Goal: Task Accomplishment & Management: Manage account settings

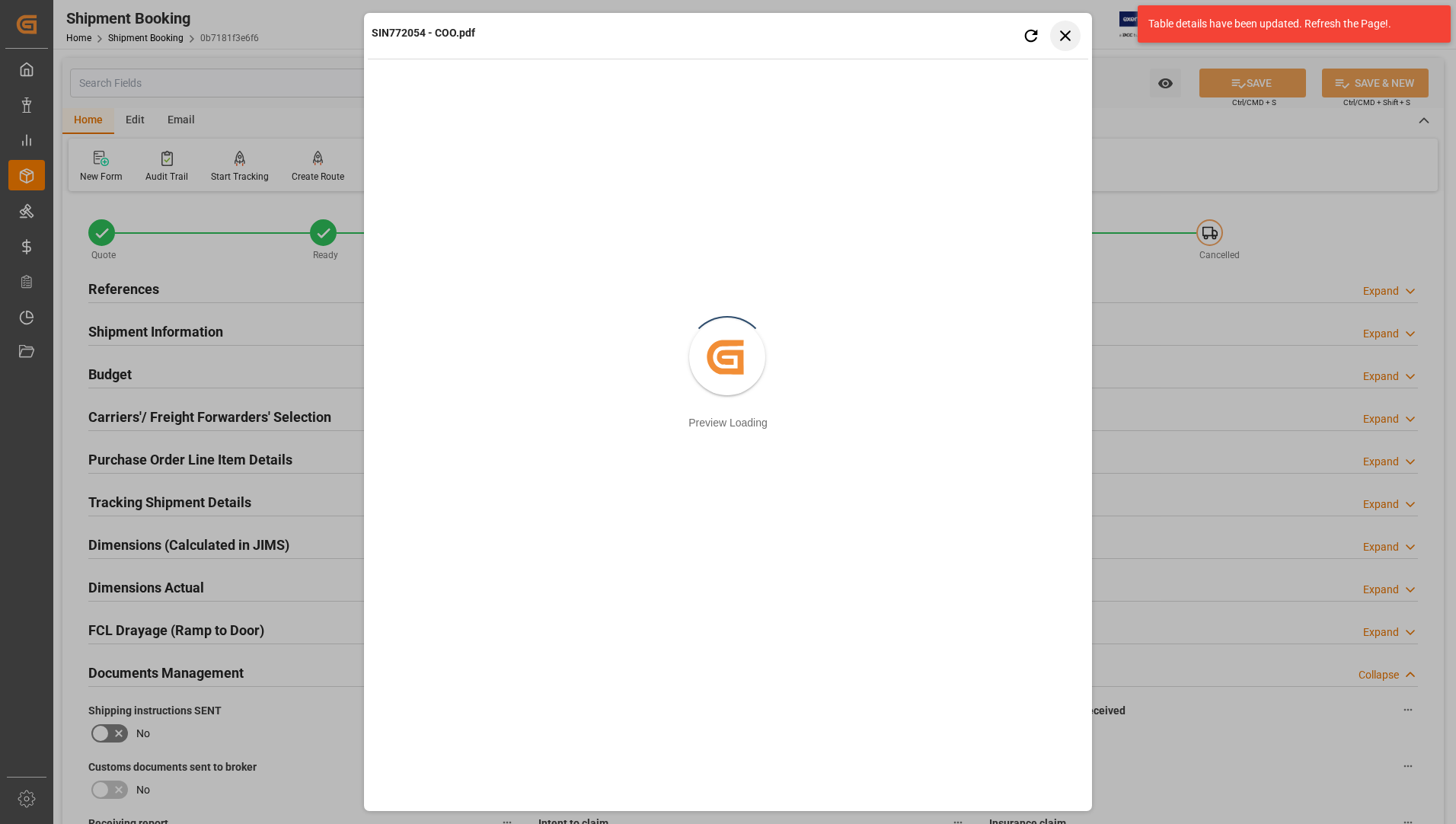
scroll to position [457, 0]
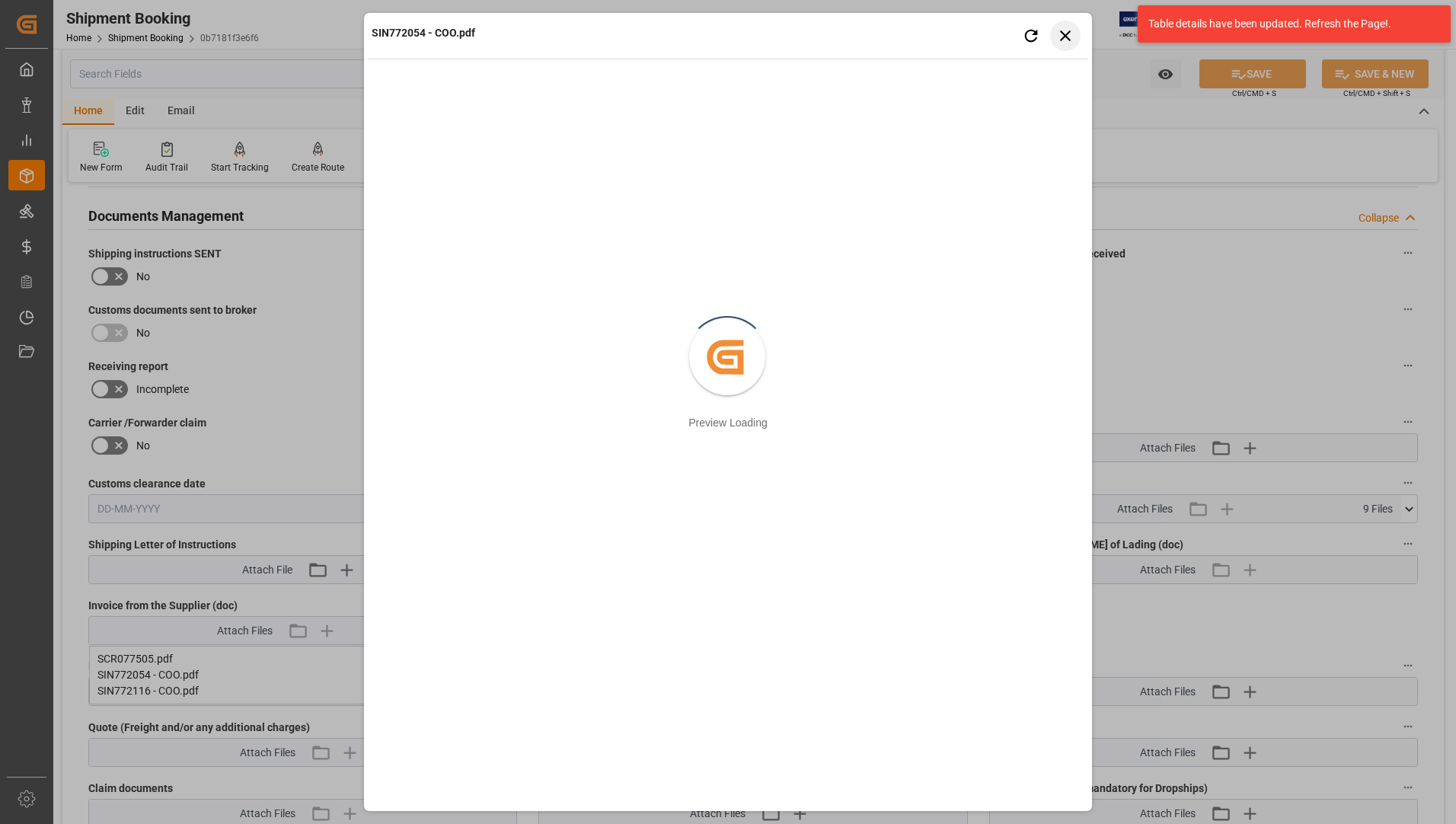
click at [1059, 37] on icon "button" at bounding box center [1066, 35] width 19 height 19
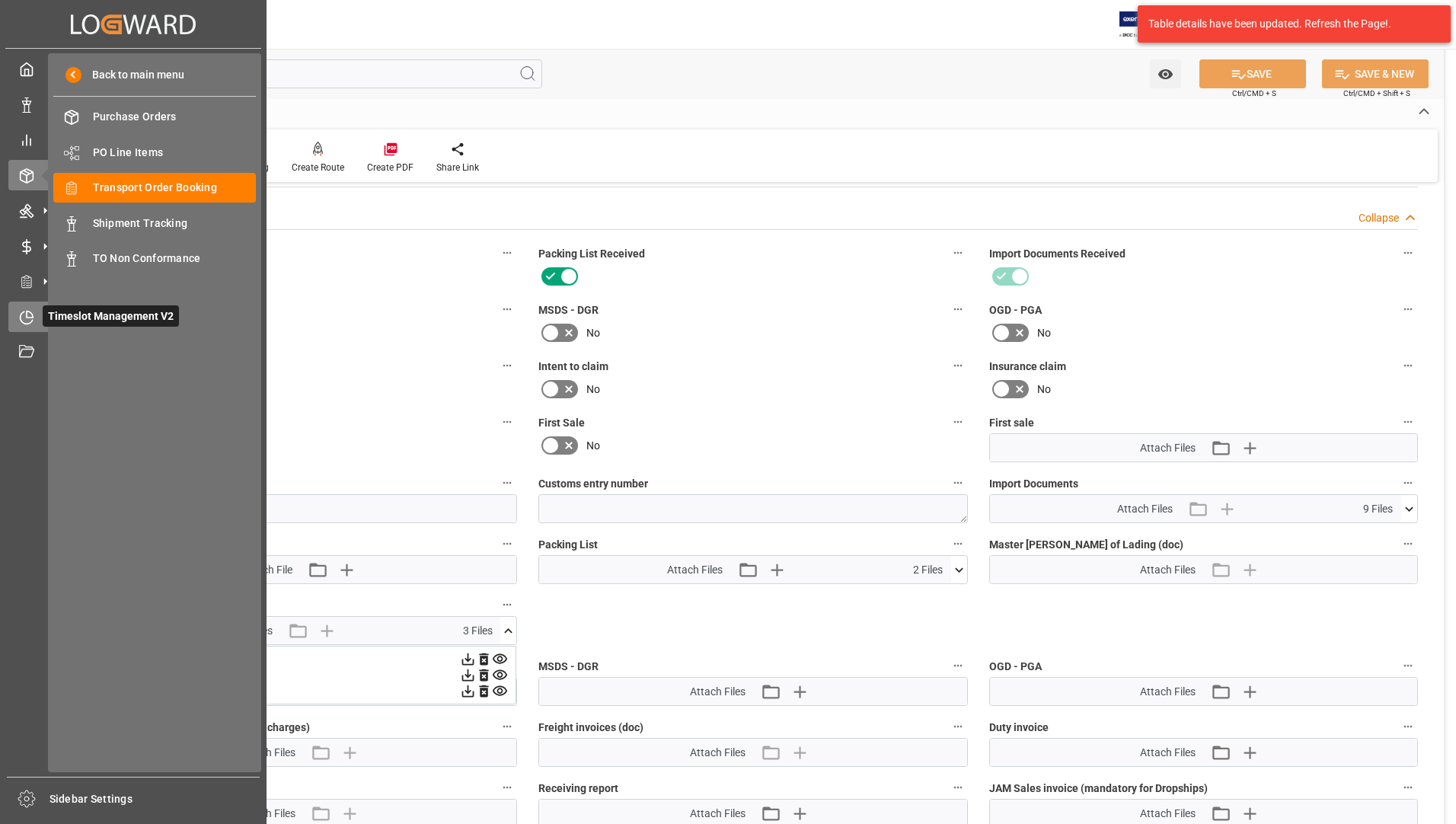
click at [31, 314] on icon at bounding box center [30, 314] width 6 height 6
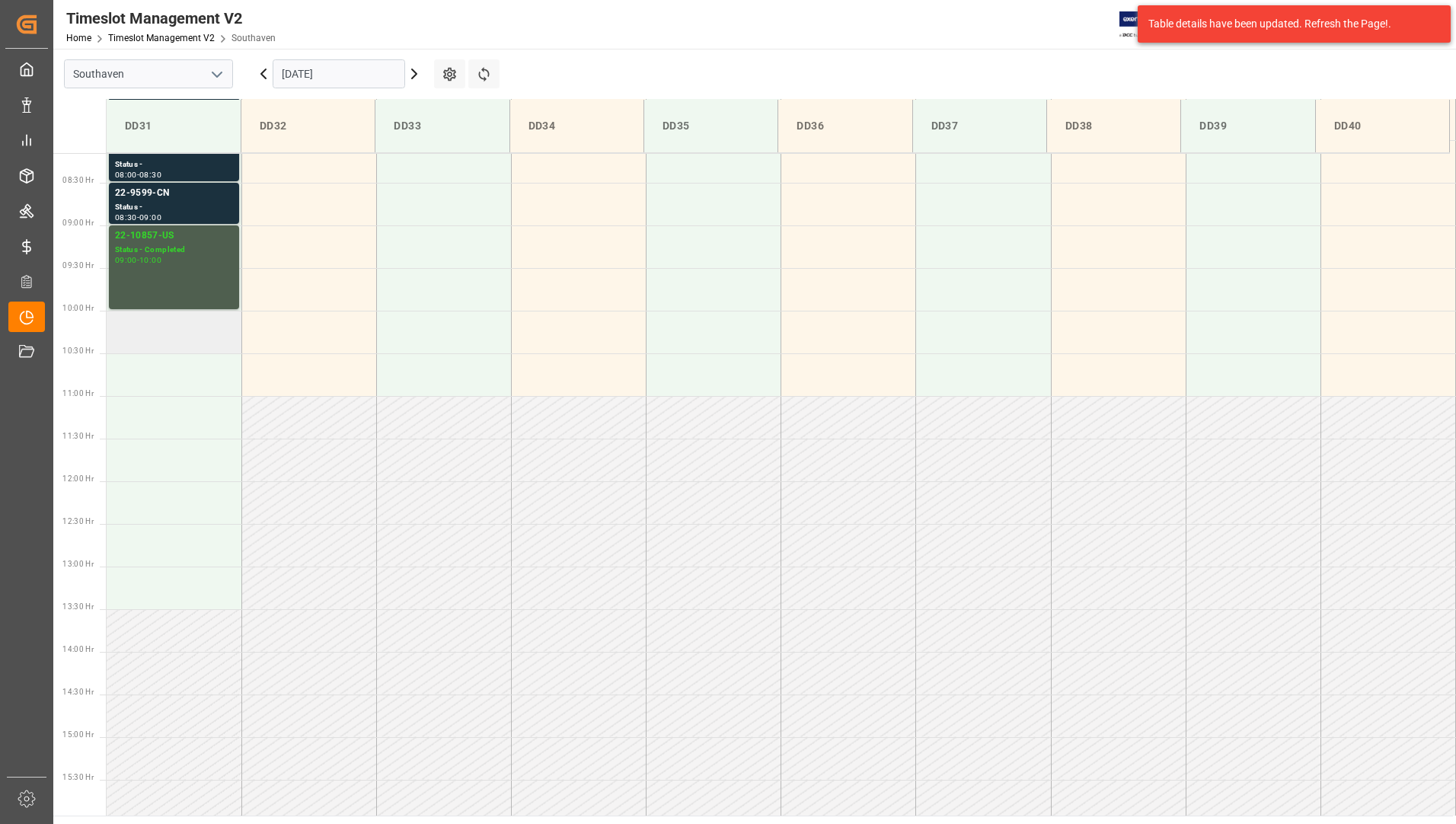
scroll to position [387, 0]
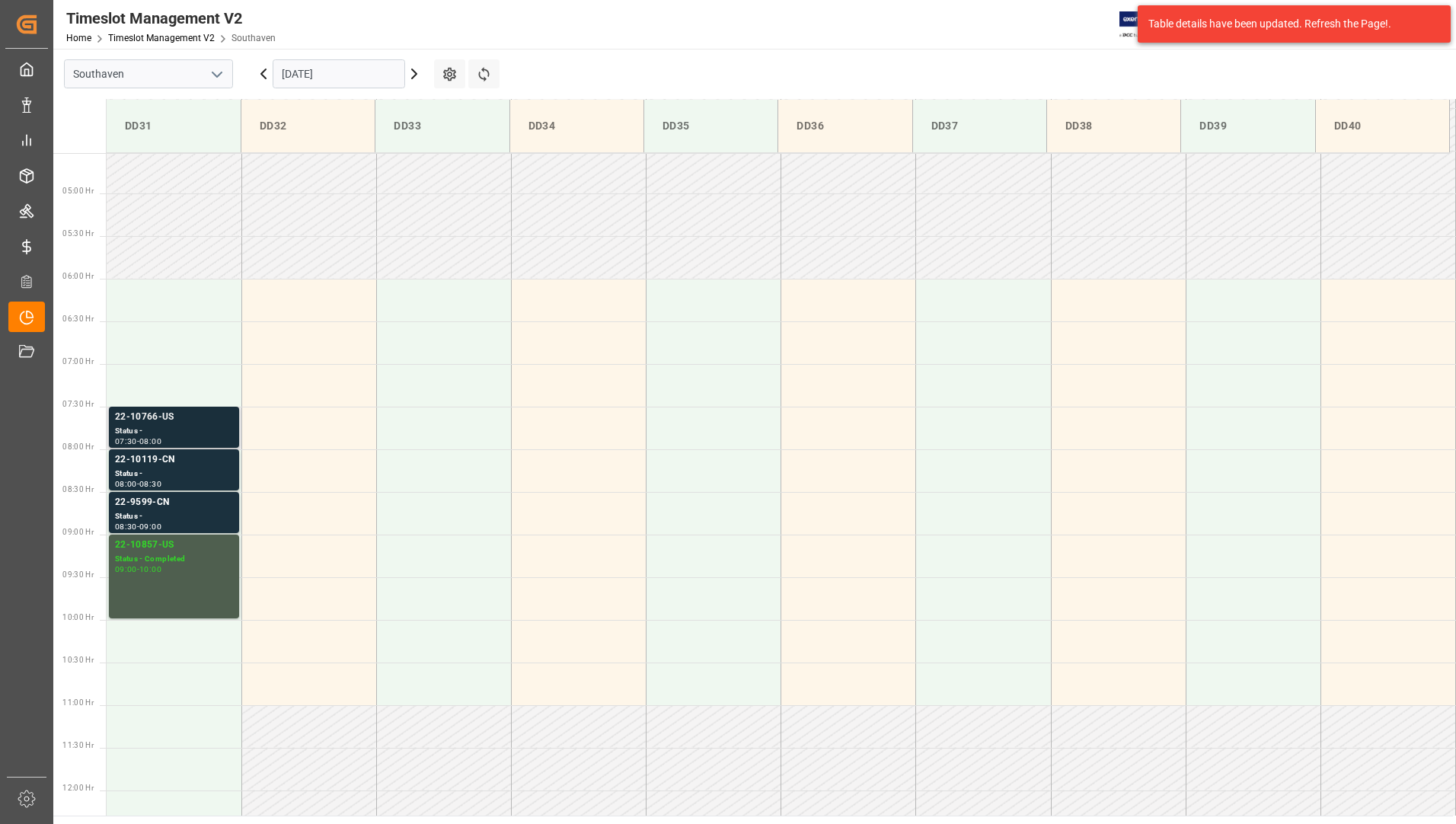
click at [196, 419] on div "22-10766-US" at bounding box center [174, 417] width 118 height 15
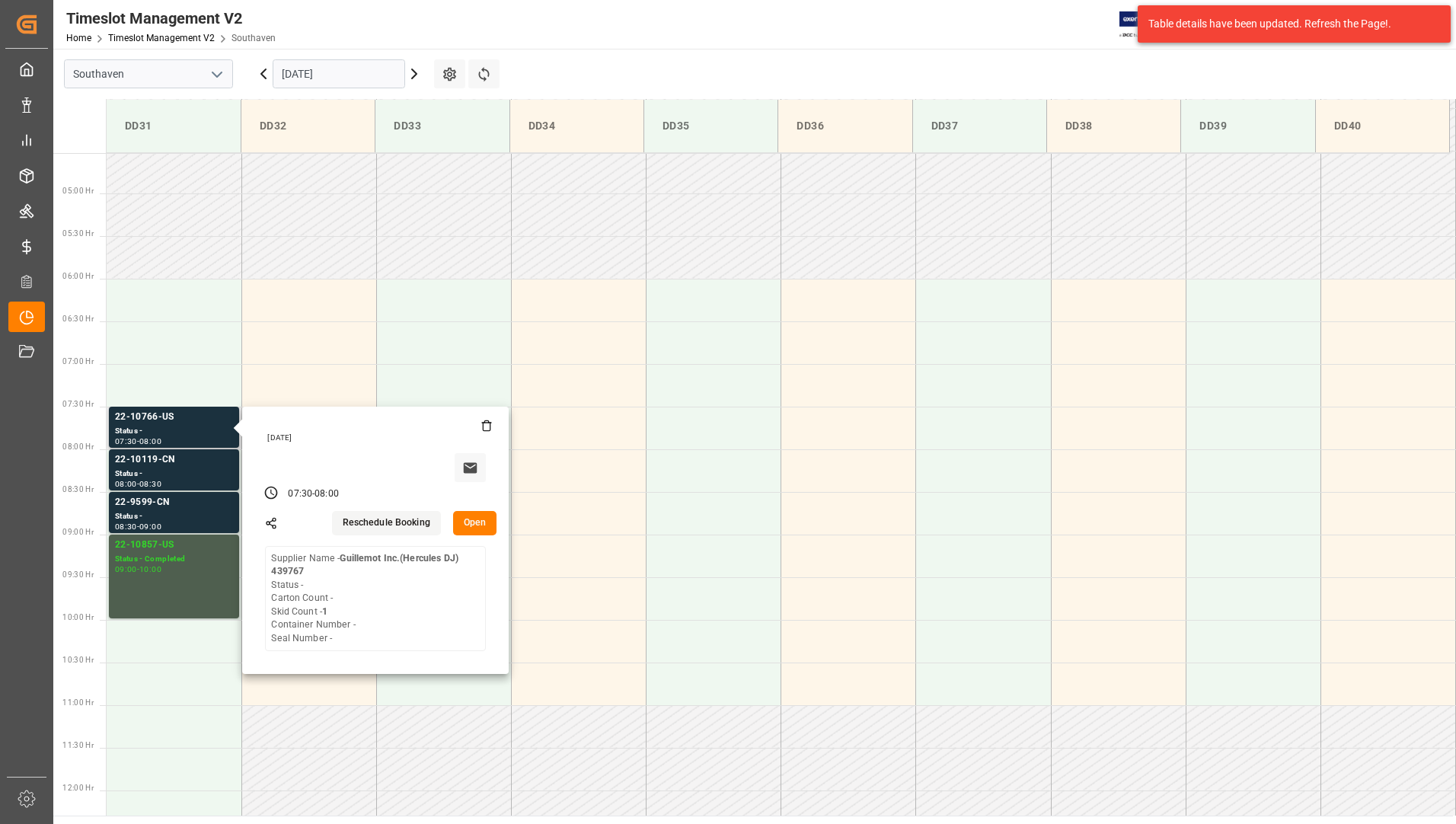
click at [465, 520] on button "Open" at bounding box center [475, 523] width 44 height 24
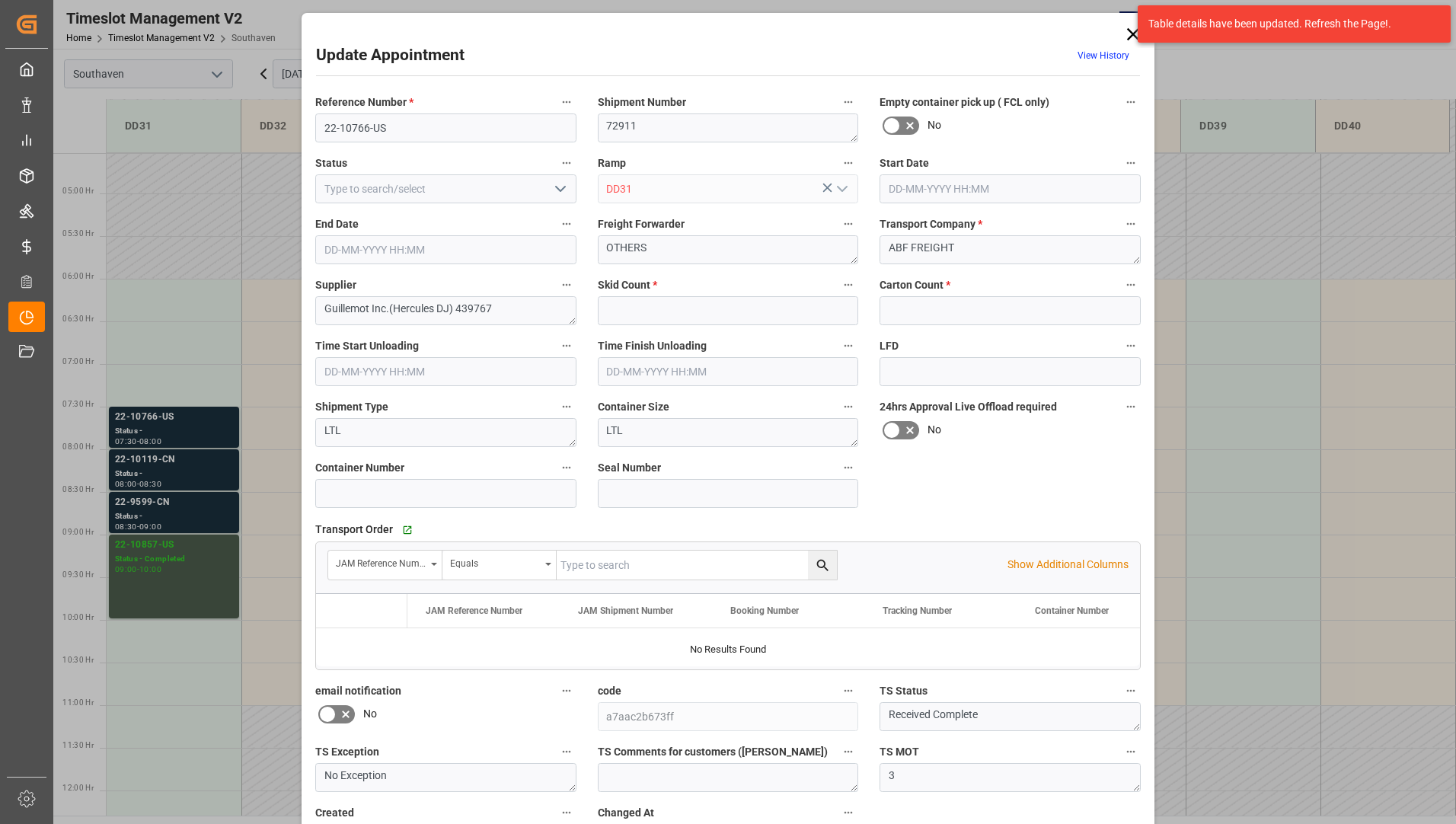
type input "1"
type input "0"
type input "[DATE] 07:30"
type input "[DATE] 08:00"
type input "[DATE] 19:30"
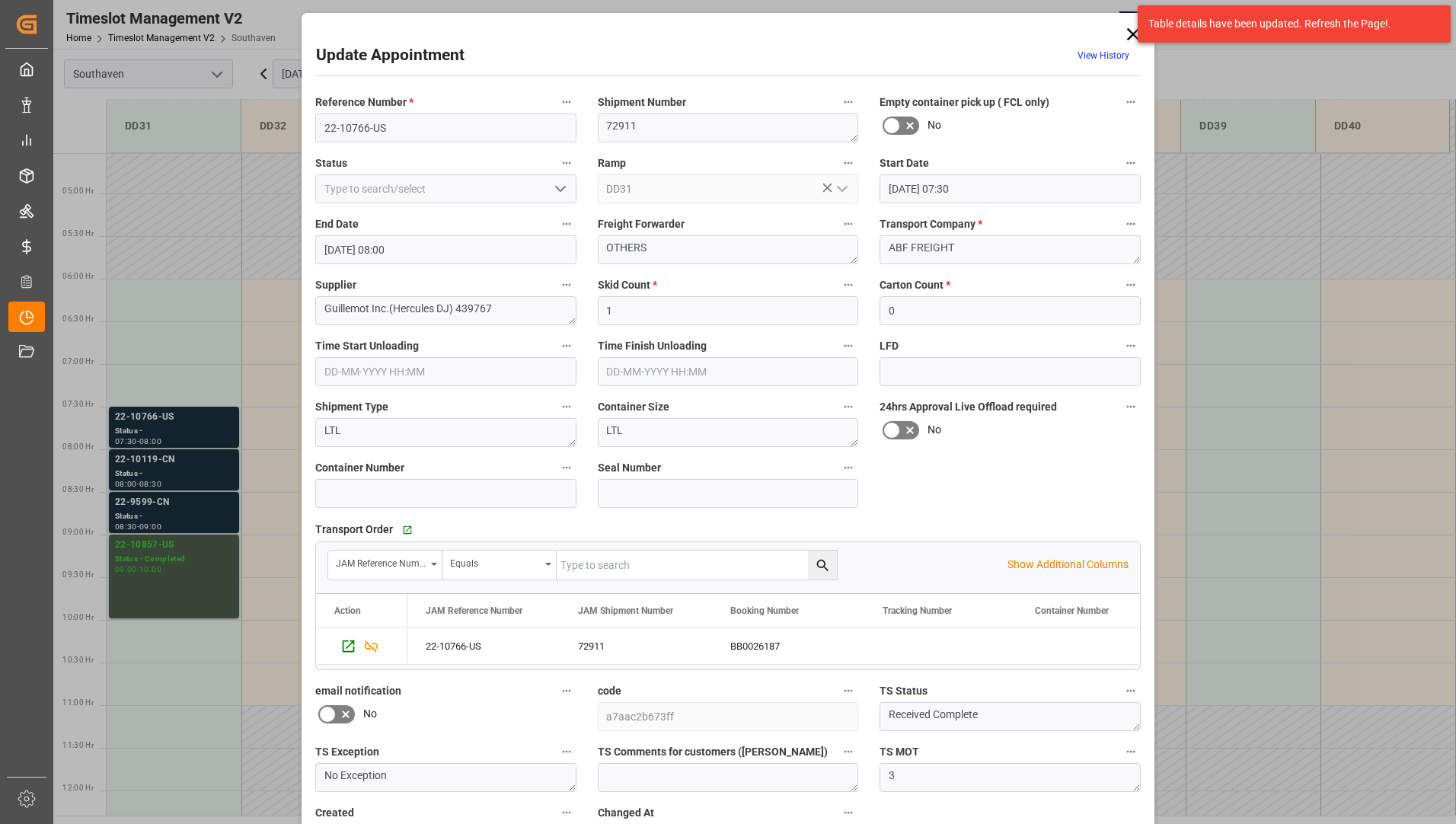
click at [559, 186] on icon "open menu" at bounding box center [560, 189] width 18 height 18
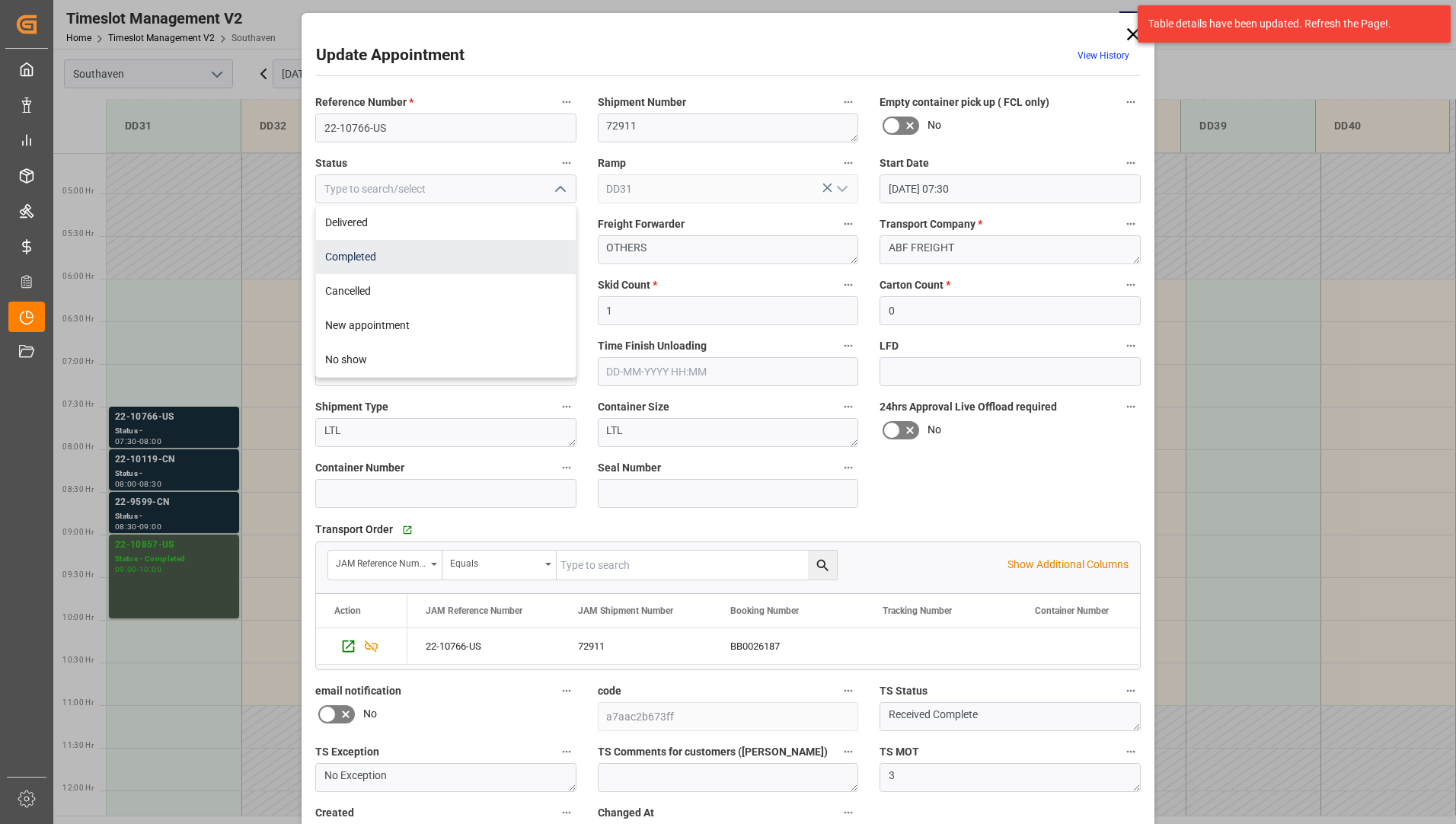
click at [525, 254] on div "Completed" at bounding box center [446, 257] width 260 height 34
type input "Completed"
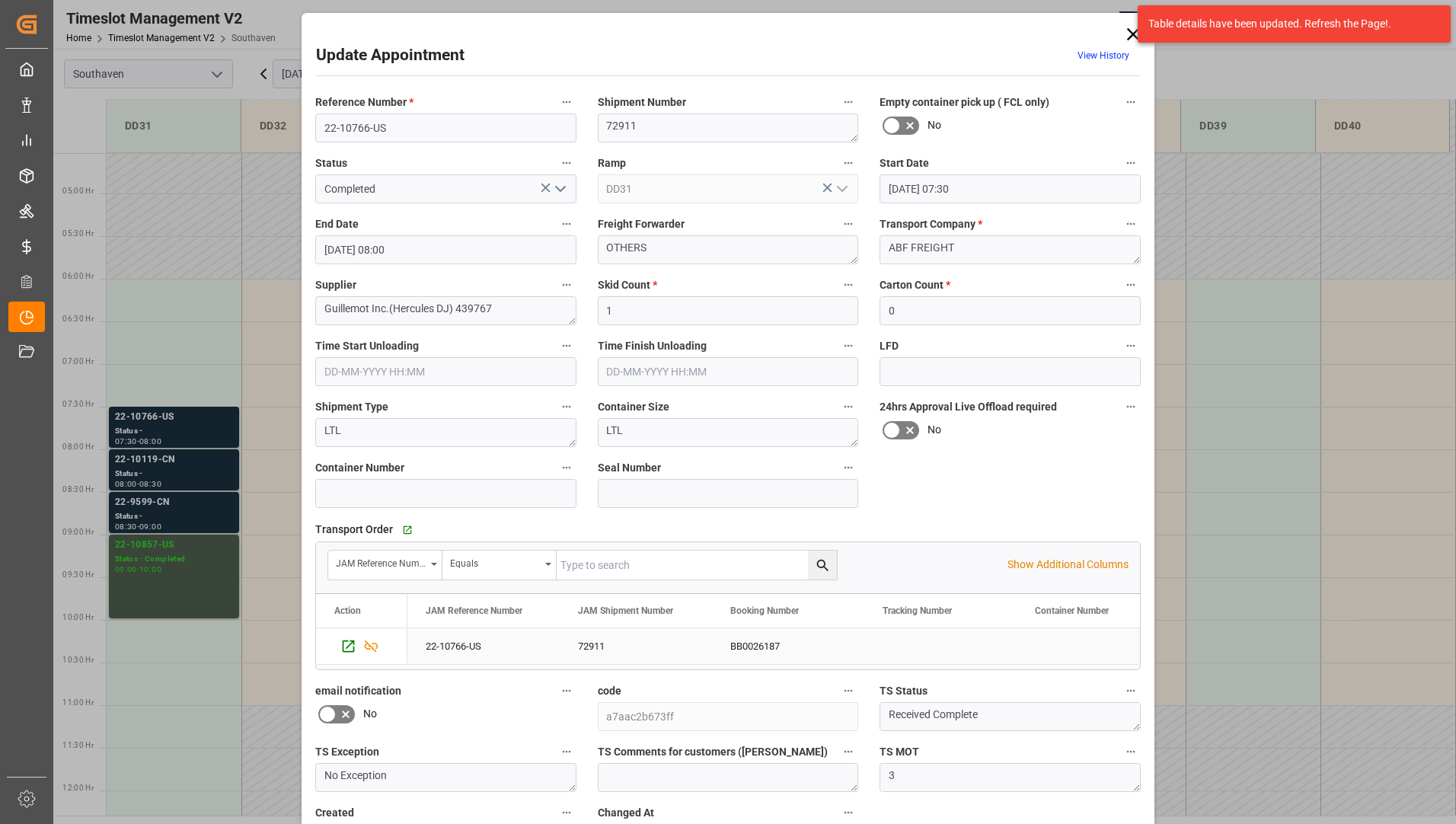
scroll to position [106, 0]
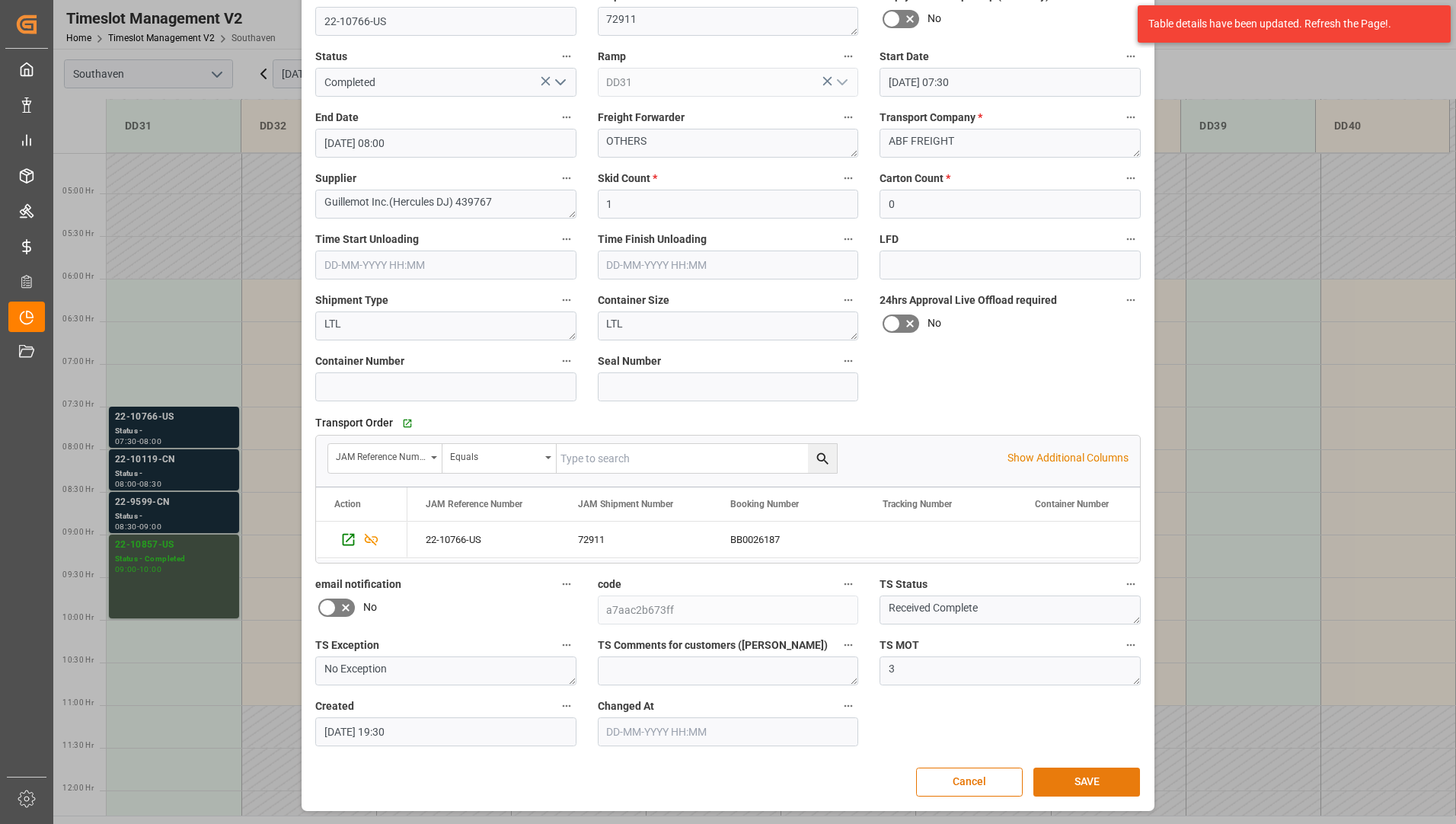
click at [1073, 779] on button "SAVE" at bounding box center [1087, 782] width 106 height 29
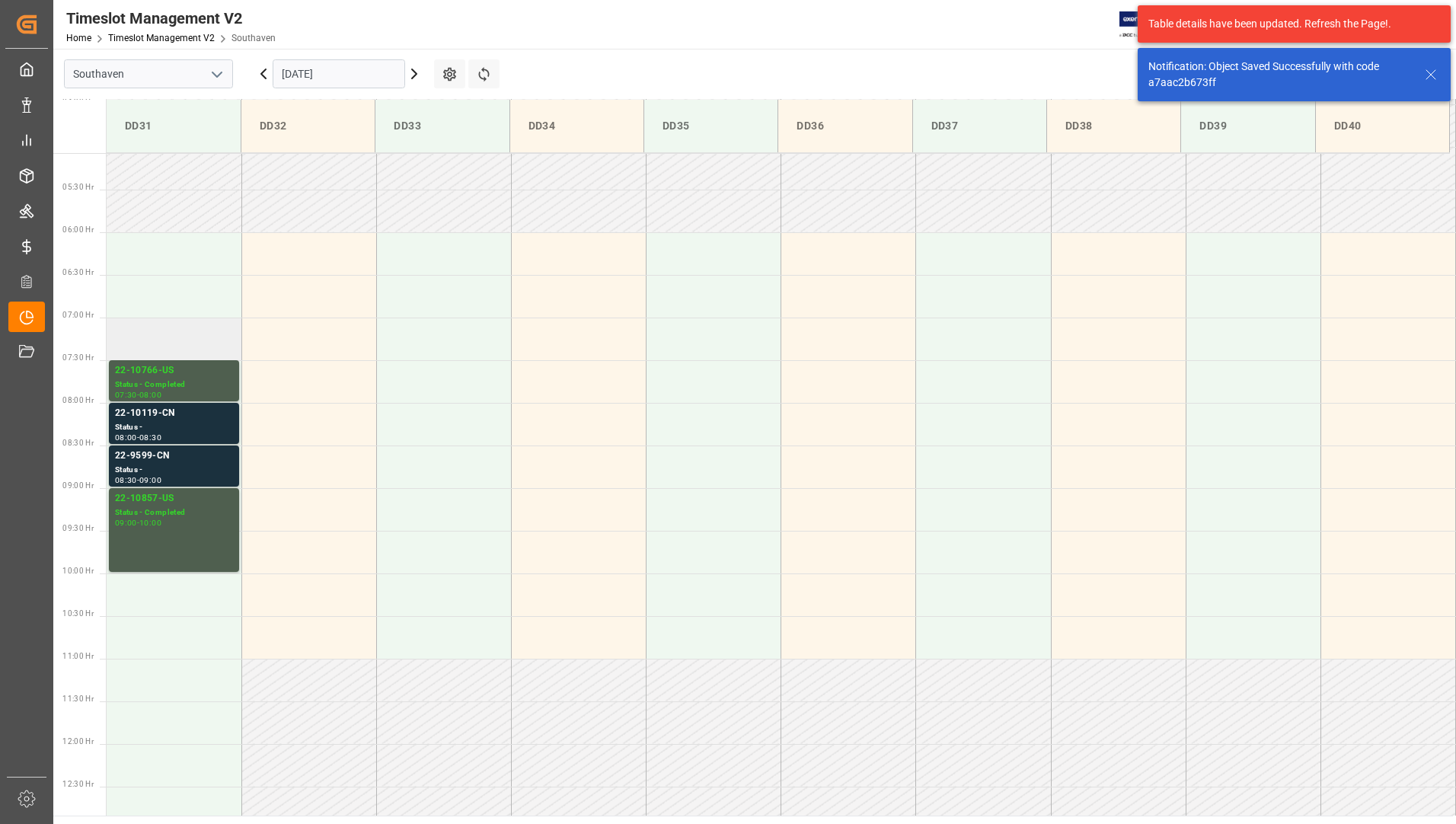
scroll to position [502, 0]
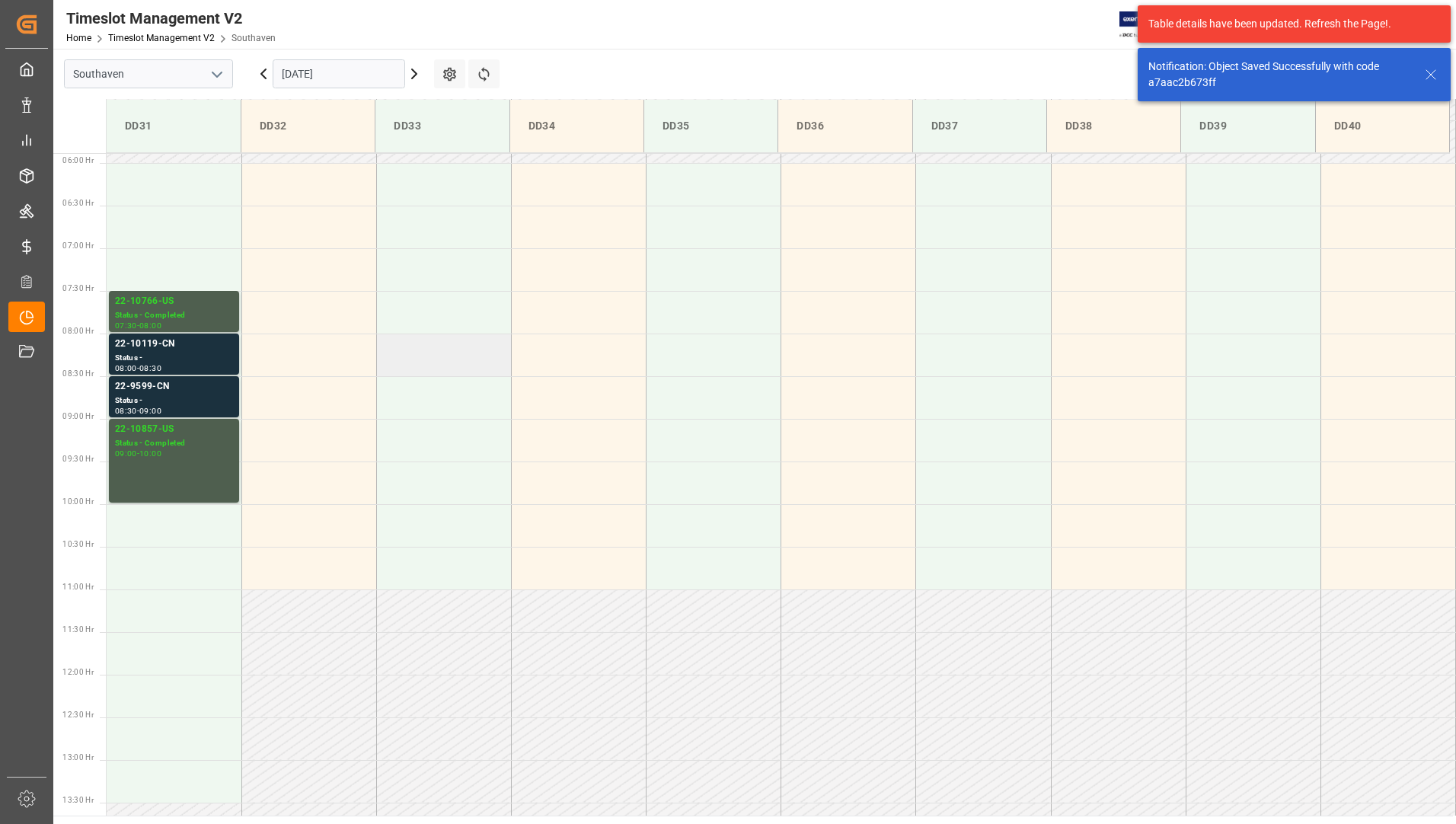
drag, startPoint x: 160, startPoint y: 344, endPoint x: 505, endPoint y: 373, distance: 346.2
click at [505, 373] on td at bounding box center [444, 354] width 135 height 43
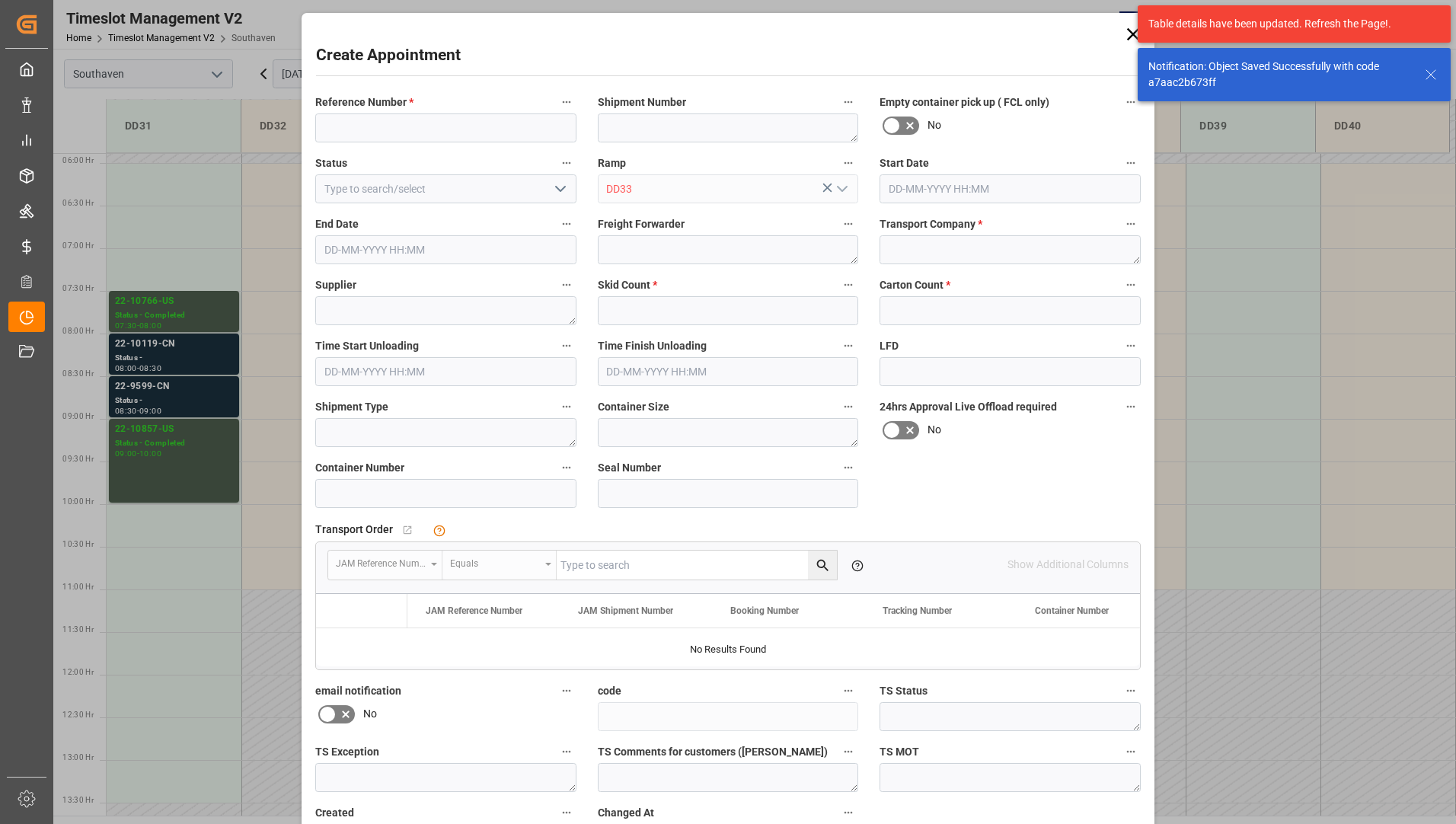
type input "[DATE] 08:00"
type input "[DATE] 08:30"
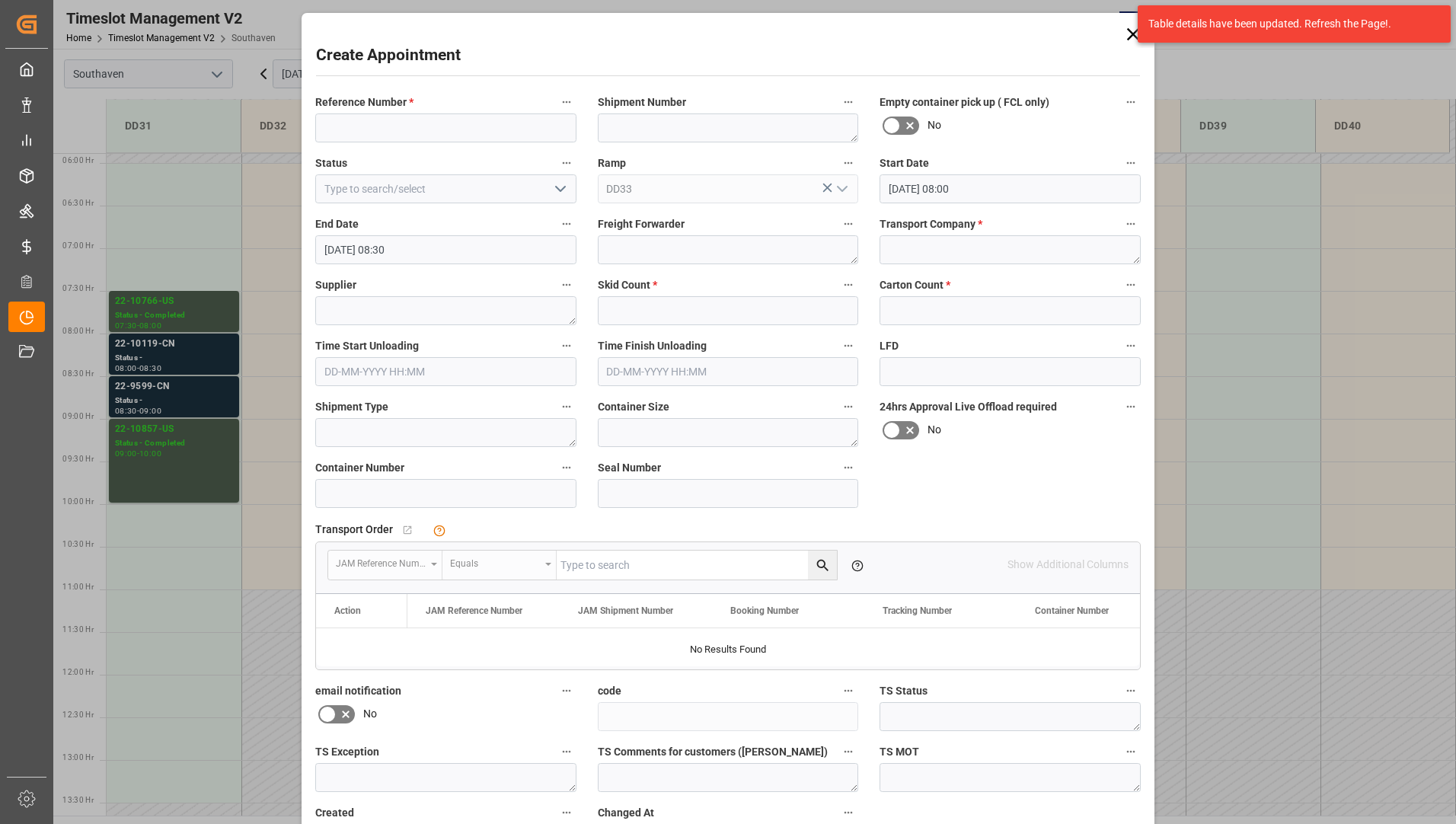
click at [197, 354] on div "Create Appointment Reference Number * Shipment Number Empty container pick up (…" at bounding box center [728, 412] width 1456 height 824
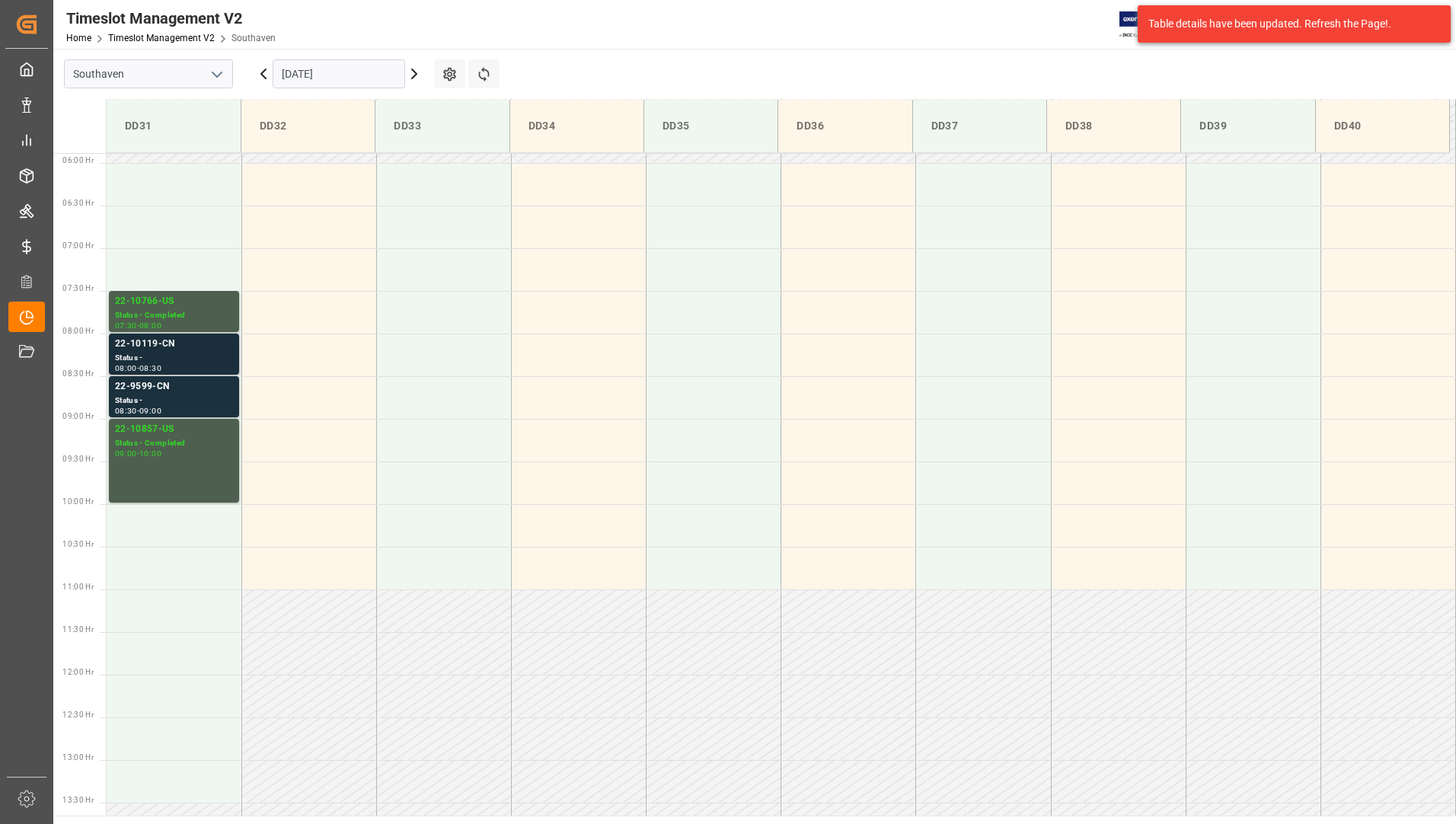
click at [197, 349] on div "22-10119-CN" at bounding box center [174, 344] width 118 height 15
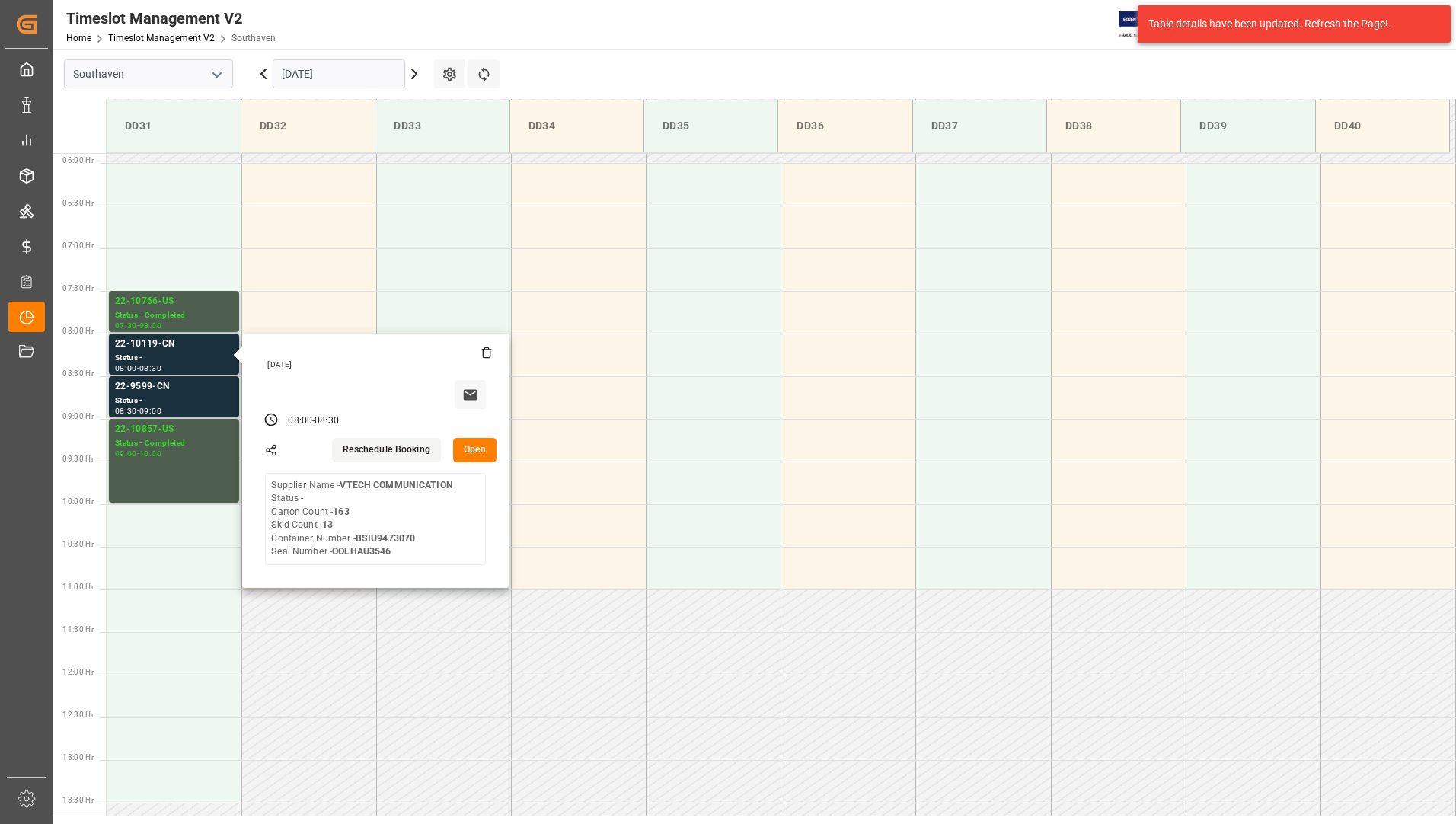
click at [470, 450] on button "Open" at bounding box center [475, 450] width 44 height 24
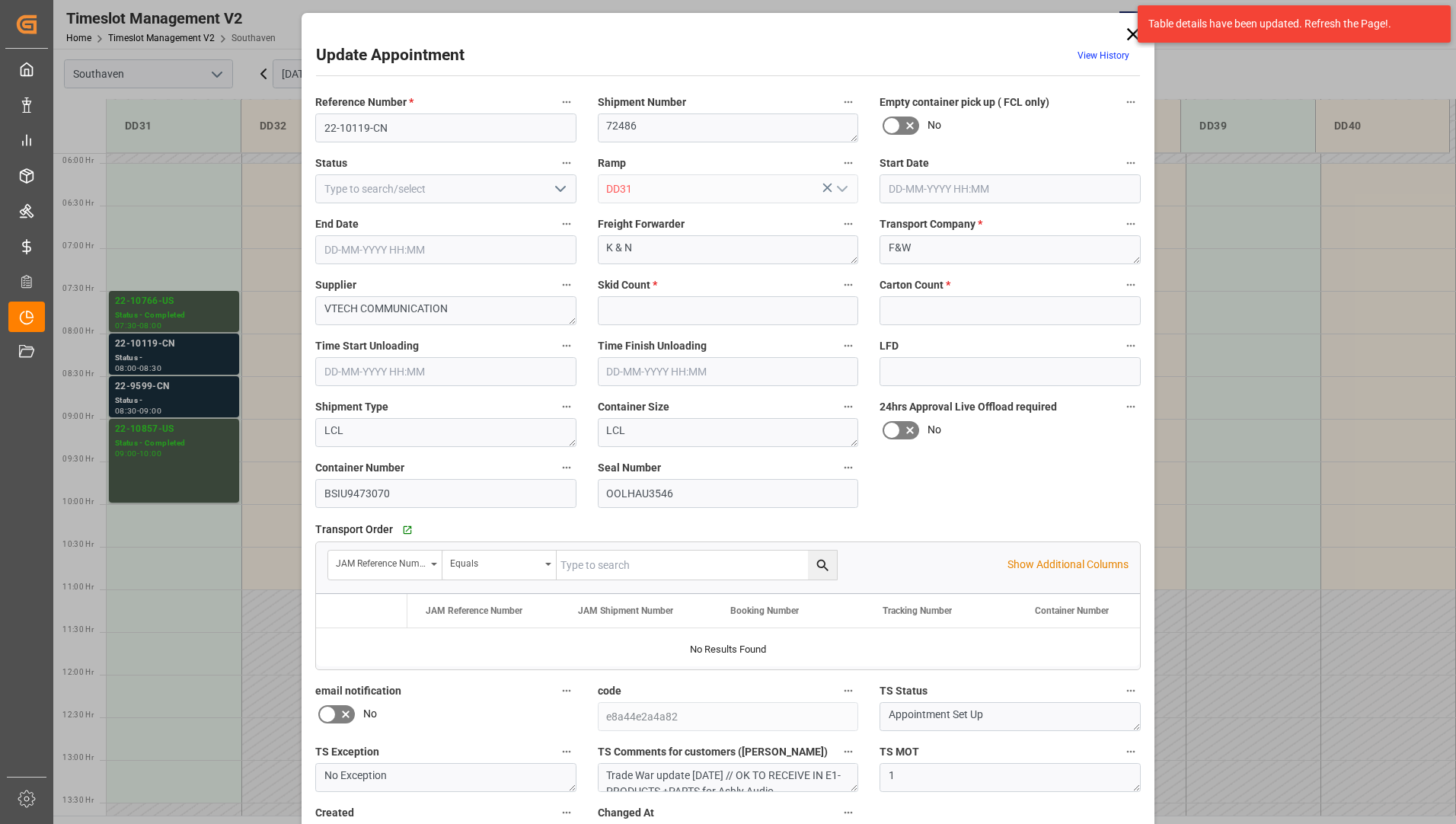
type input "13"
type input "163"
type input "[DATE] 08:00"
type input "[DATE] 08:30"
type input "[DATE] 13:53"
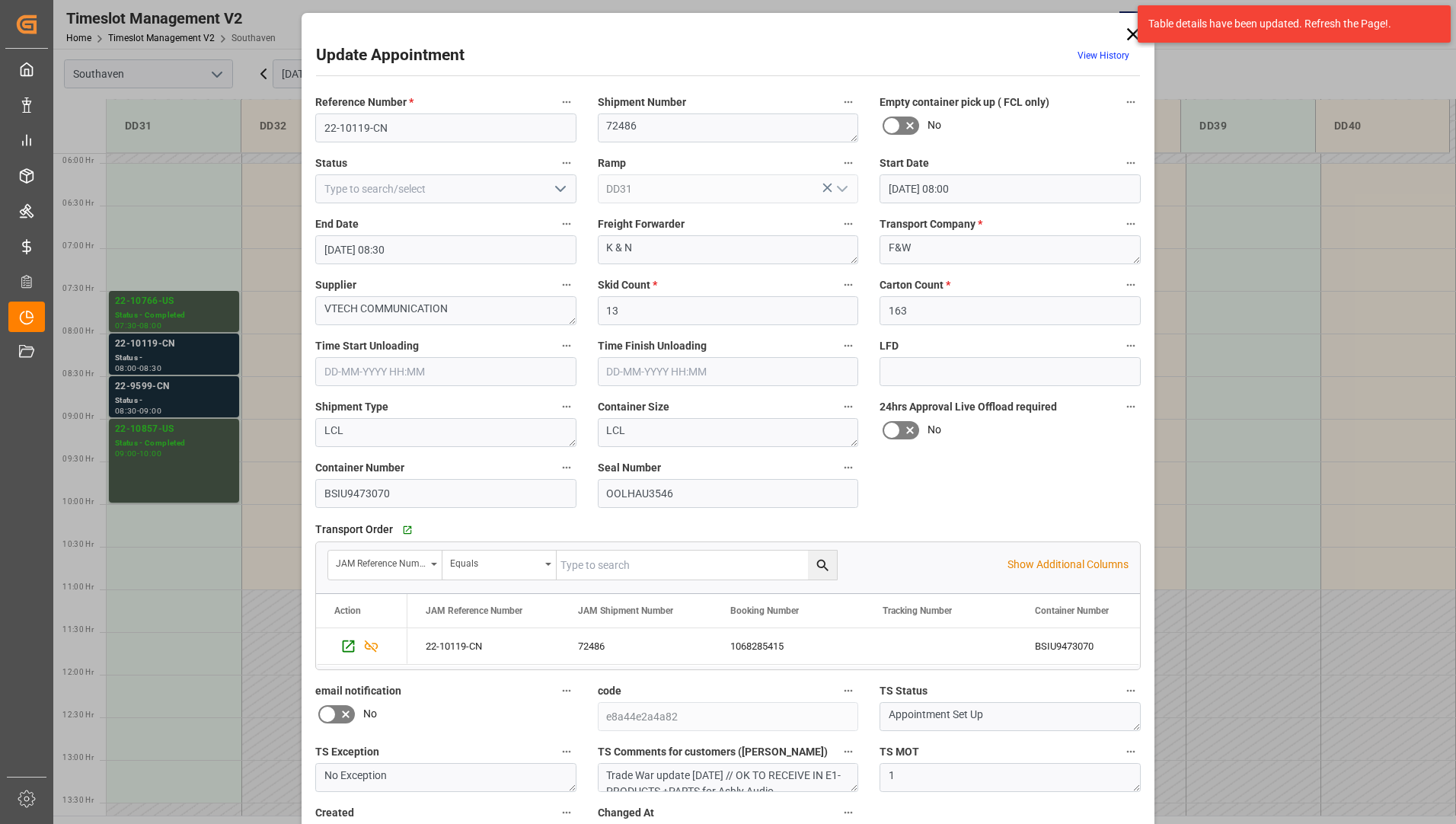
scroll to position [106, 0]
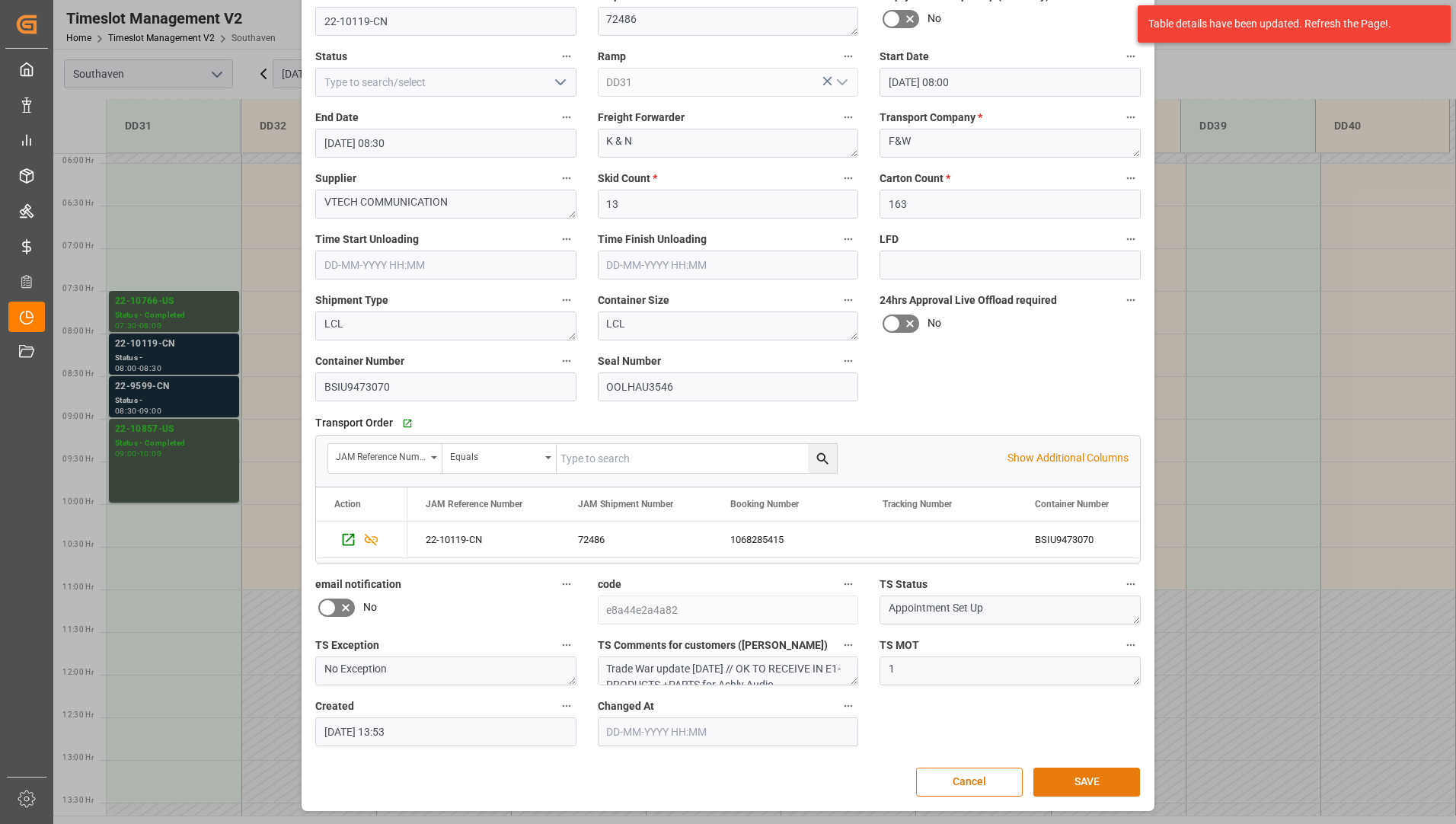
click at [1070, 779] on button "SAVE" at bounding box center [1087, 782] width 106 height 29
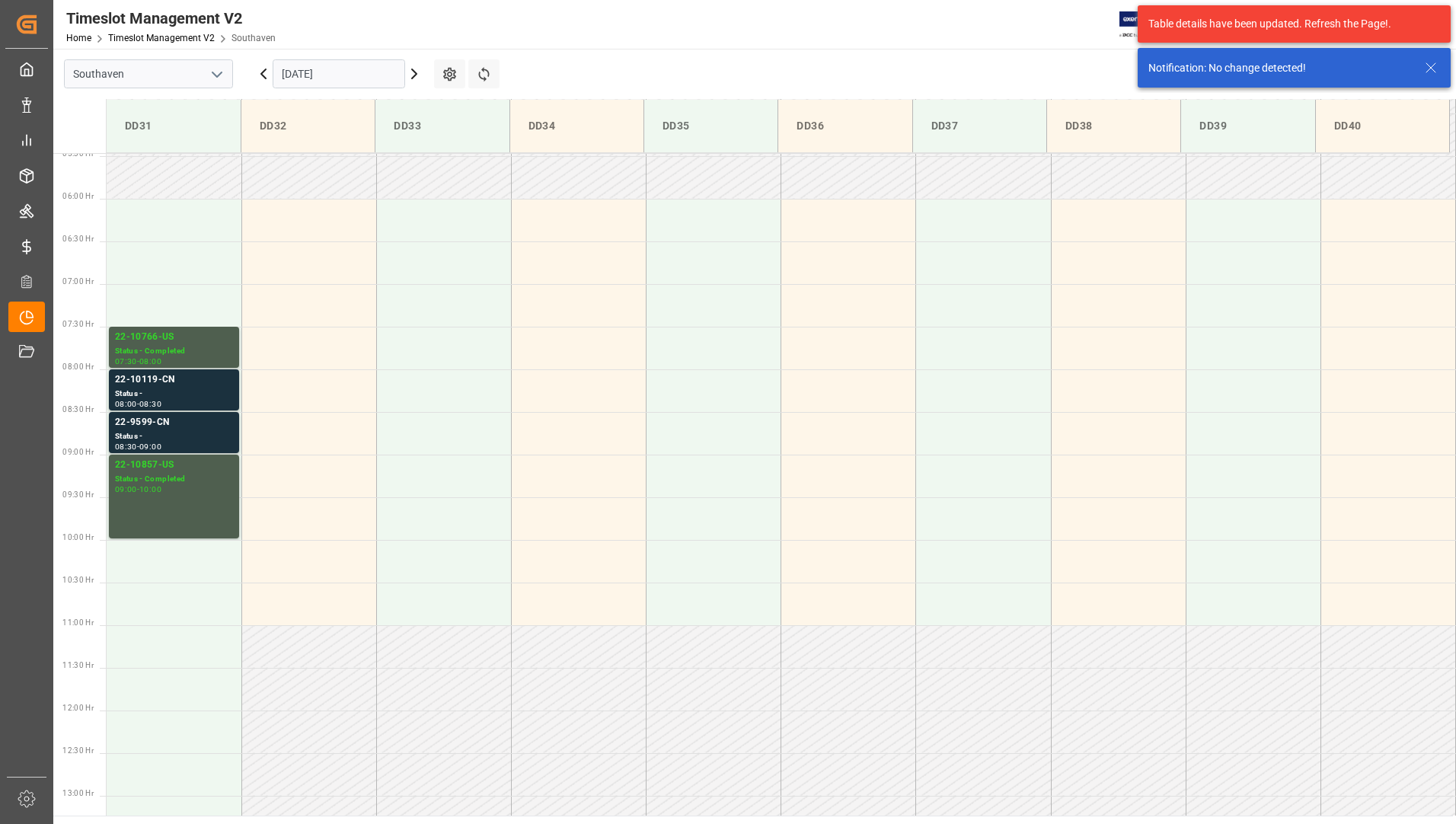
scroll to position [588, 0]
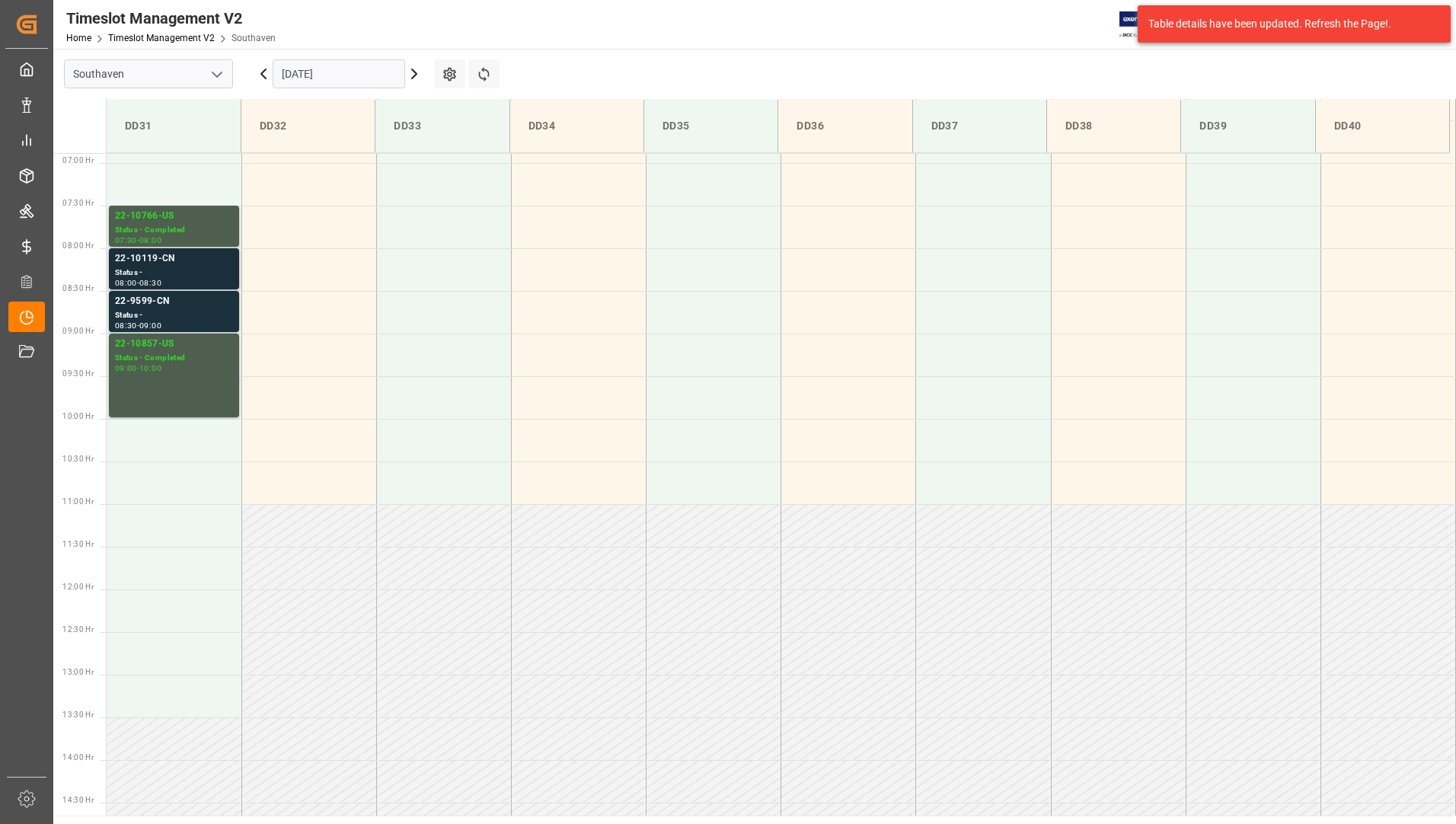
click at [164, 275] on div "Status -" at bounding box center [174, 273] width 118 height 13
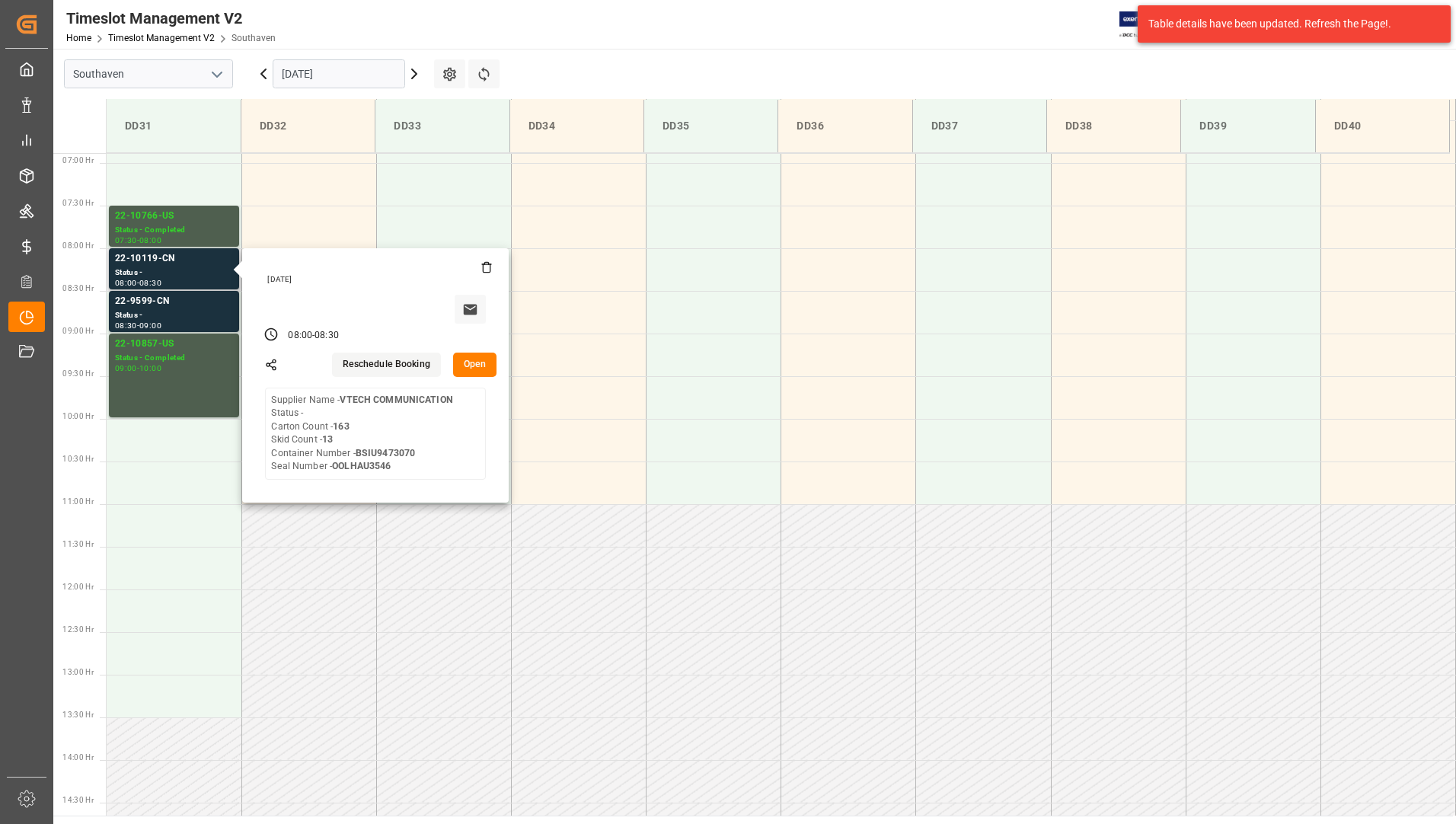
click at [473, 374] on button "Open" at bounding box center [475, 365] width 44 height 24
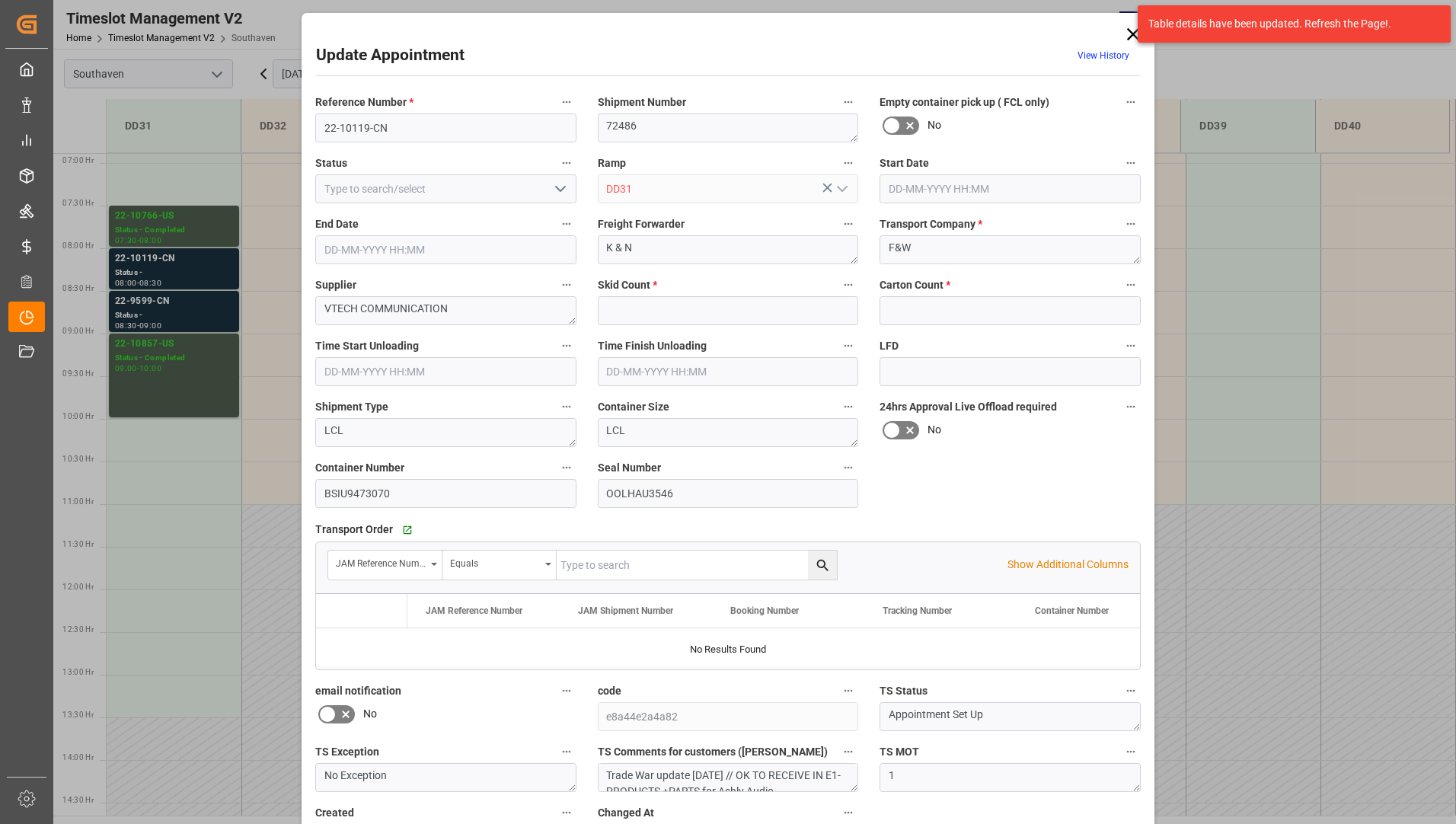
type input "13"
type input "163"
type input "[DATE] 08:00"
type input "[DATE] 08:30"
type input "[DATE] 13:53"
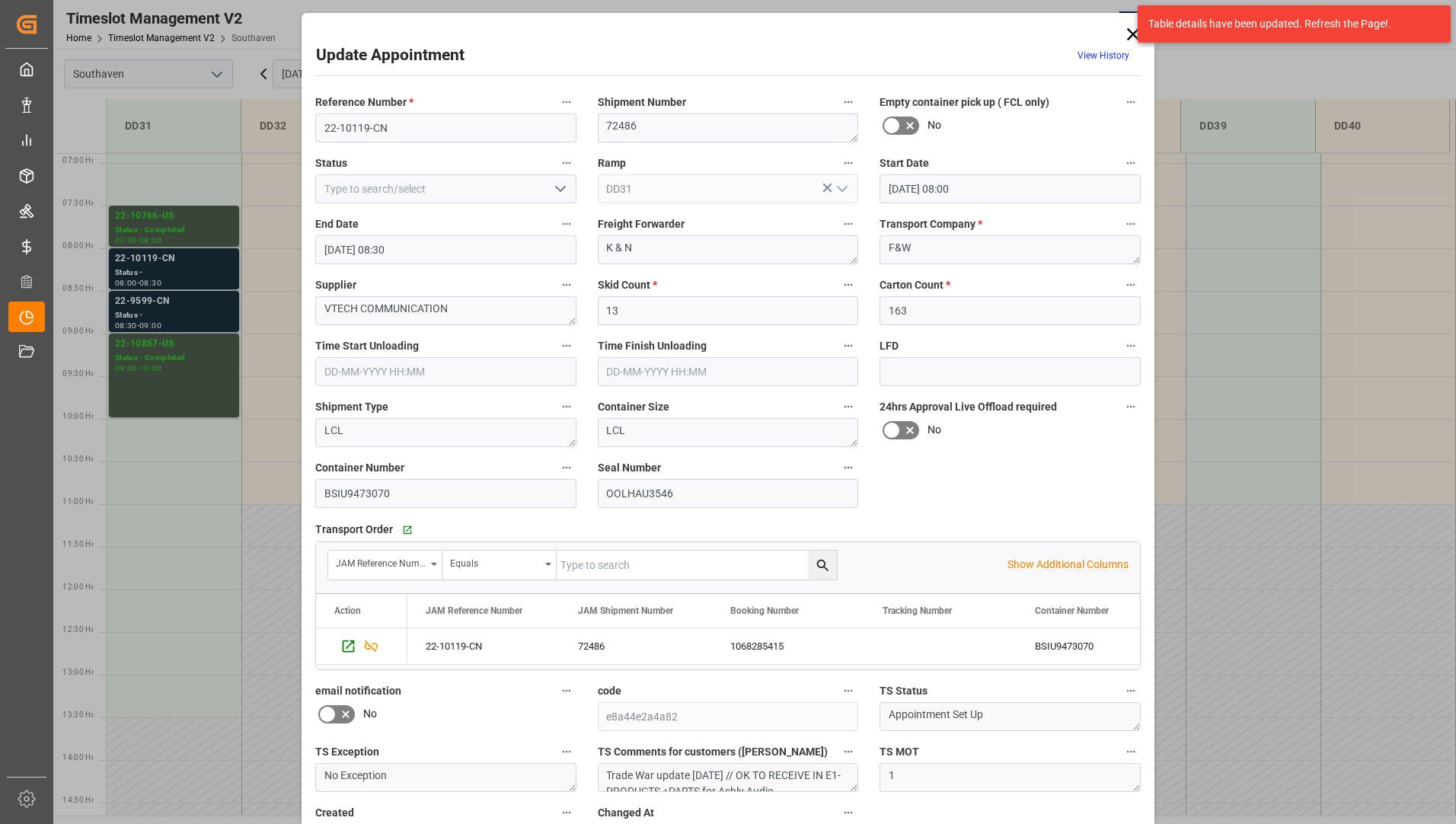
click at [560, 194] on icon "open menu" at bounding box center [560, 189] width 18 height 18
click at [508, 254] on div "Completed" at bounding box center [446, 257] width 260 height 34
type input "Completed"
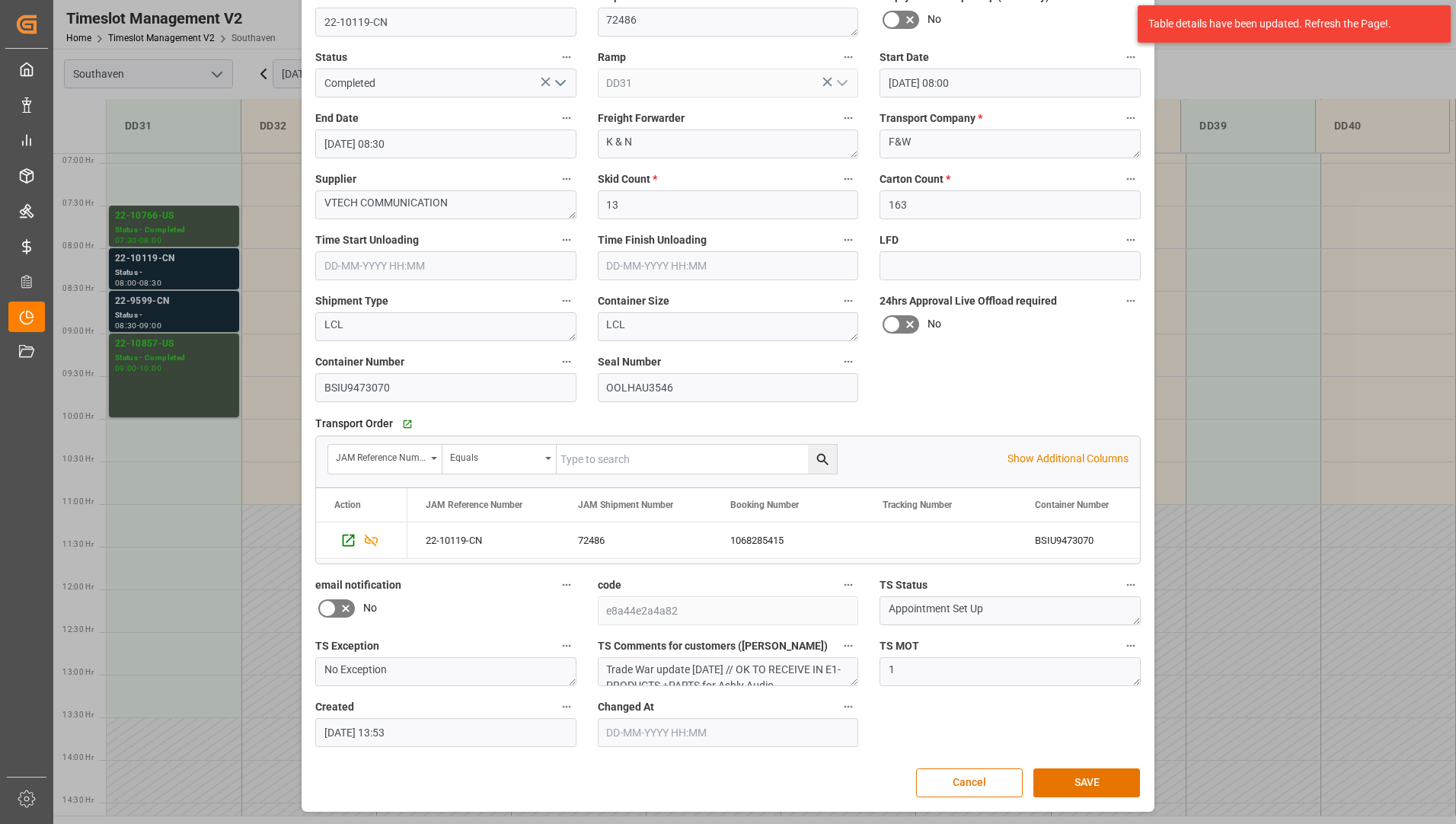
scroll to position [106, 0]
click at [1073, 775] on button "SAVE" at bounding box center [1087, 782] width 106 height 29
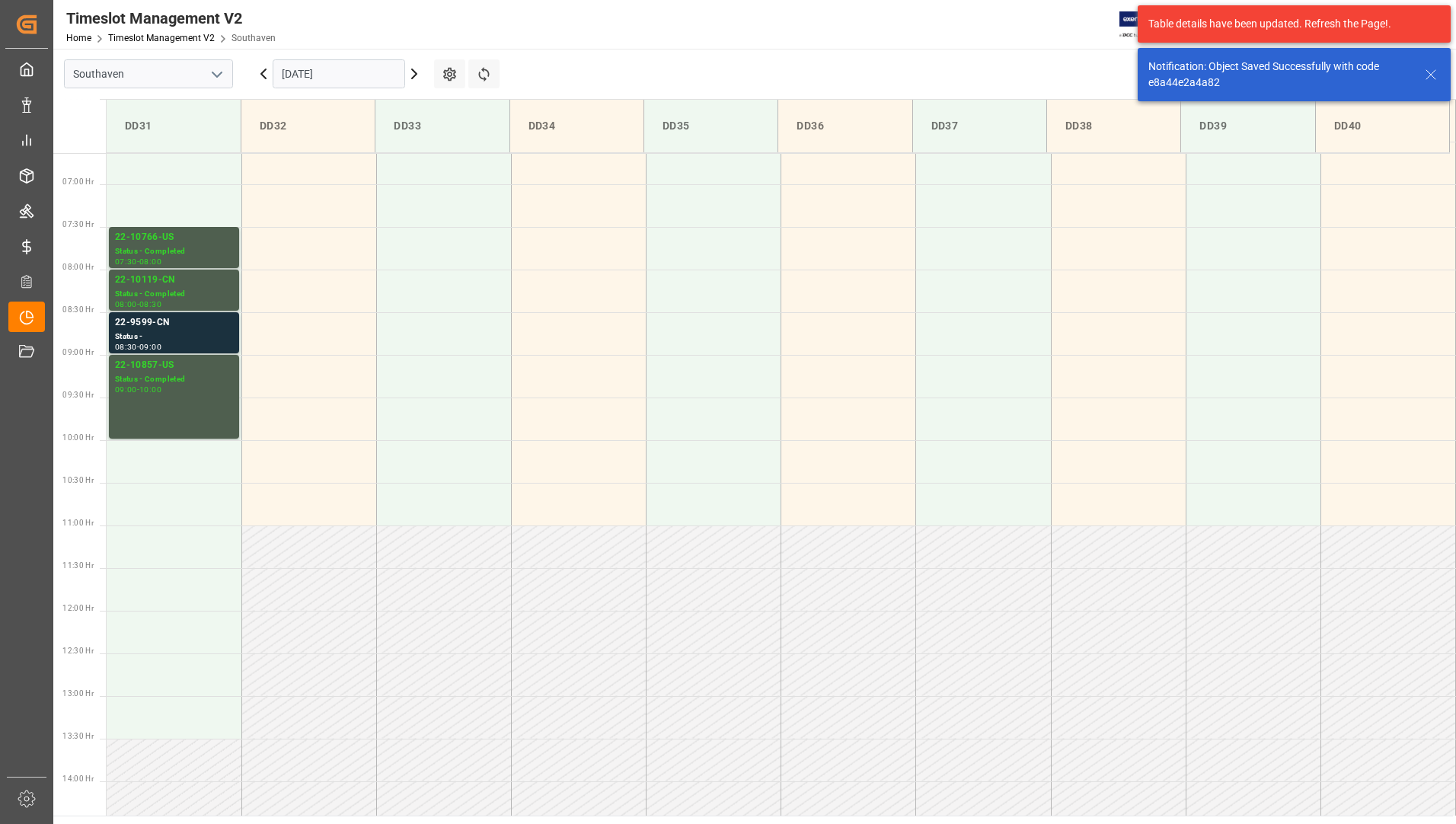
scroll to position [588, 0]
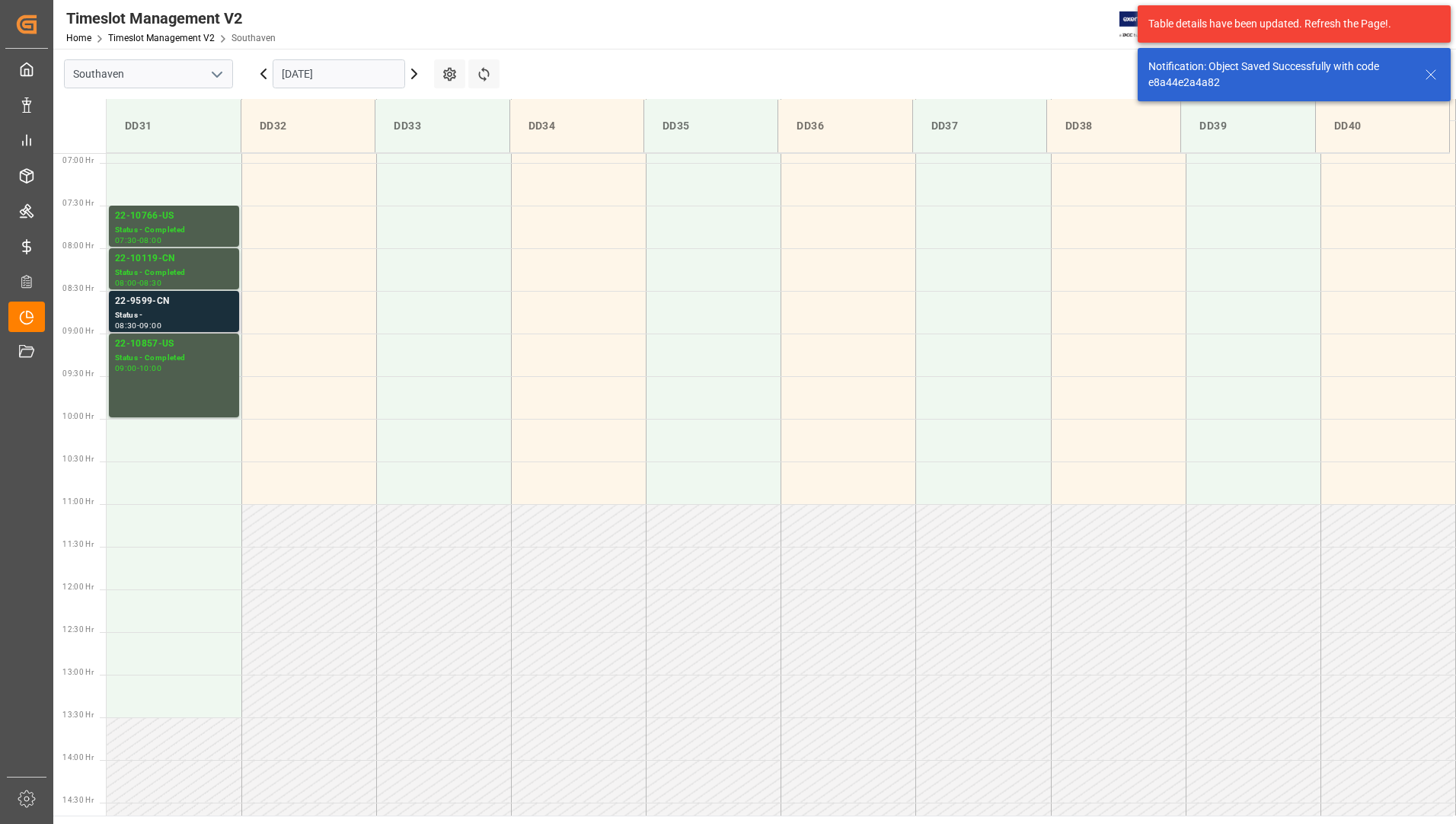
click at [182, 309] on div "Status -" at bounding box center [174, 315] width 118 height 13
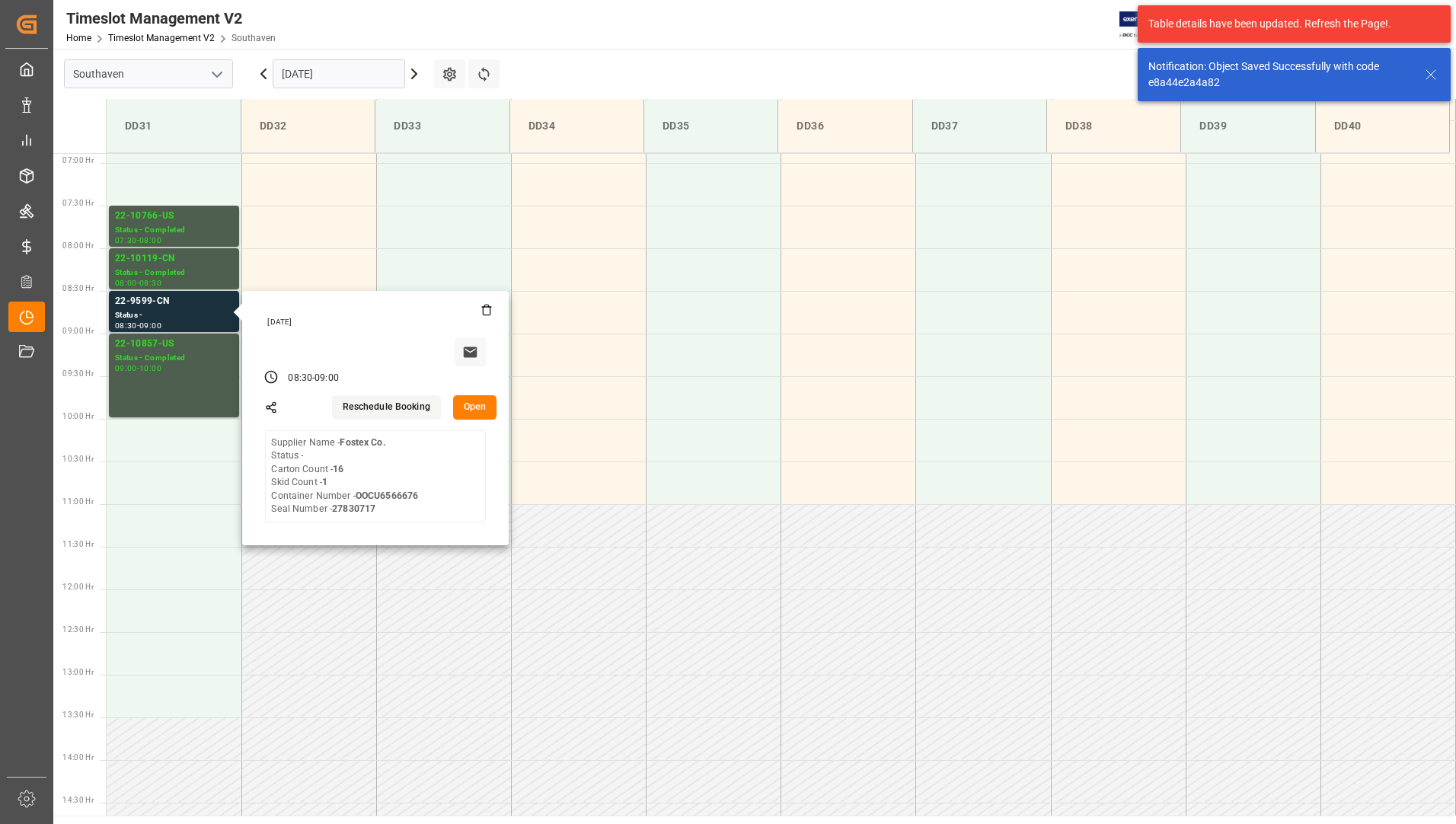
click at [466, 411] on button "Open" at bounding box center [475, 407] width 44 height 24
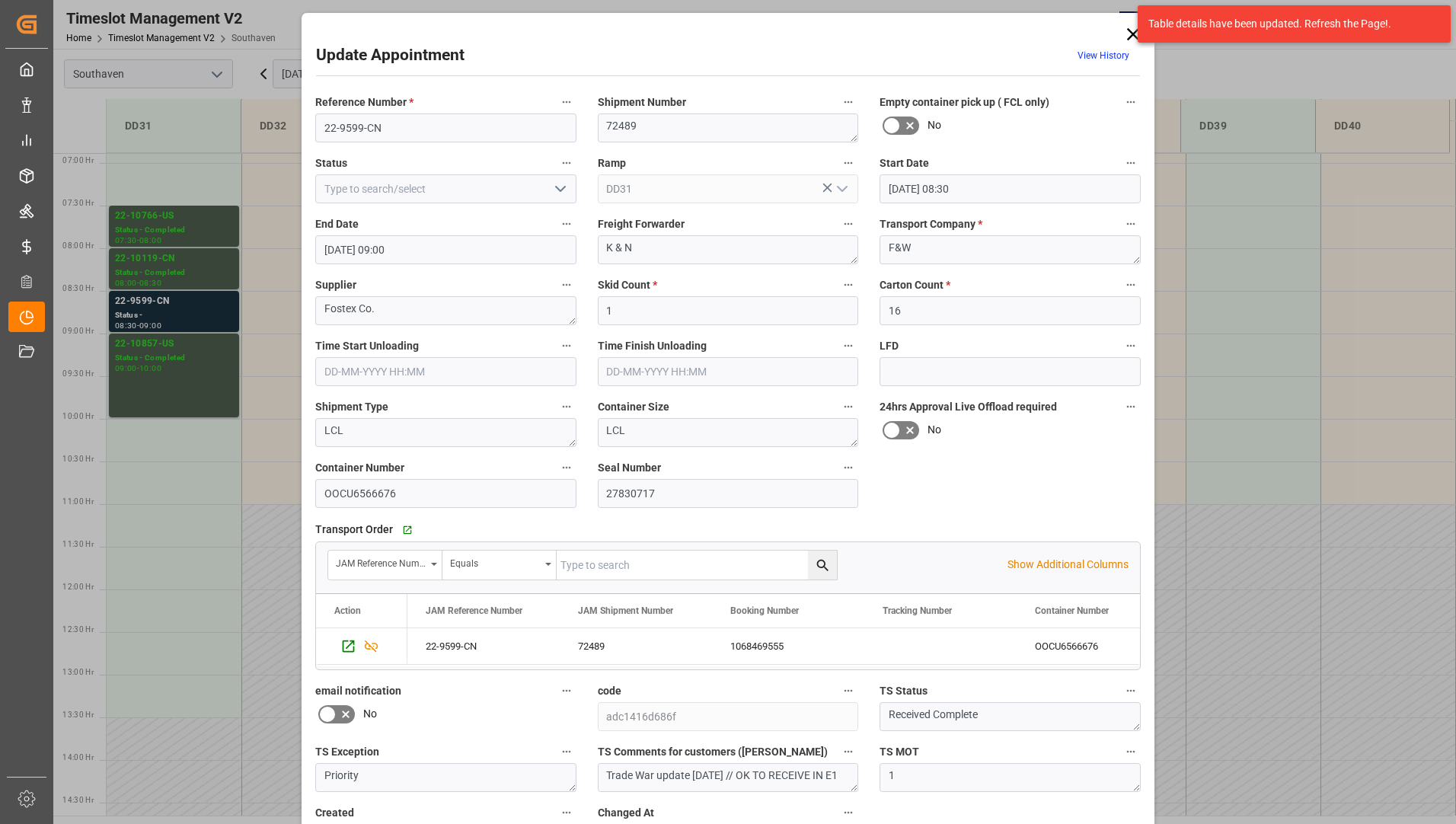
click at [552, 193] on icon "open menu" at bounding box center [560, 189] width 18 height 18
click at [506, 250] on div "Completed" at bounding box center [446, 257] width 260 height 34
type input "Completed"
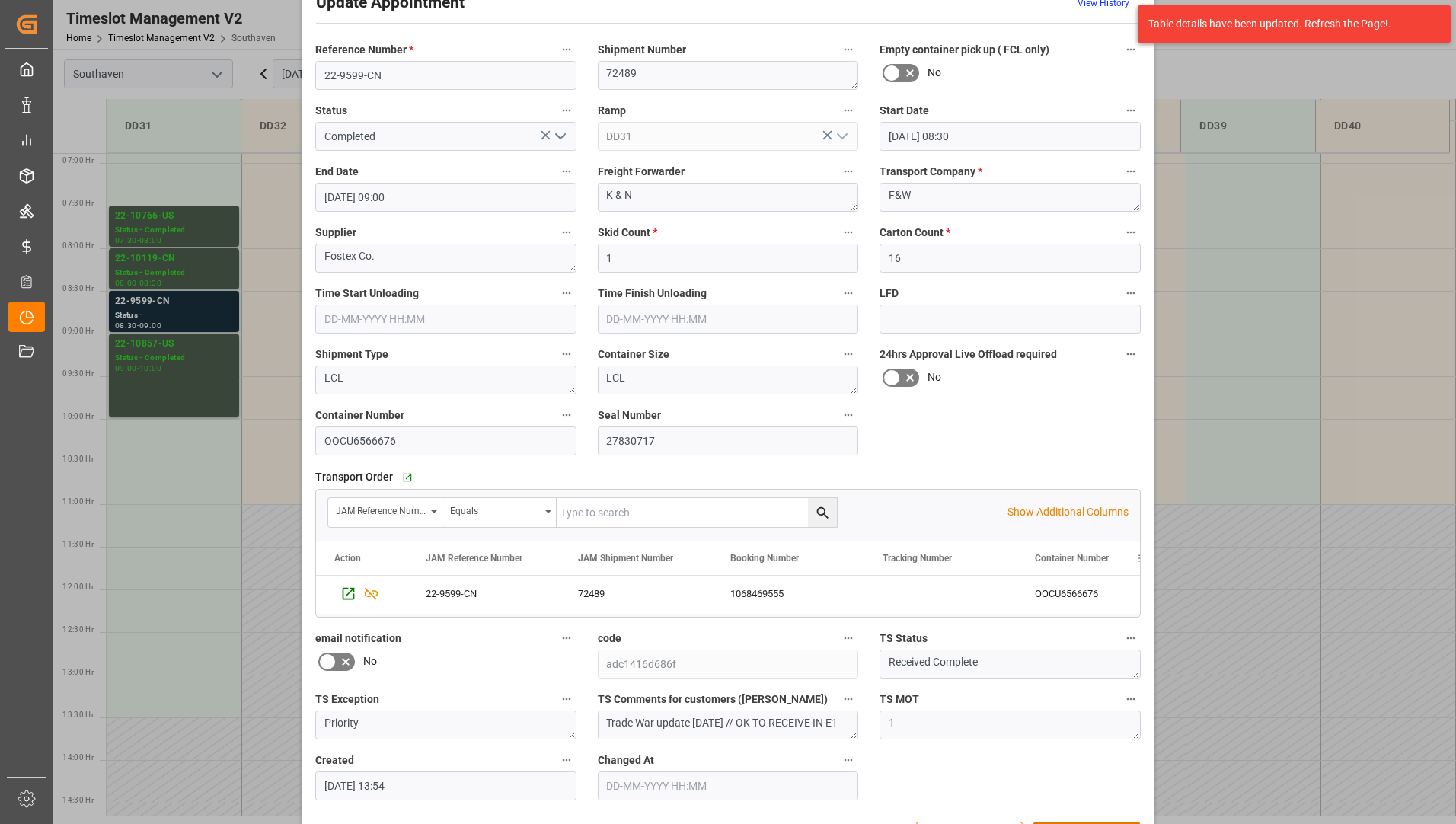
scroll to position [106, 0]
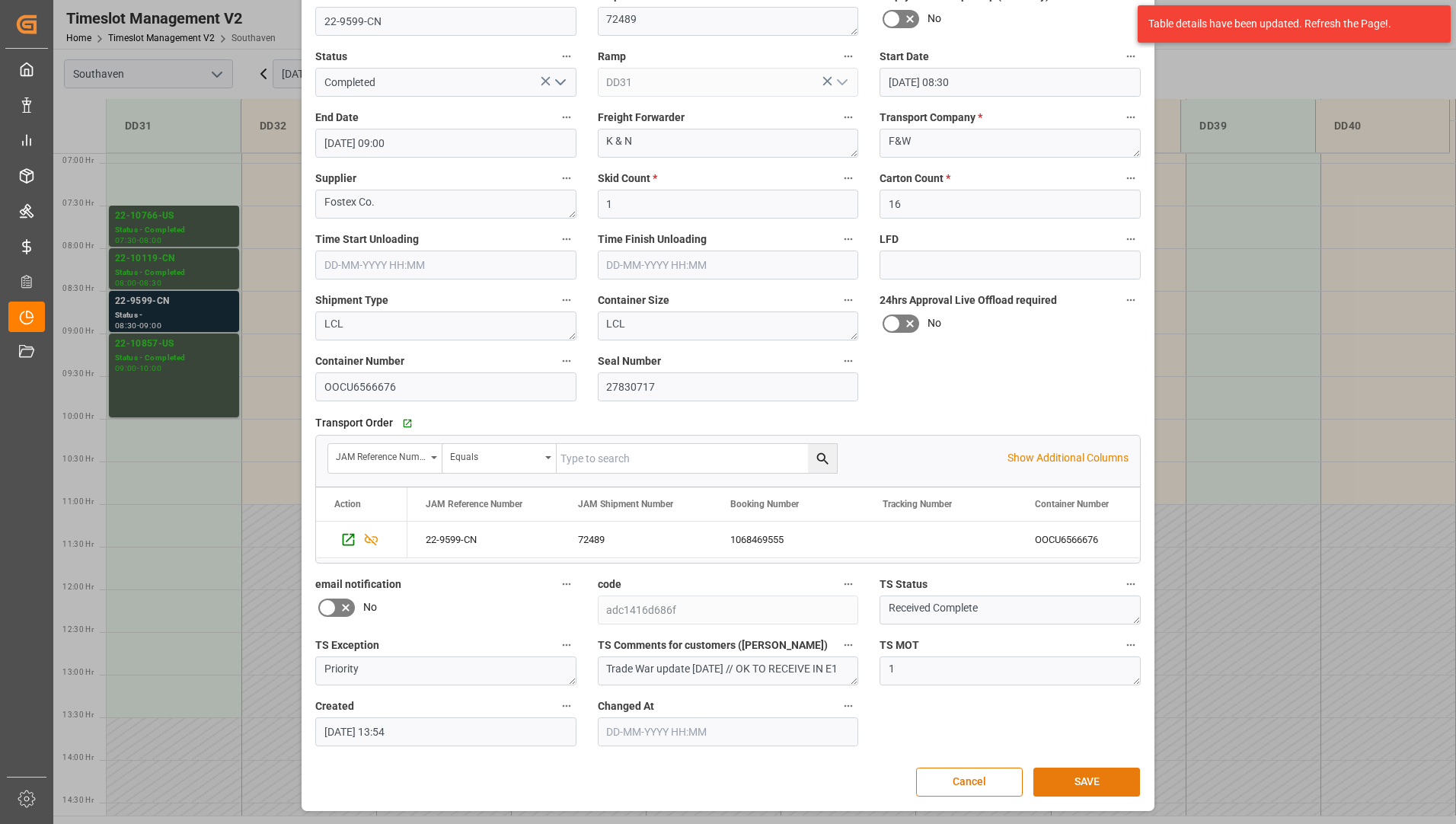
click at [1068, 769] on button "SAVE" at bounding box center [1087, 782] width 106 height 29
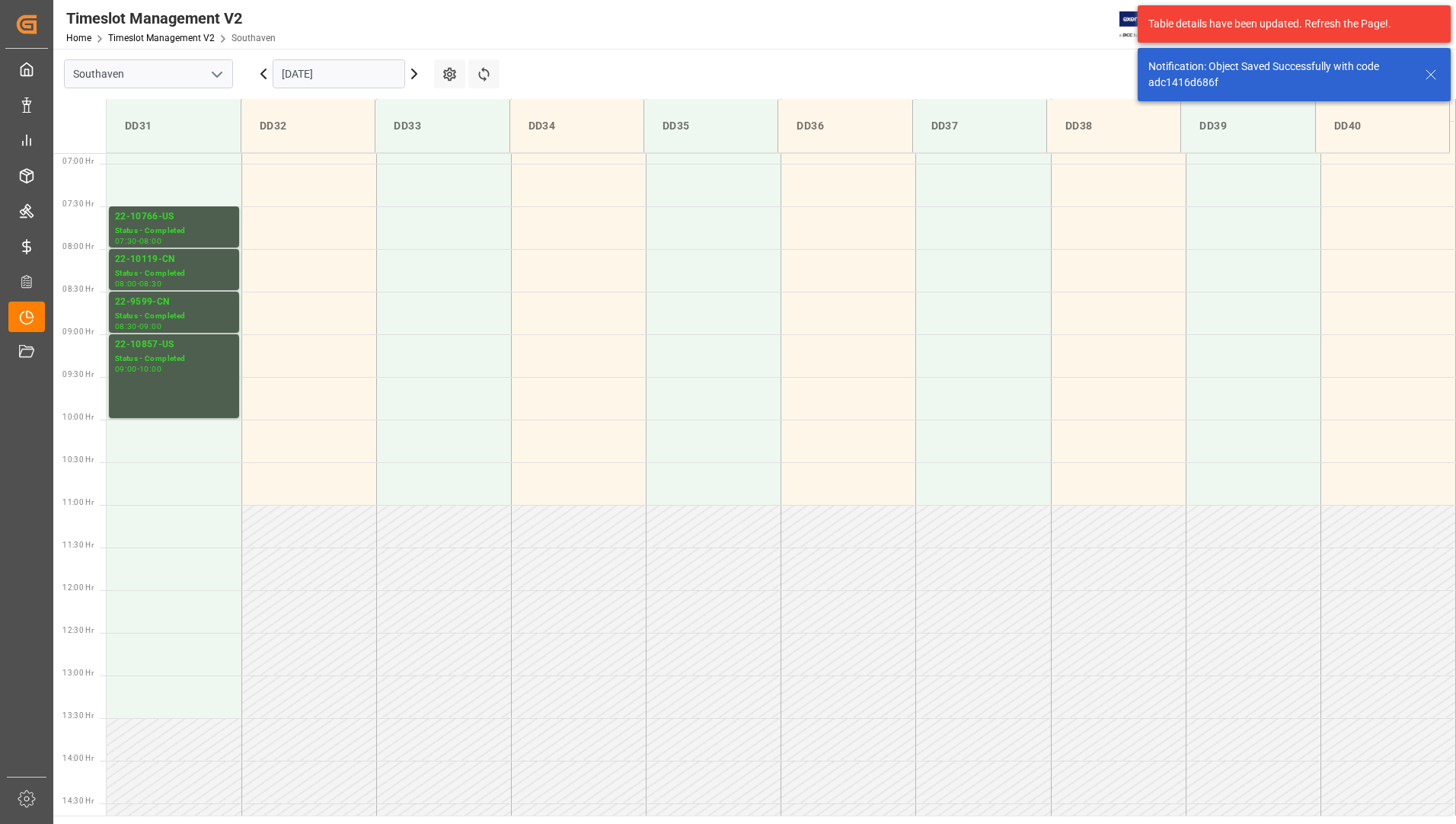
scroll to position [588, 0]
click at [304, 79] on input "[DATE]" at bounding box center [338, 74] width 132 height 29
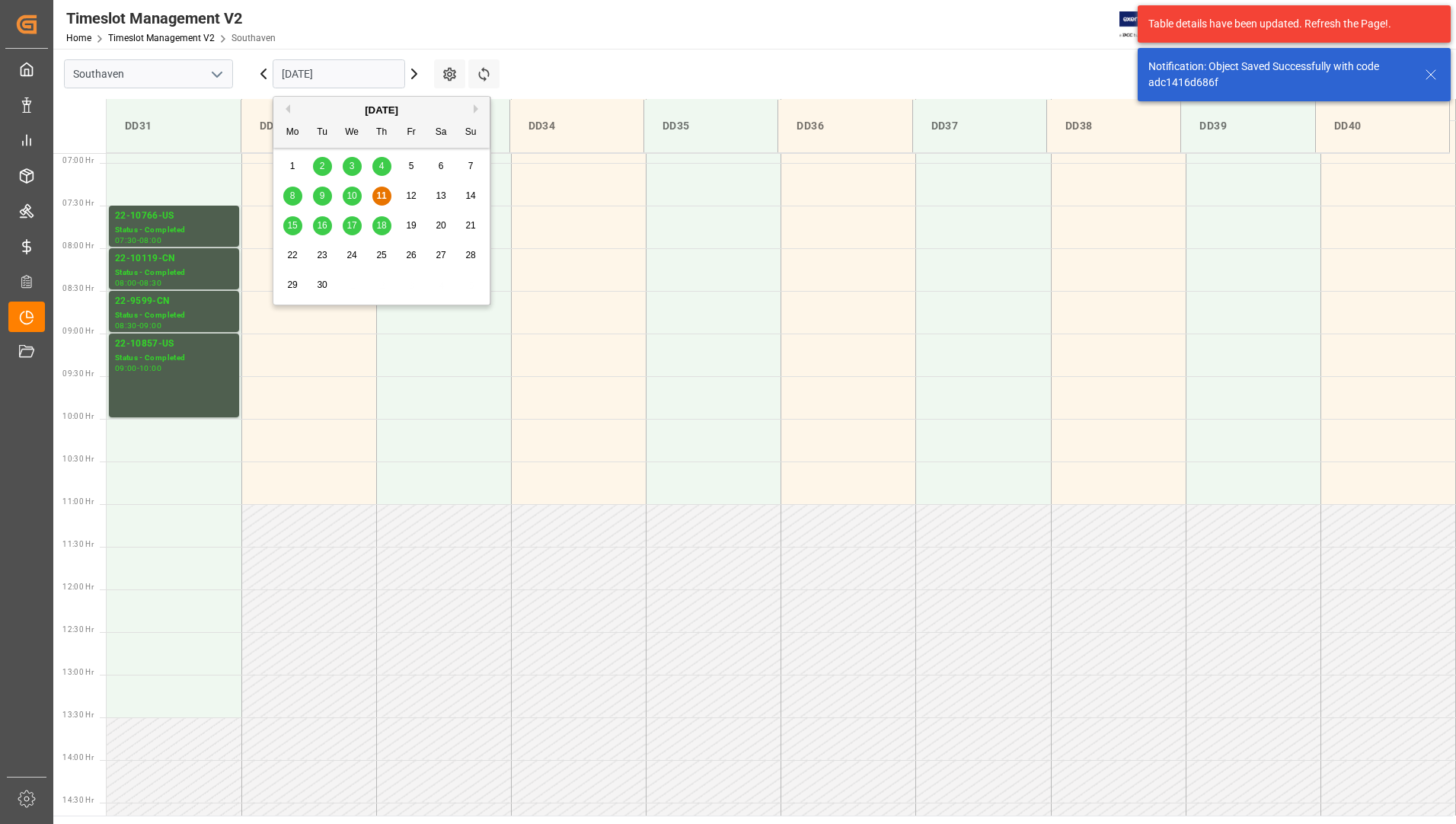
click at [295, 228] on span "15" at bounding box center [292, 225] width 10 height 11
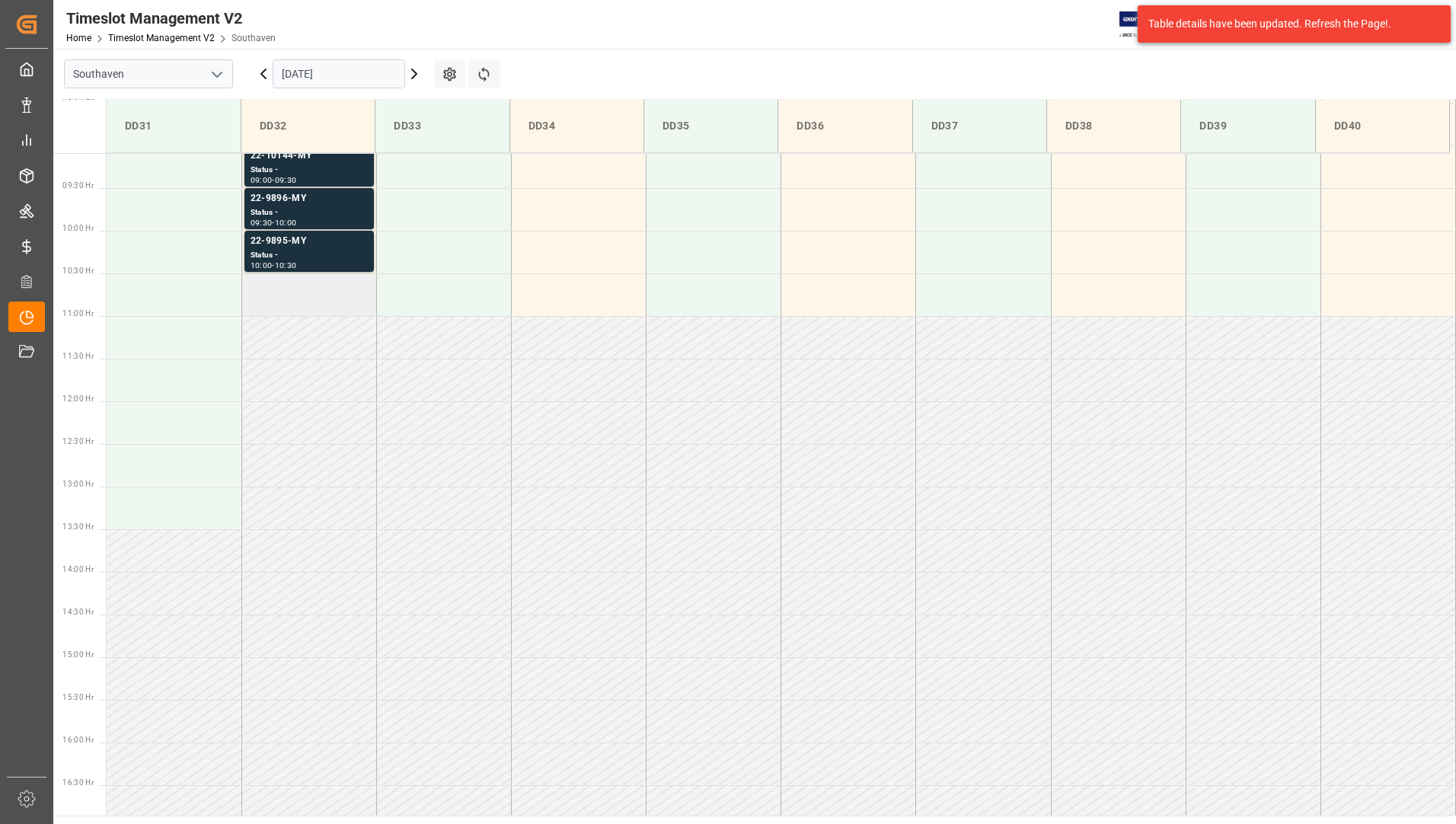
scroll to position [691, 0]
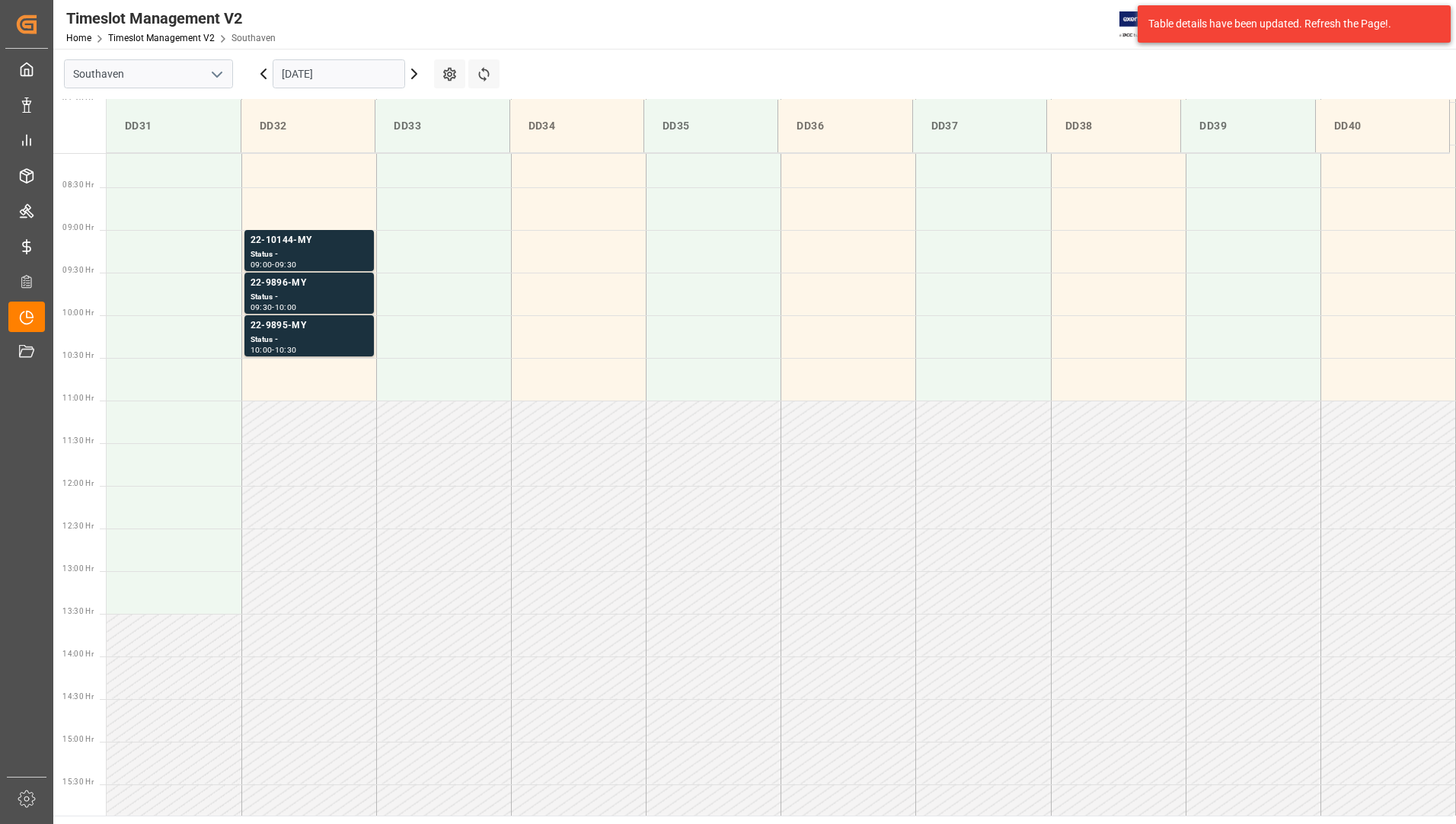
click at [349, 76] on input "[DATE]" at bounding box center [338, 74] width 132 height 29
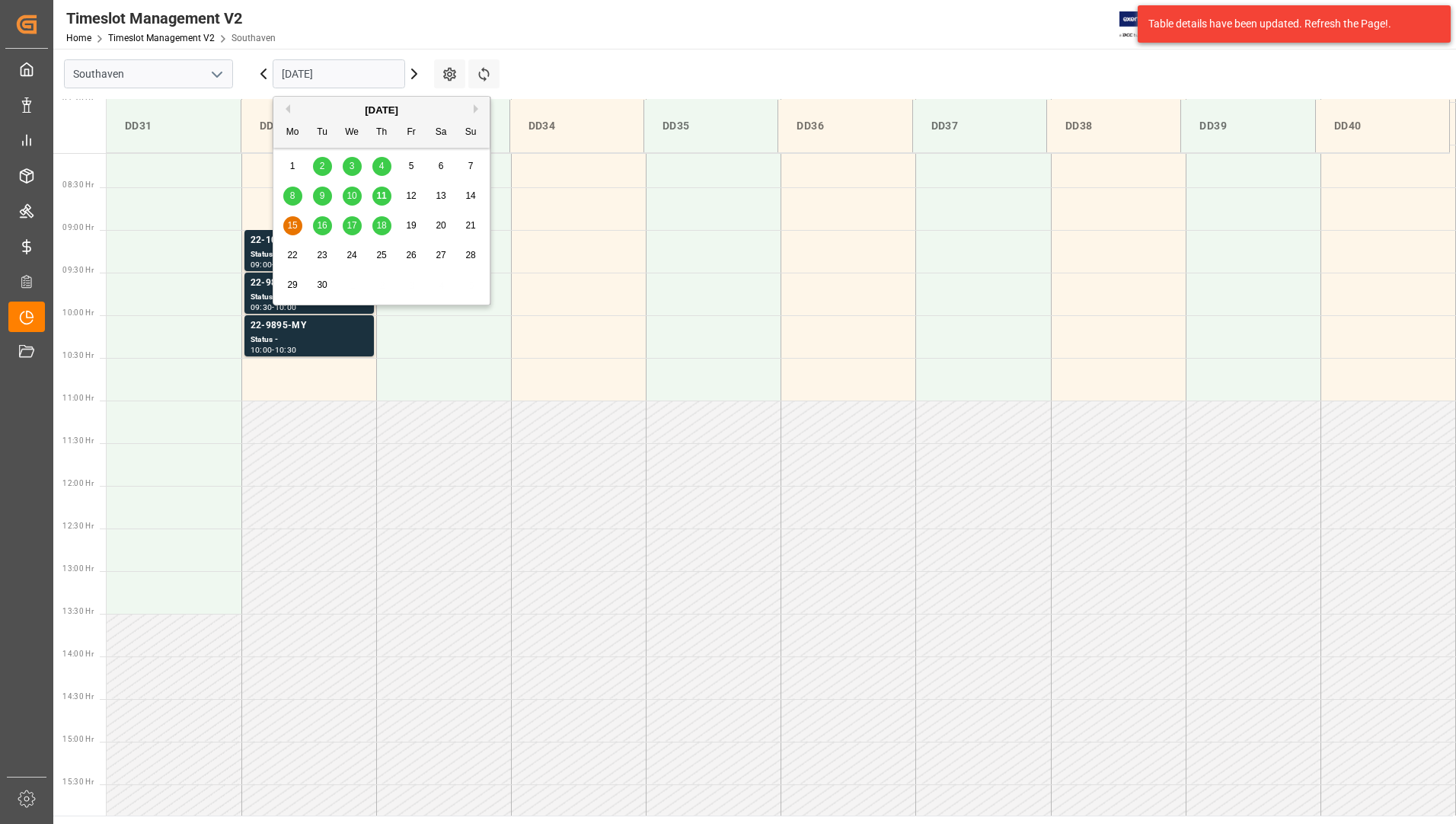
click at [325, 220] on span "16" at bounding box center [322, 225] width 10 height 11
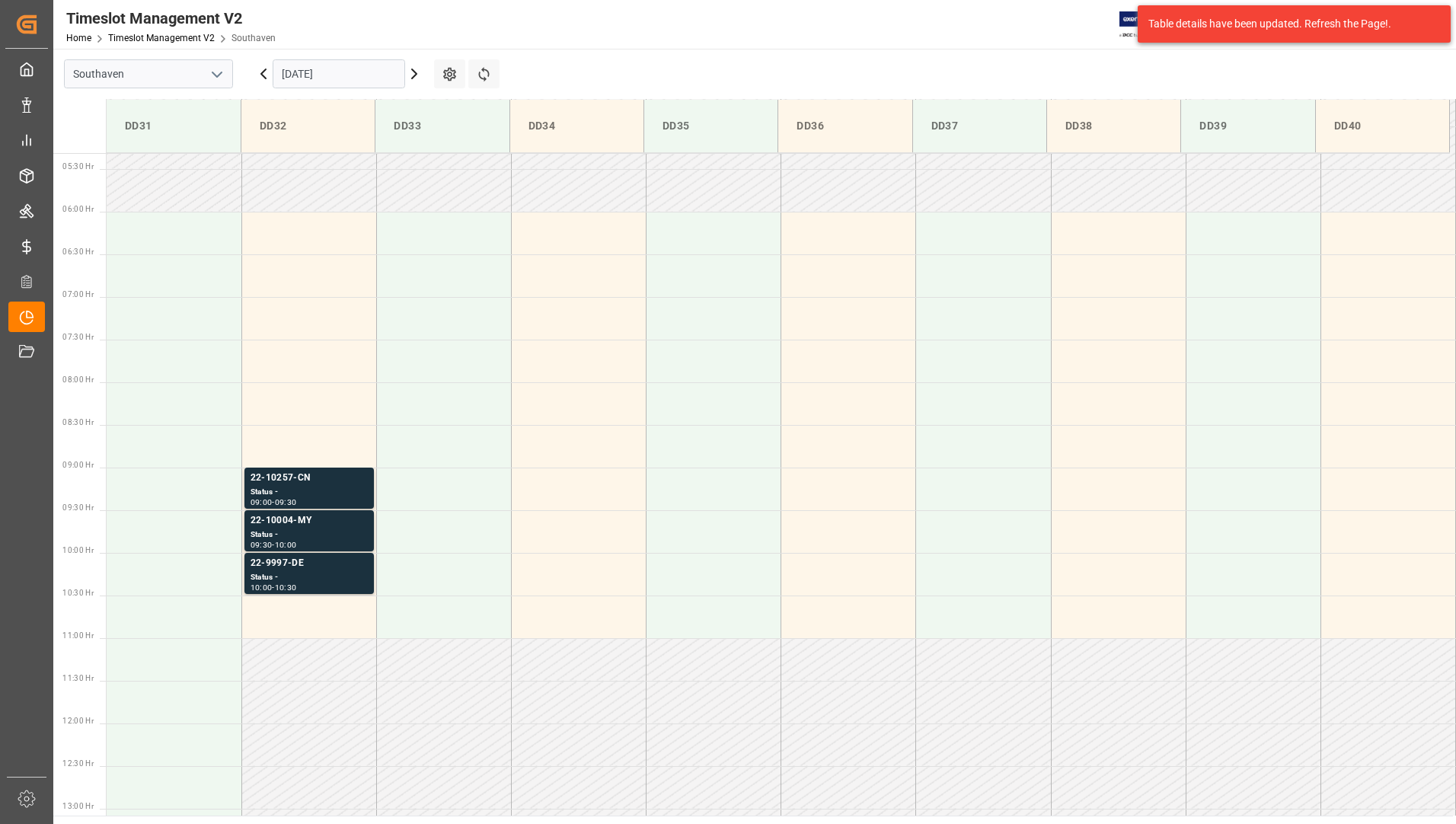
scroll to position [462, 0]
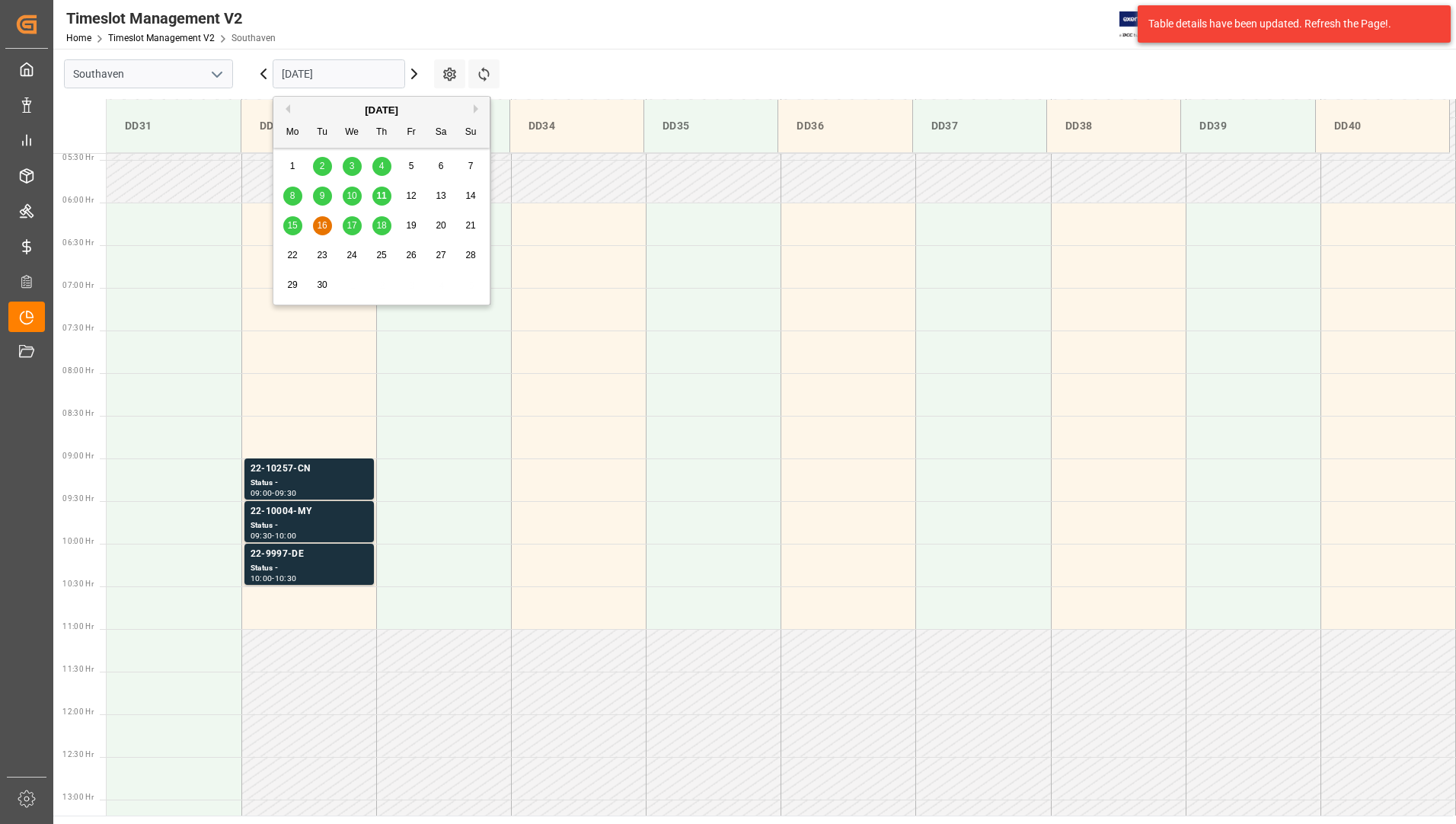
click at [370, 71] on input "[DATE]" at bounding box center [338, 74] width 132 height 29
click at [351, 228] on span "17" at bounding box center [351, 225] width 10 height 11
click at [357, 81] on input "[DATE]" at bounding box center [338, 74] width 132 height 29
click at [385, 223] on span "18" at bounding box center [381, 225] width 10 height 11
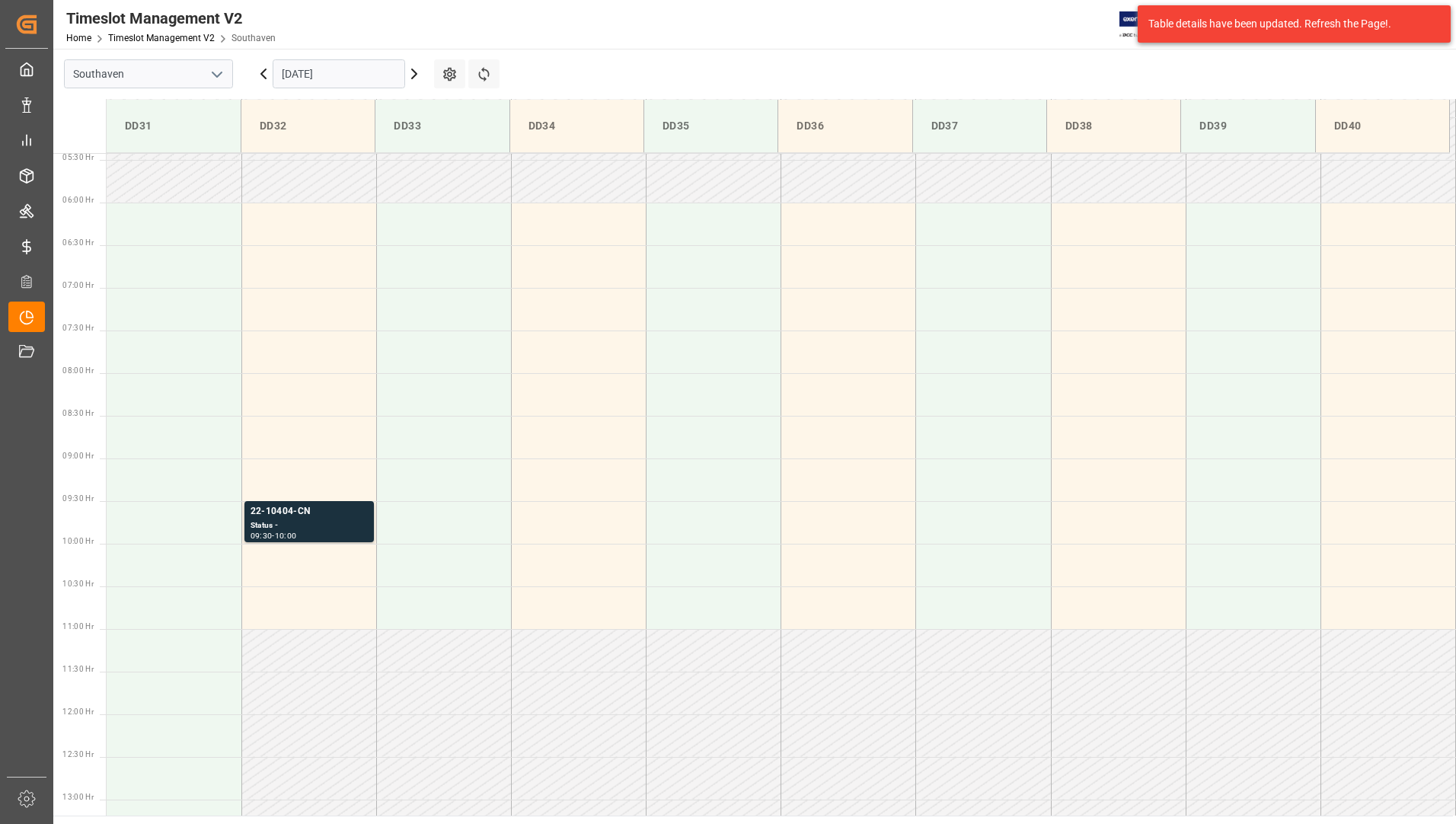
click at [365, 76] on input "[DATE]" at bounding box center [338, 74] width 132 height 29
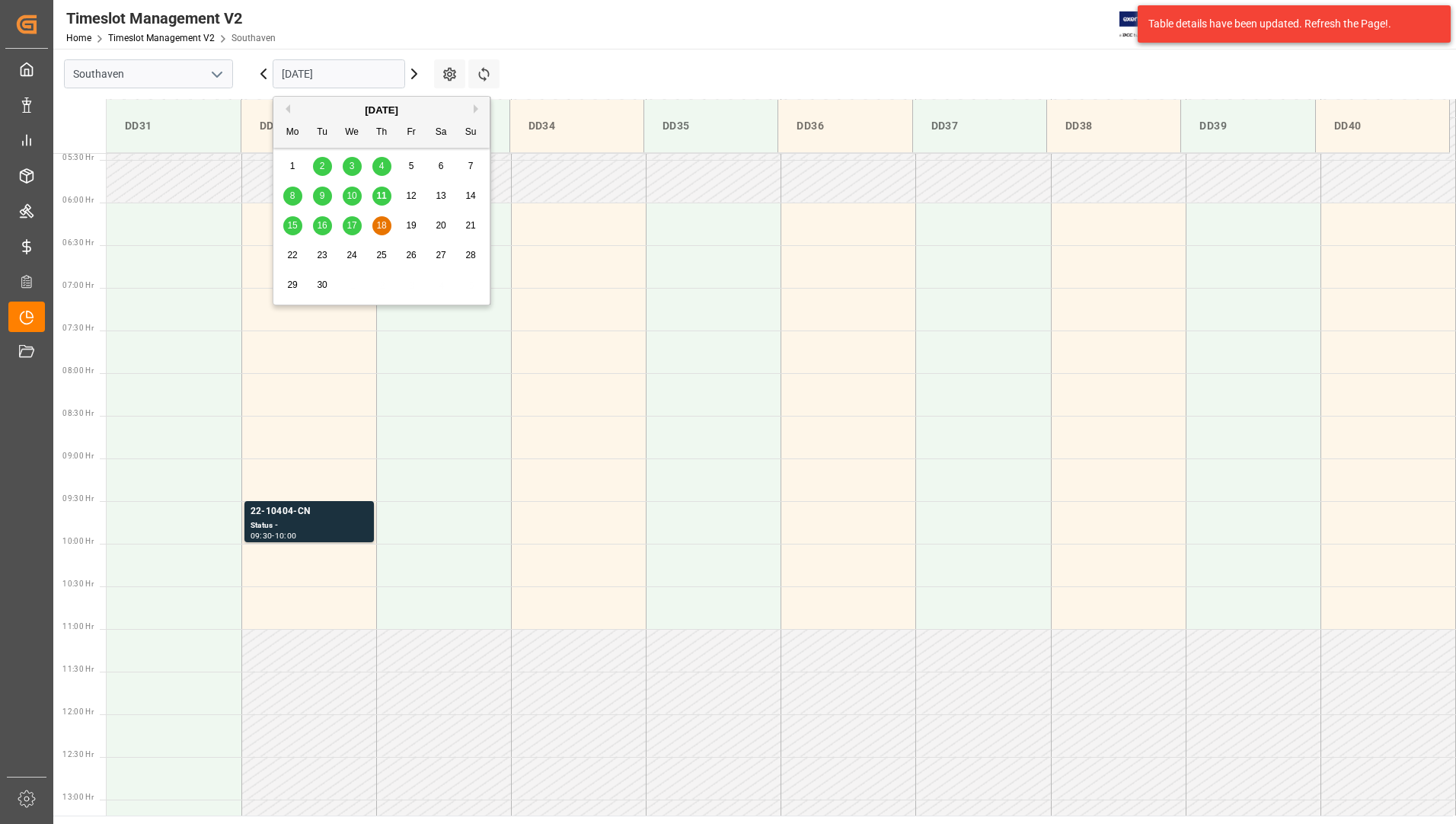
click at [383, 198] on span "11" at bounding box center [381, 196] width 10 height 11
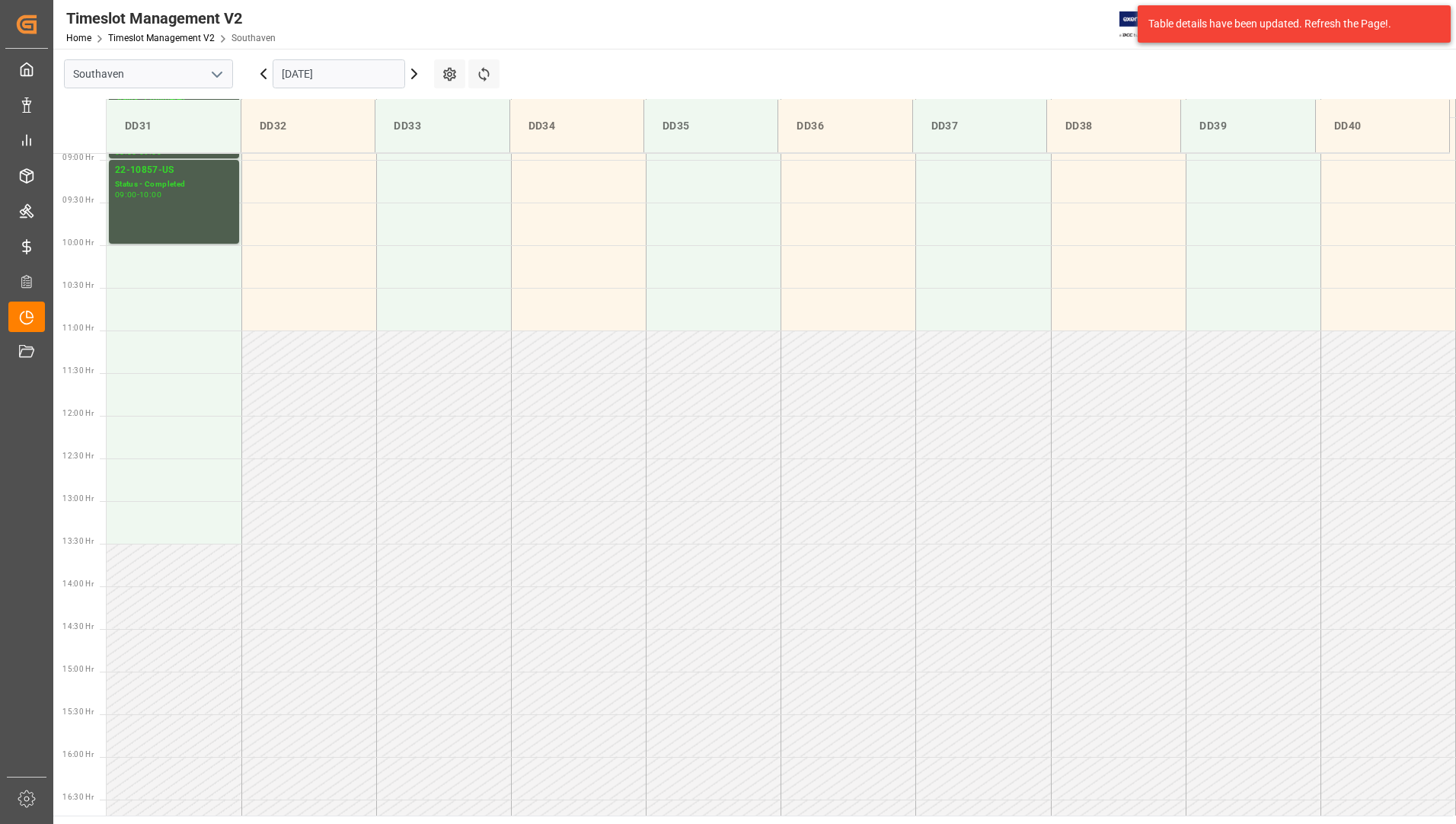
scroll to position [844, 0]
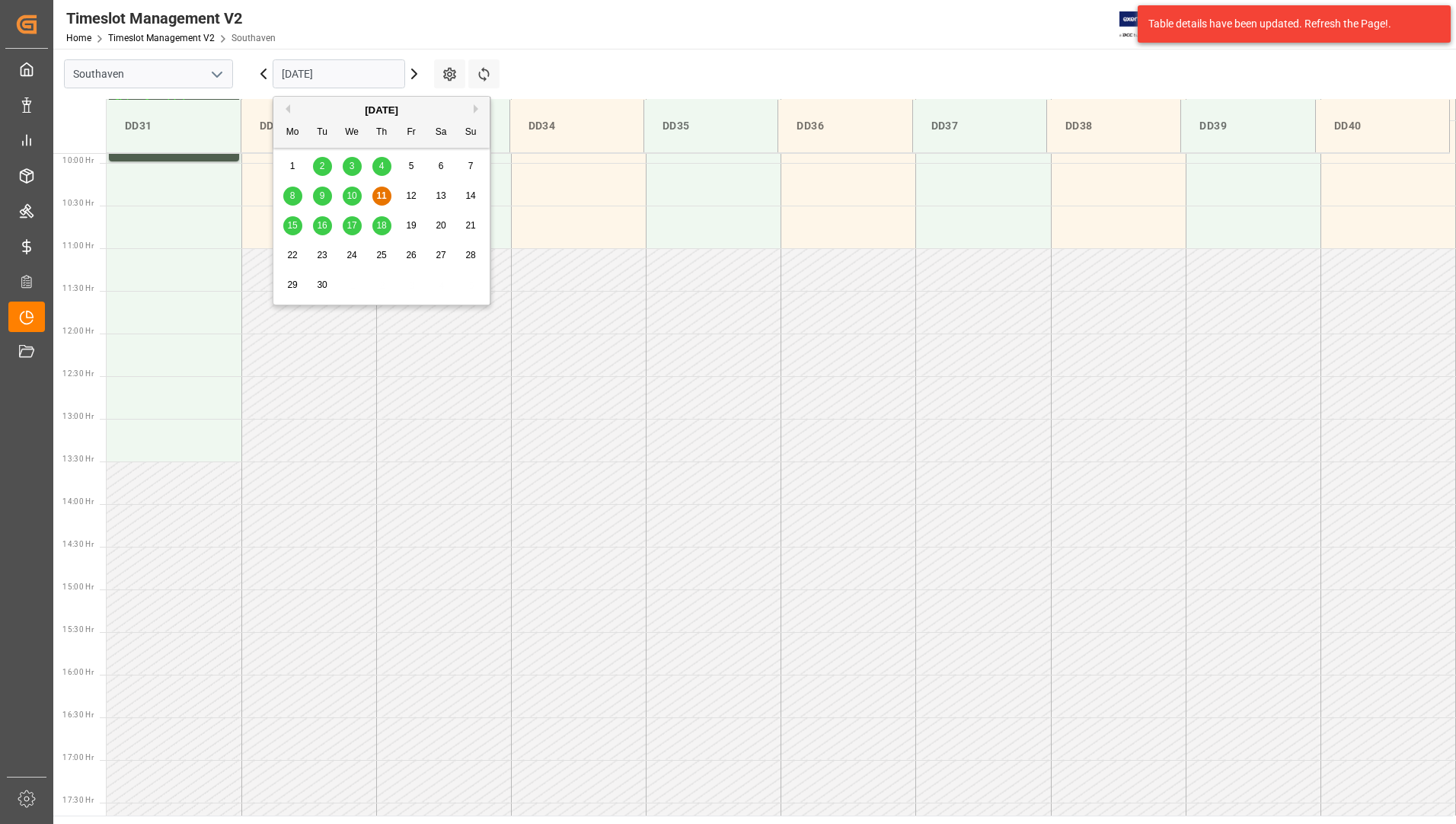
click at [322, 71] on input "[DATE]" at bounding box center [338, 74] width 132 height 29
click at [736, 49] on header "Timeslot Management V2 Home Timeslot Management V2 Southaven JIMS 0 Notificatio…" at bounding box center [750, 24] width 1414 height 49
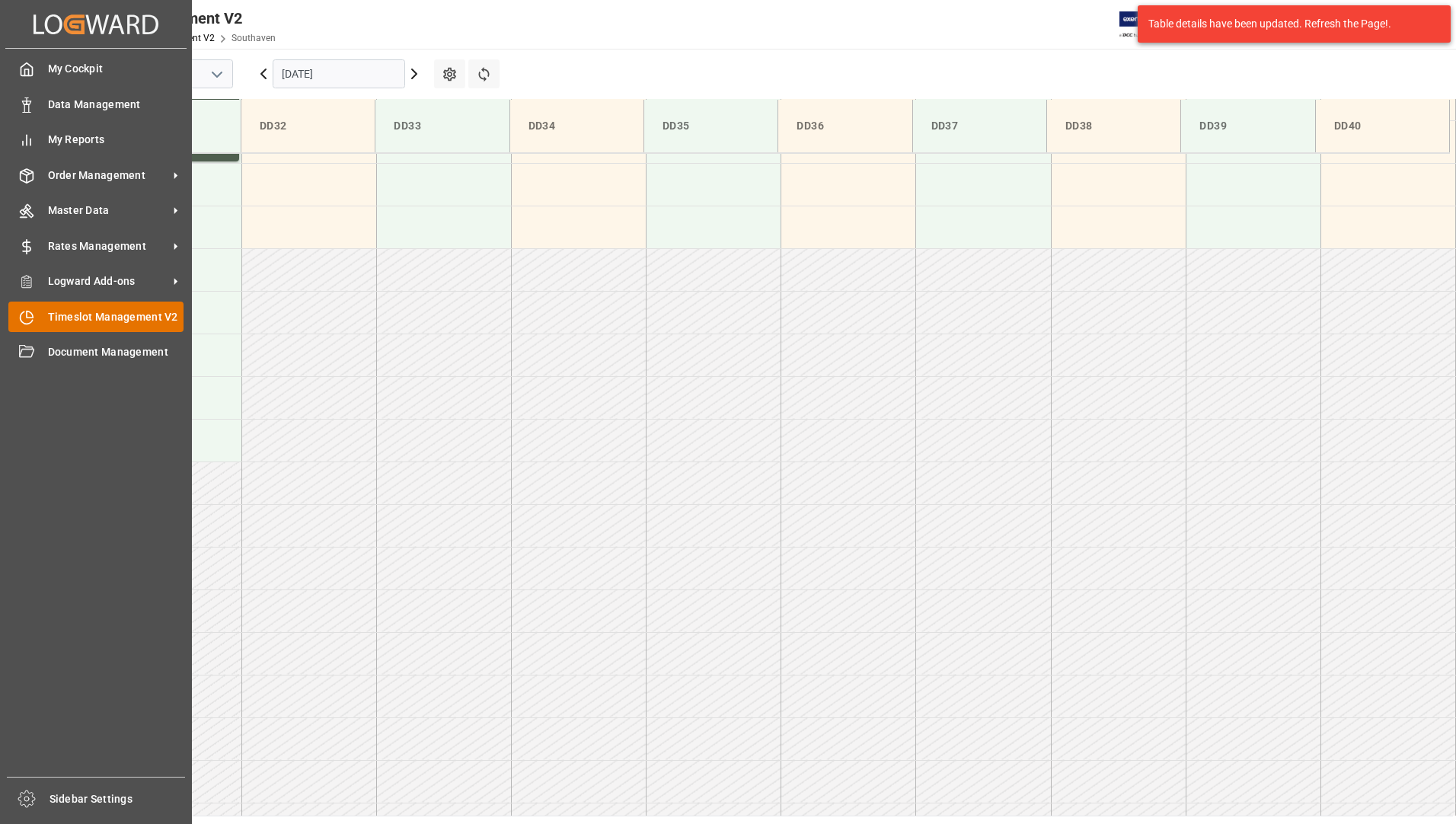
click at [78, 320] on span "Timeslot Management V2" at bounding box center [116, 317] width 136 height 16
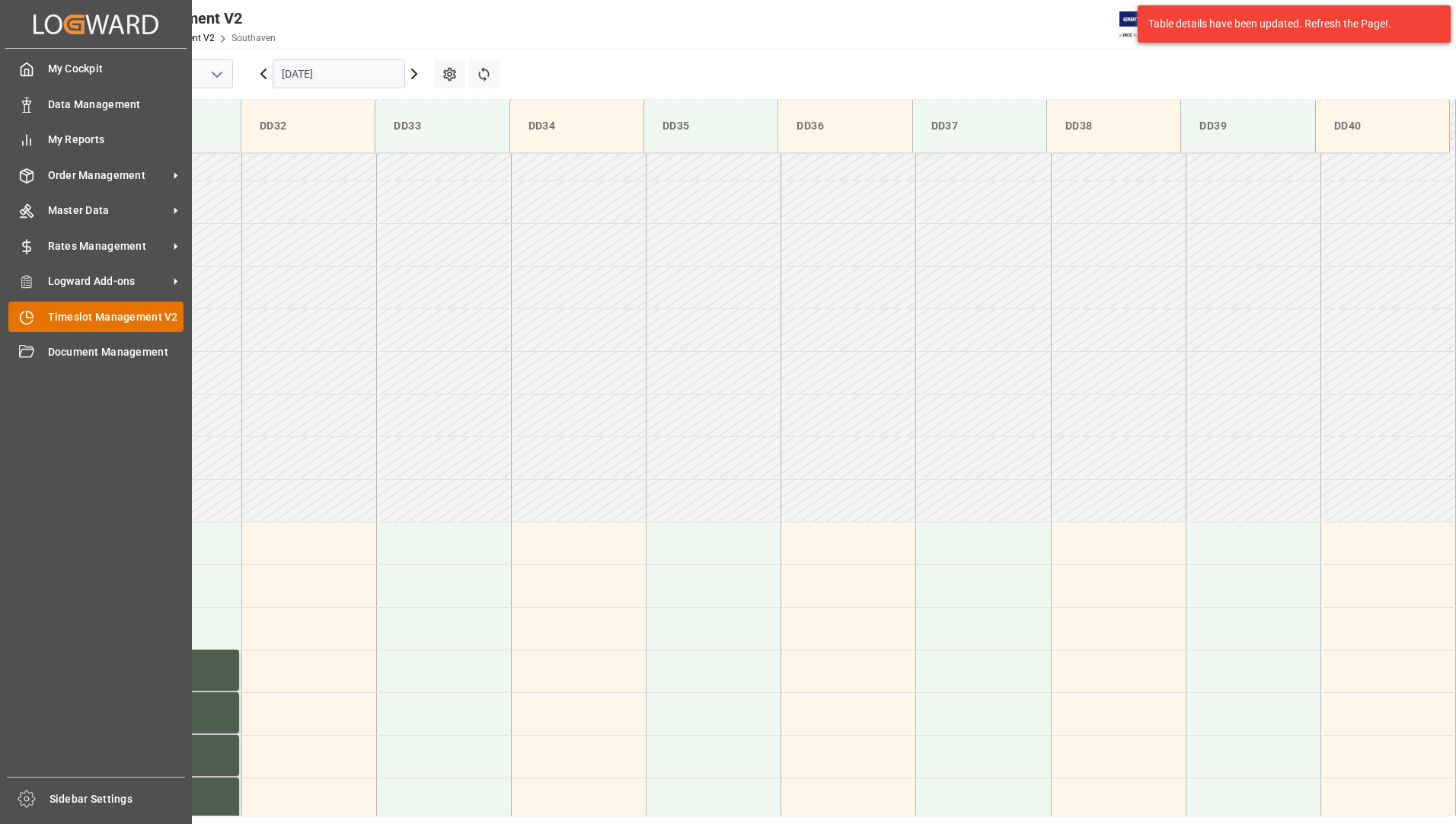
click at [109, 312] on span "Timeslot Management V2" at bounding box center [116, 317] width 136 height 16
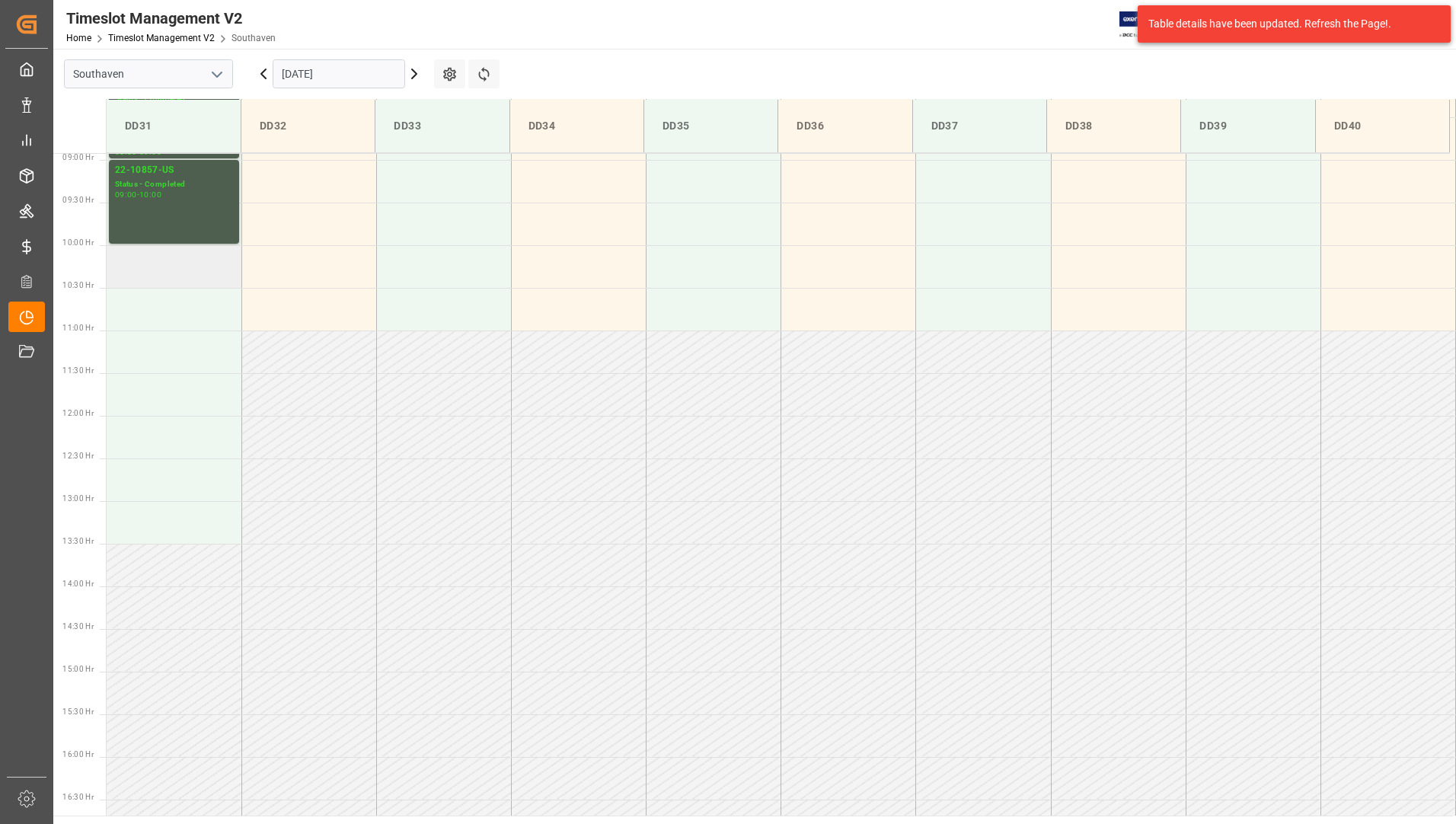
scroll to position [844, 0]
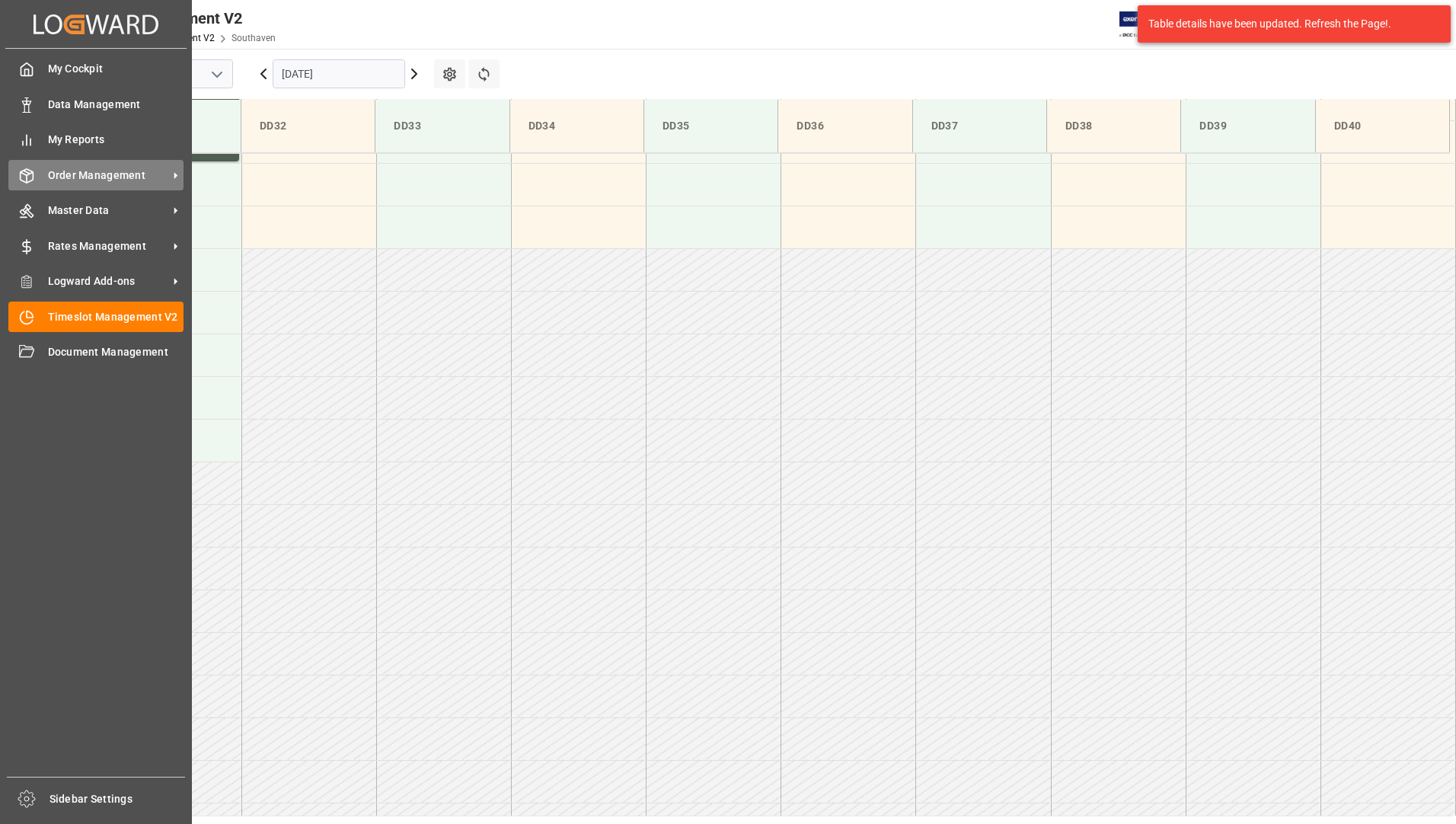
click at [86, 178] on span "Order Management" at bounding box center [108, 175] width 120 height 16
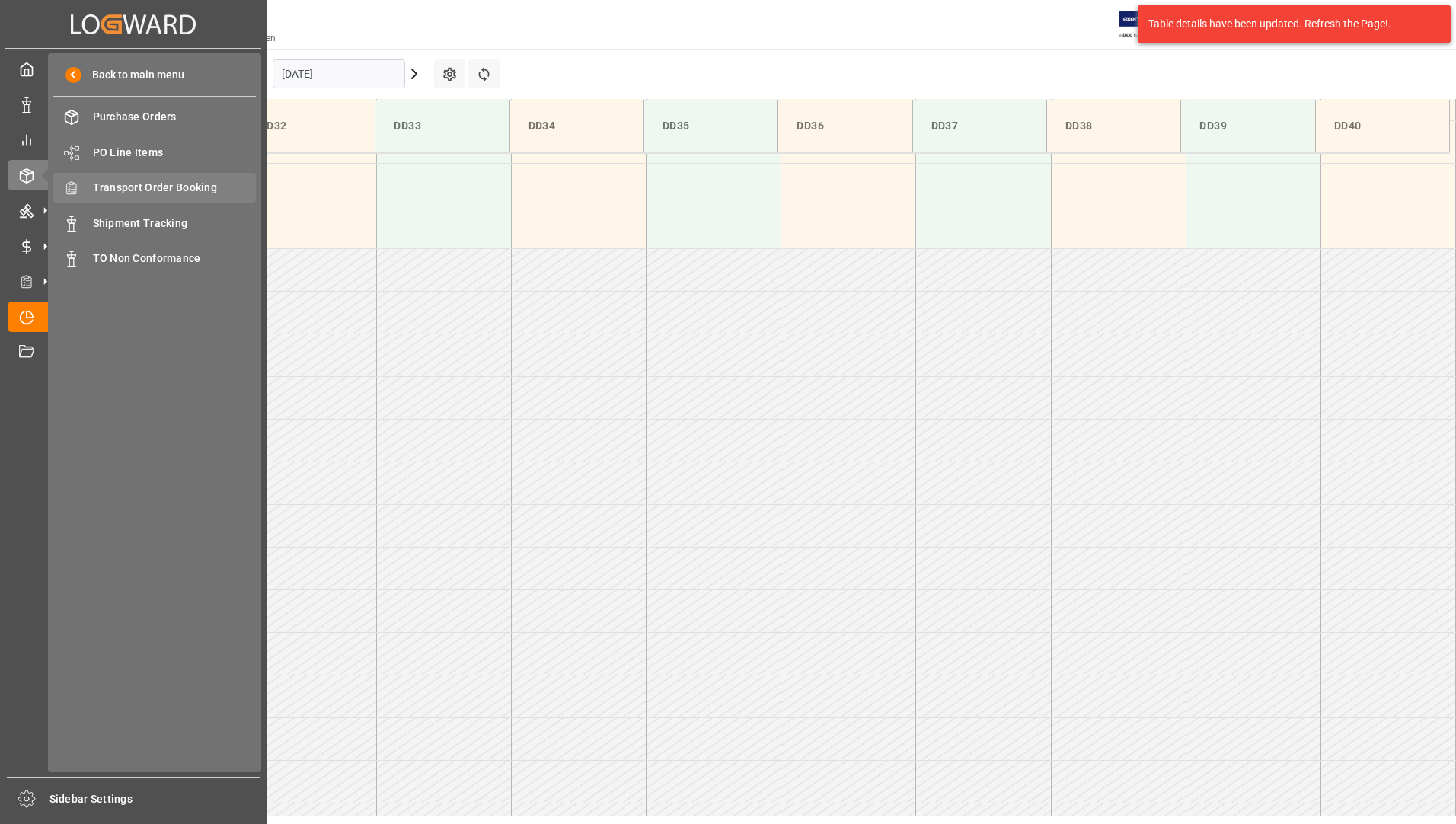
click at [222, 190] on span "Transport Order Booking" at bounding box center [174, 188] width 164 height 16
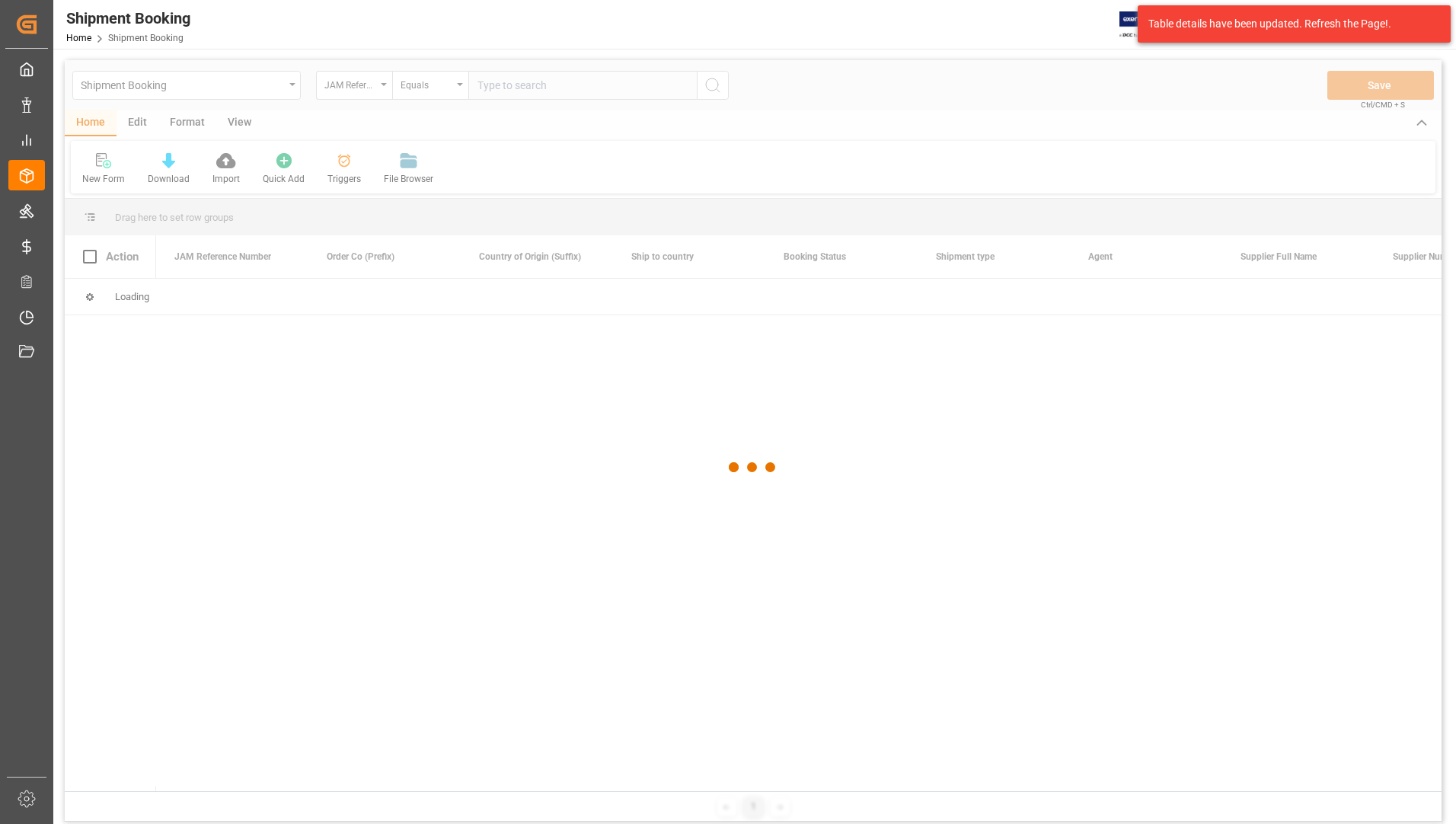
click at [541, 88] on div at bounding box center [753, 468] width 1377 height 815
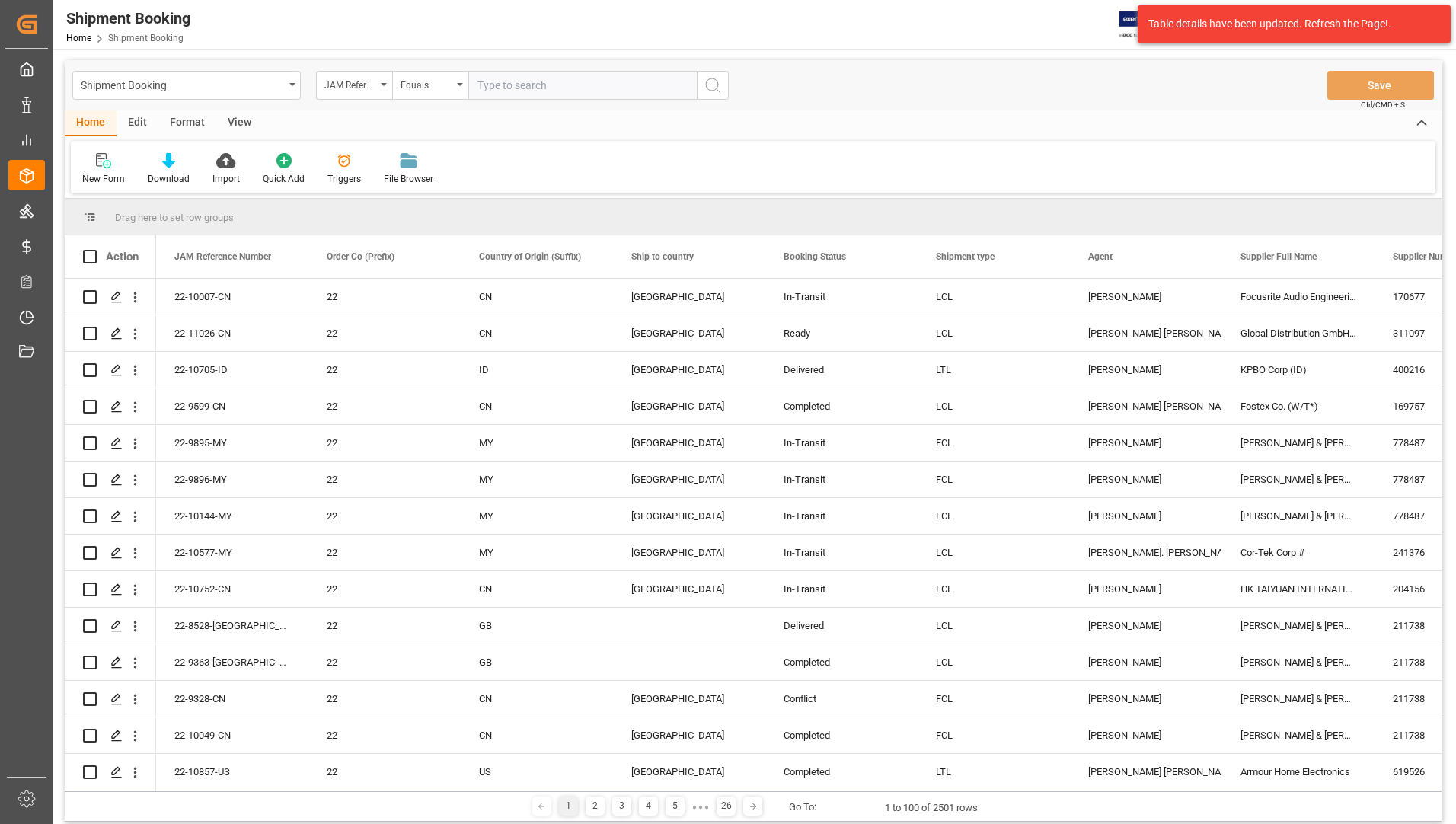
click at [597, 82] on input "text" at bounding box center [583, 85] width 228 height 29
type input "22-10892-us"
click at [710, 87] on icon "search button" at bounding box center [712, 85] width 18 height 18
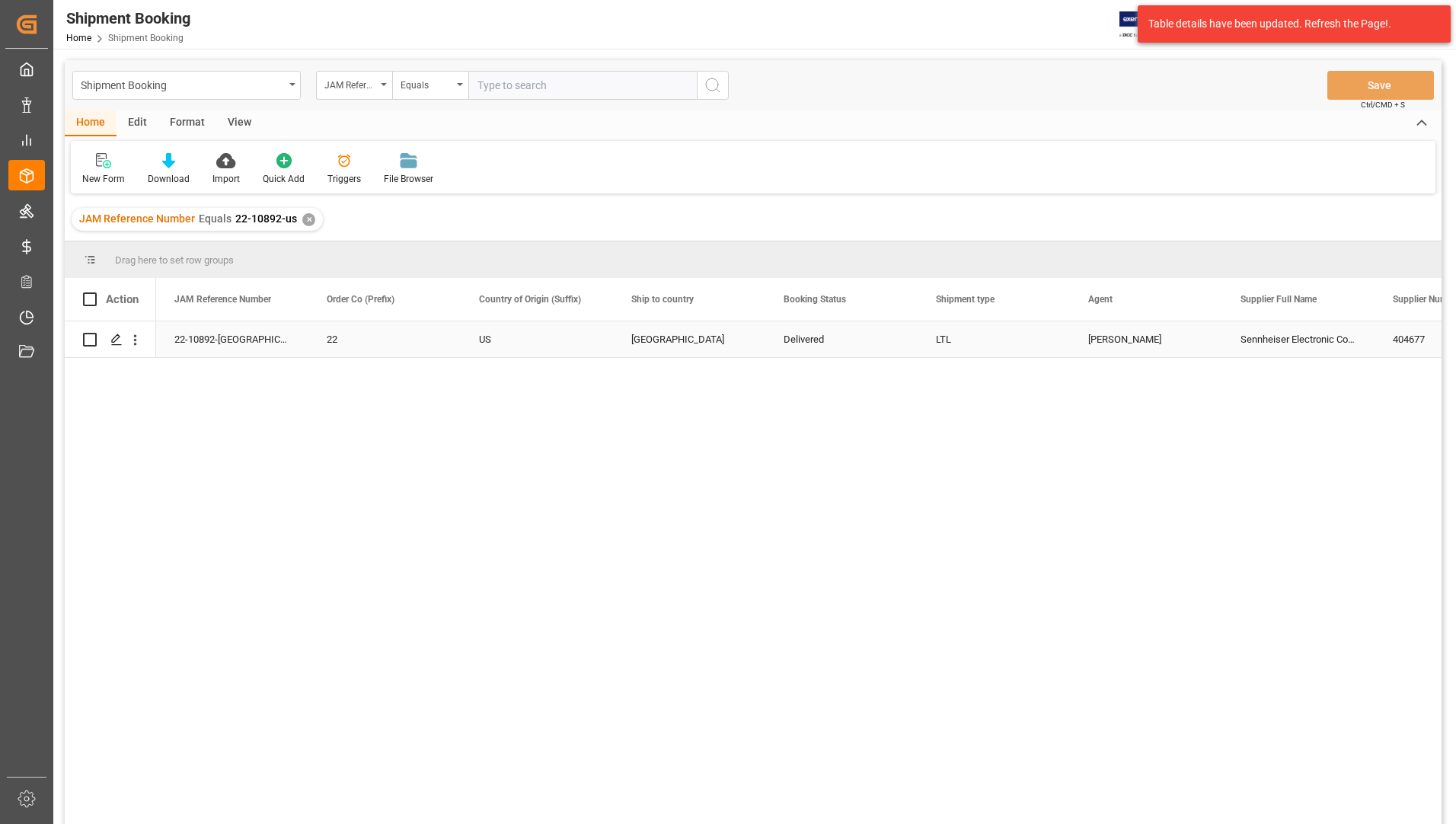
click at [88, 340] on input "Press Space to toggle row selection (unchecked)" at bounding box center [90, 340] width 14 height 14
checkbox input "true"
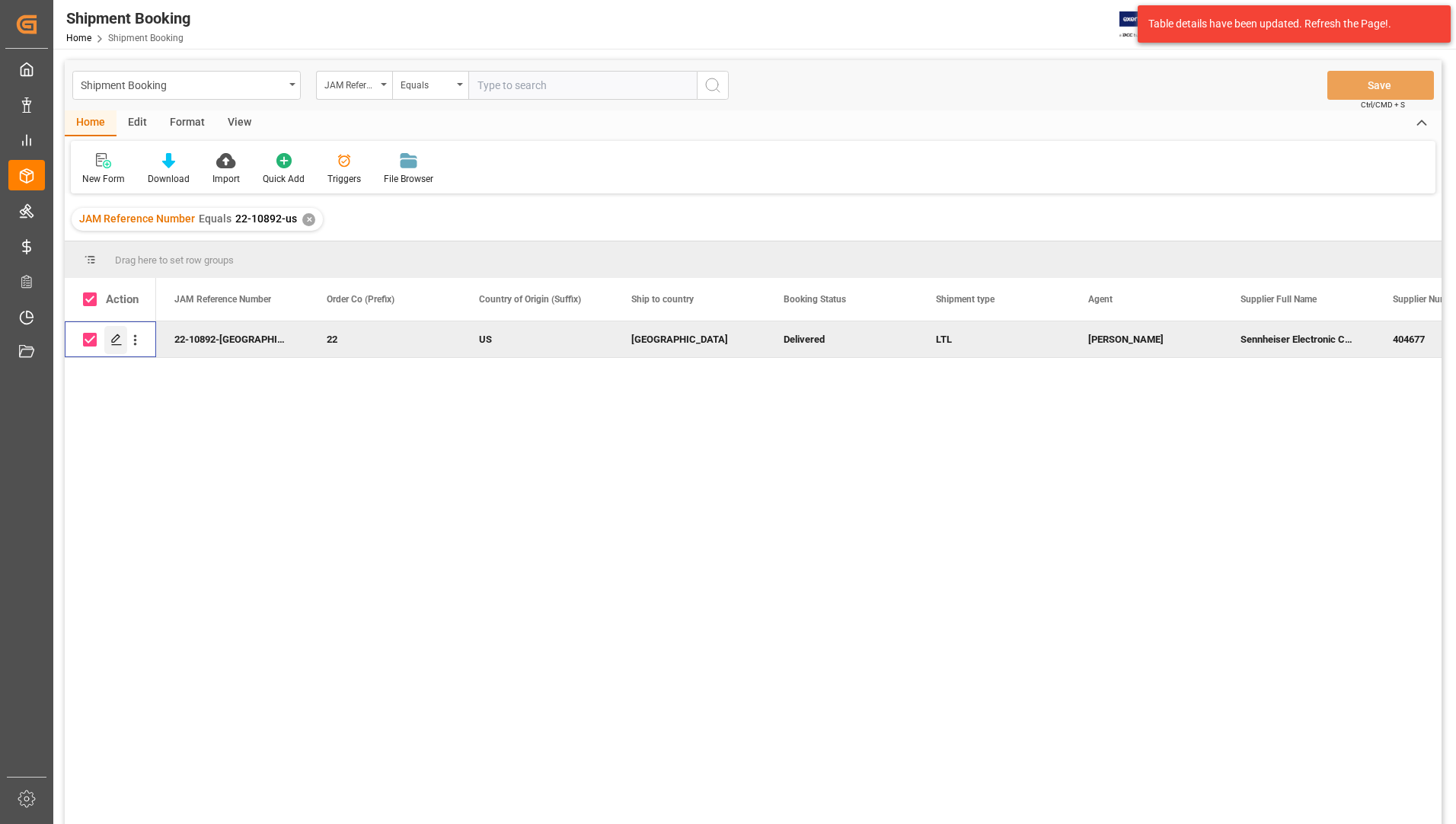
click at [115, 337] on polygon "Press SPACE to deselect this row." at bounding box center [116, 339] width 8 height 8
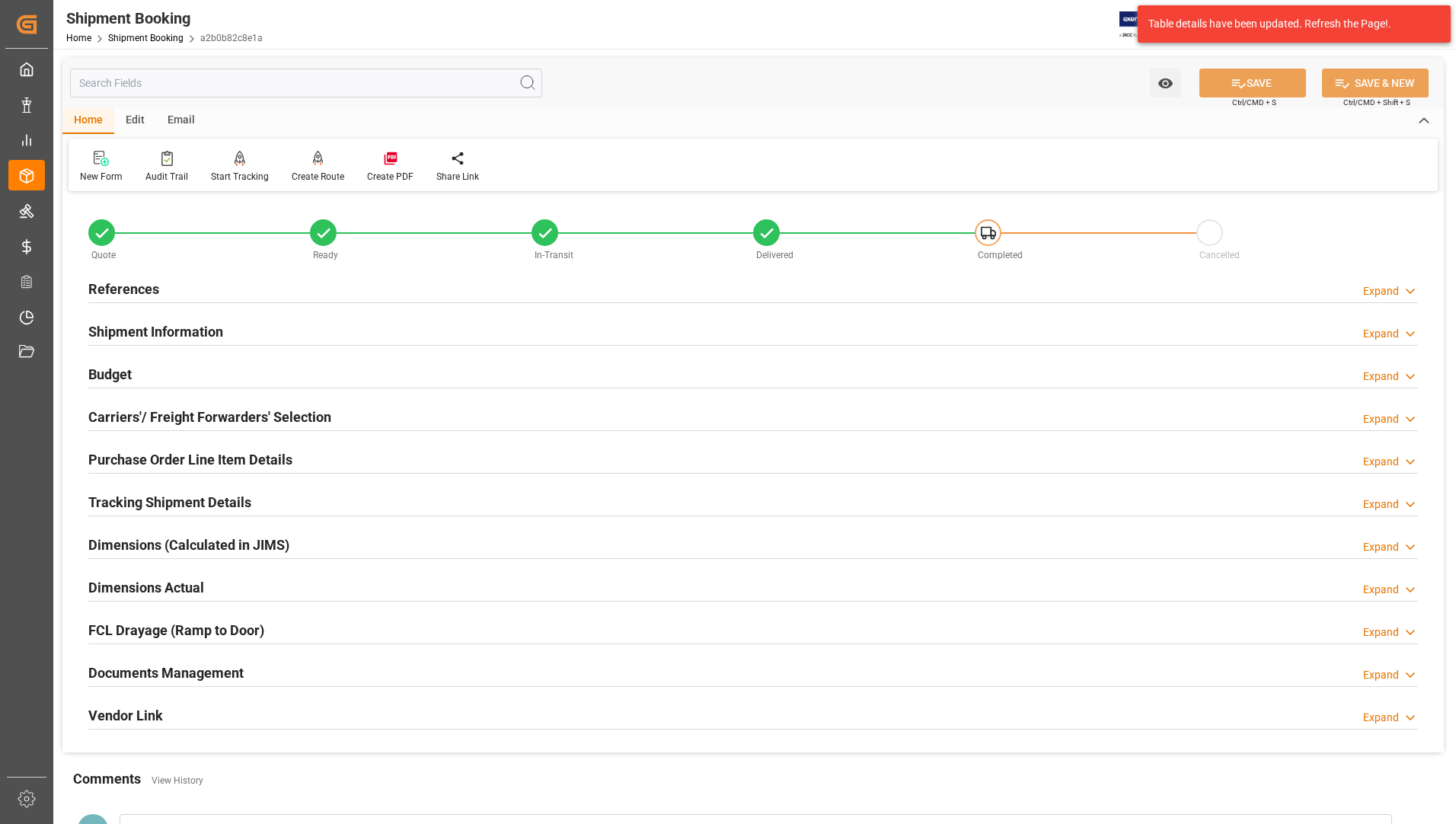
click at [183, 664] on h2 "Documents Management" at bounding box center [166, 673] width 156 height 20
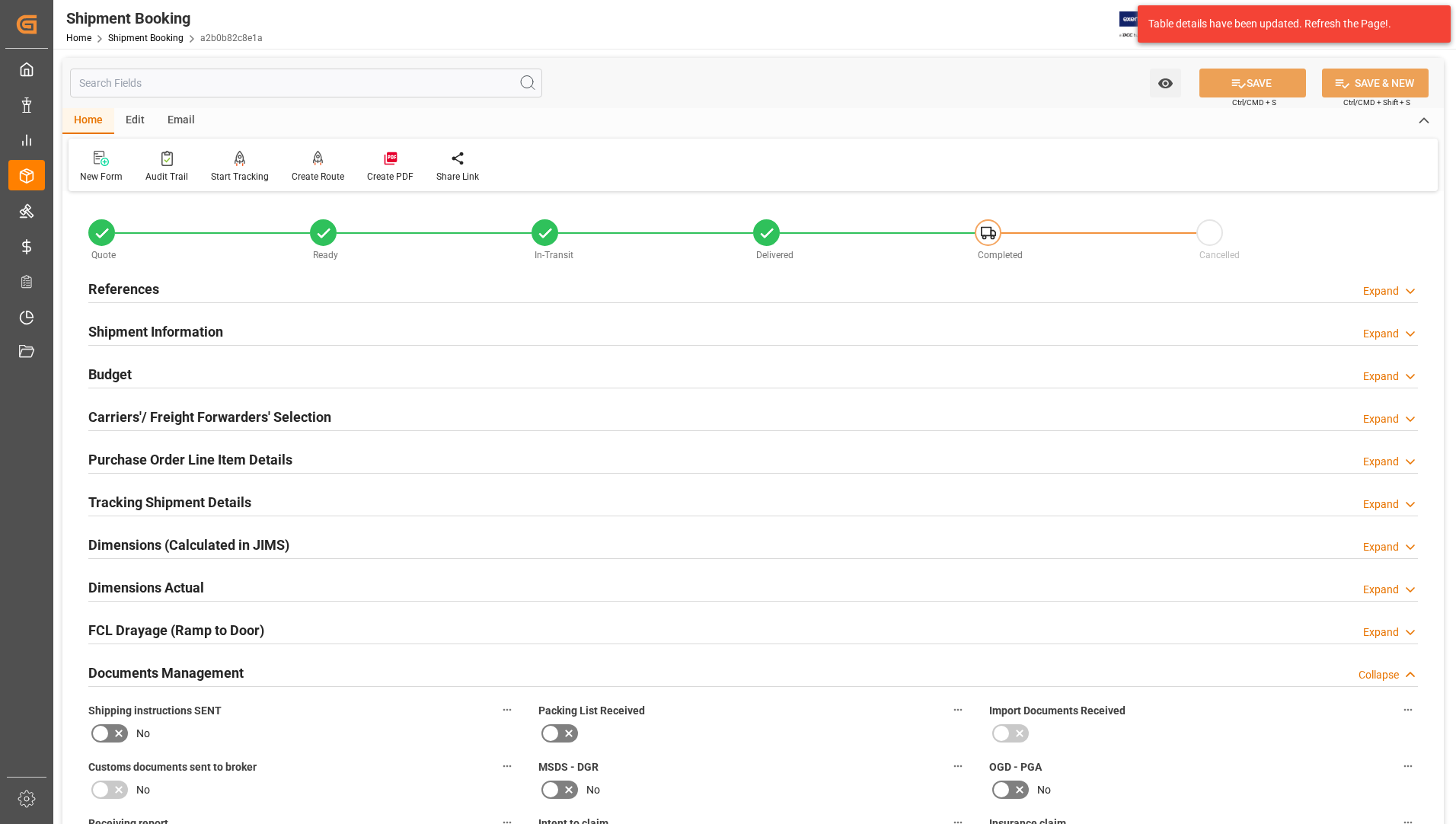
scroll to position [610, 0]
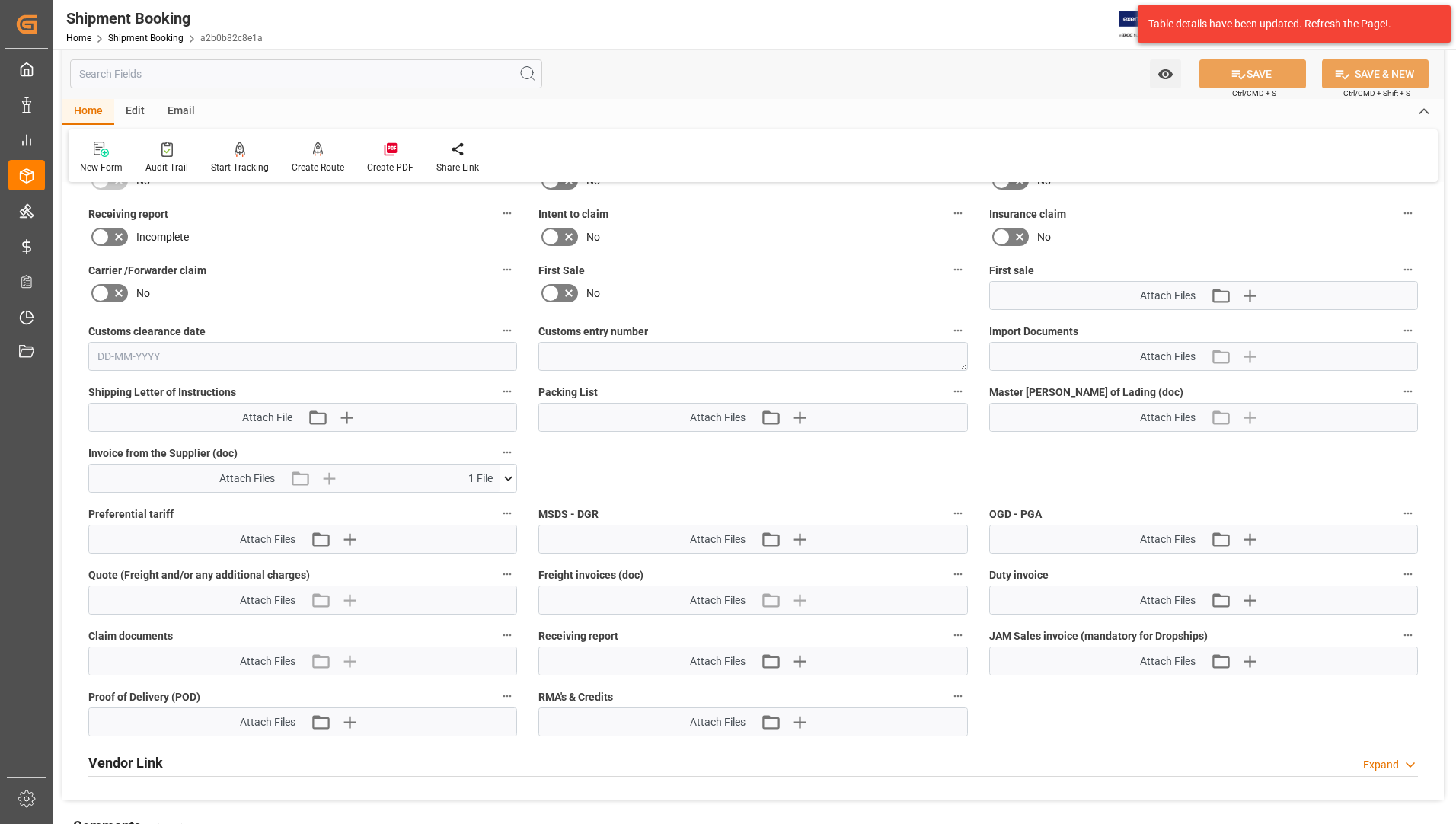
click at [508, 475] on icon at bounding box center [509, 479] width 16 height 16
click at [498, 503] on icon at bounding box center [500, 507] width 16 height 16
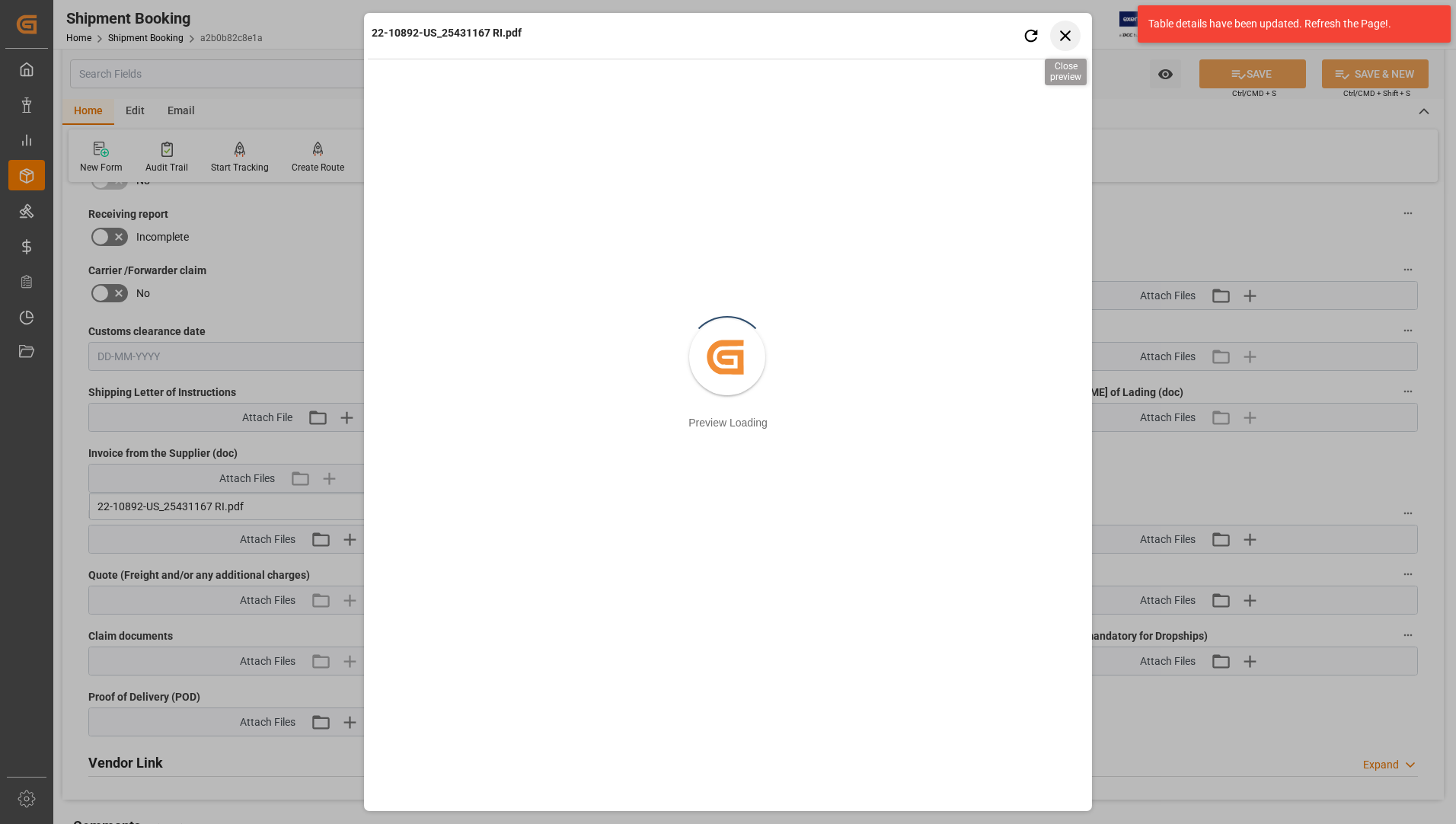
click at [1062, 35] on icon "button" at bounding box center [1066, 35] width 19 height 19
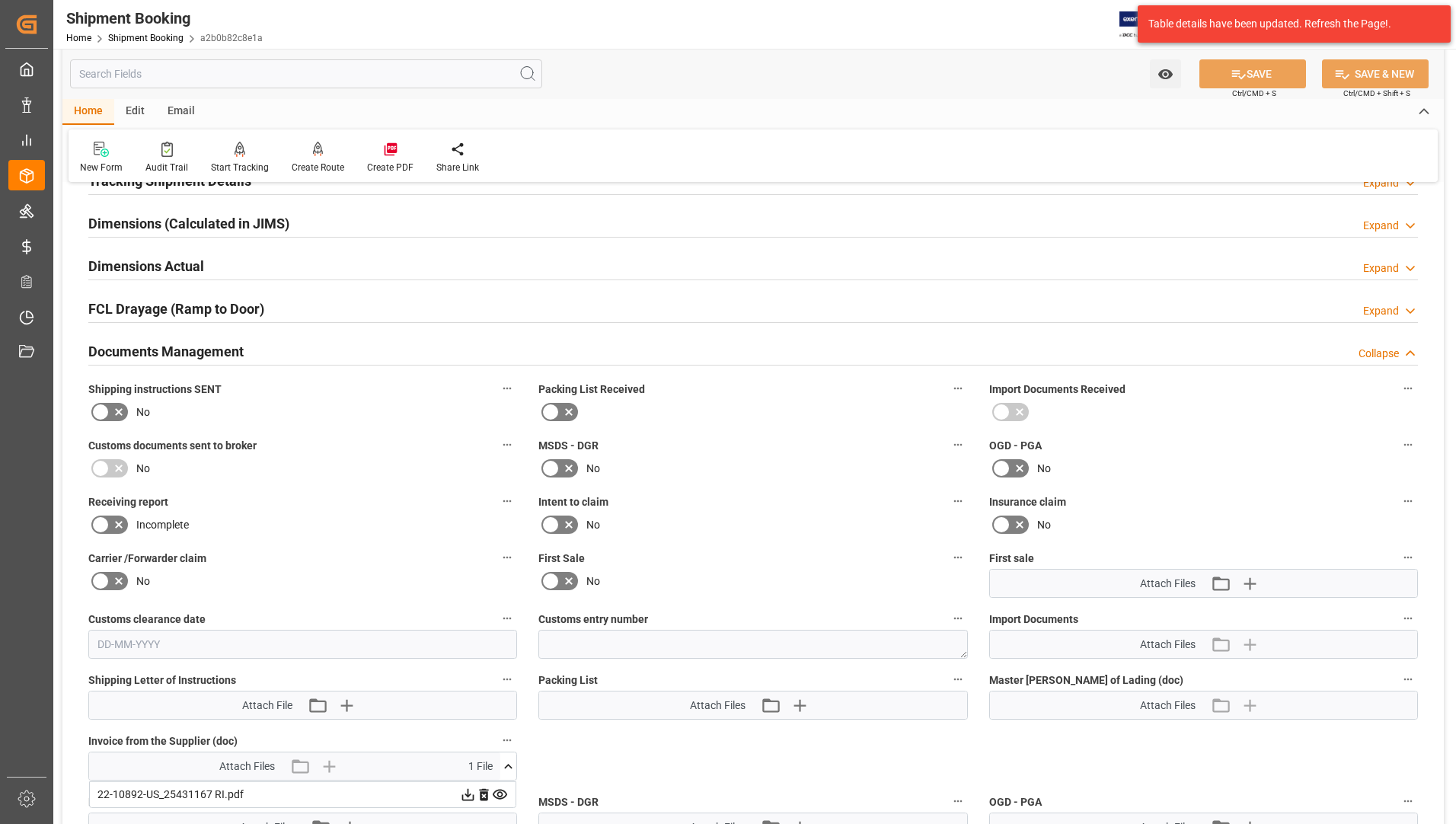
scroll to position [228, 0]
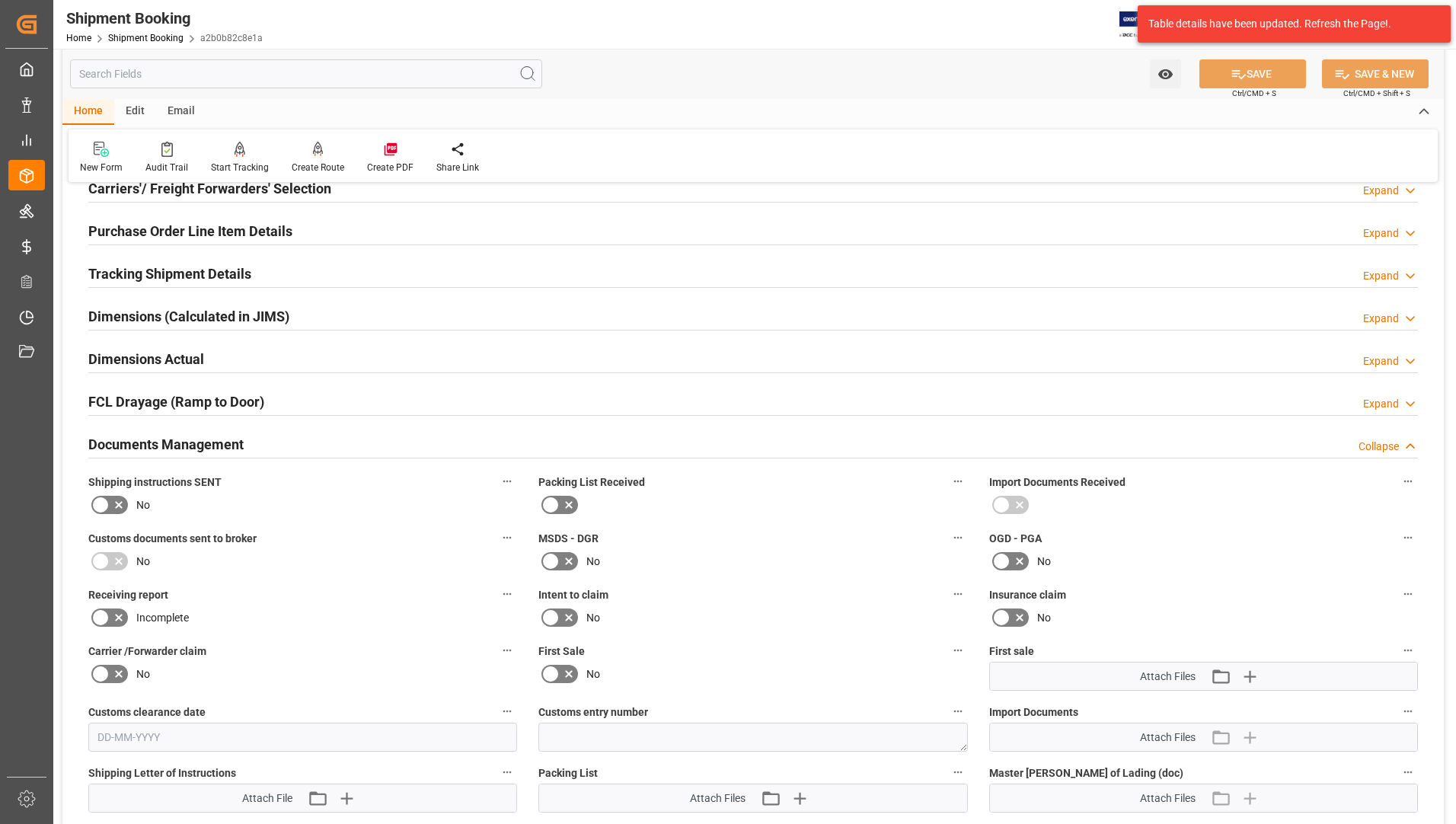
click at [213, 268] on h2 "Tracking Shipment Details" at bounding box center [170, 274] width 163 height 20
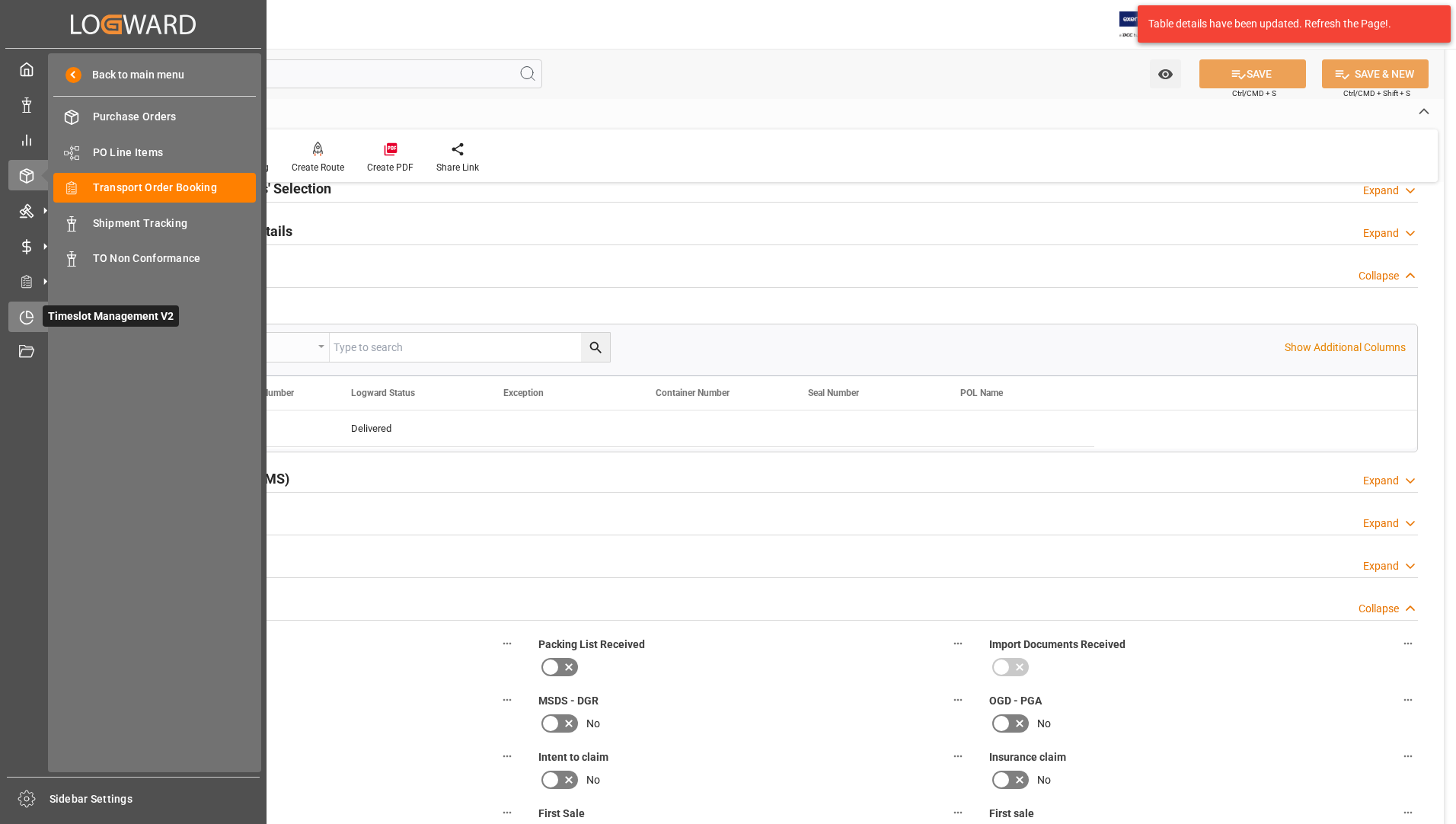
click at [36, 315] on div "Timeslot Management V2 Timeslot Management V2" at bounding box center [133, 316] width 250 height 30
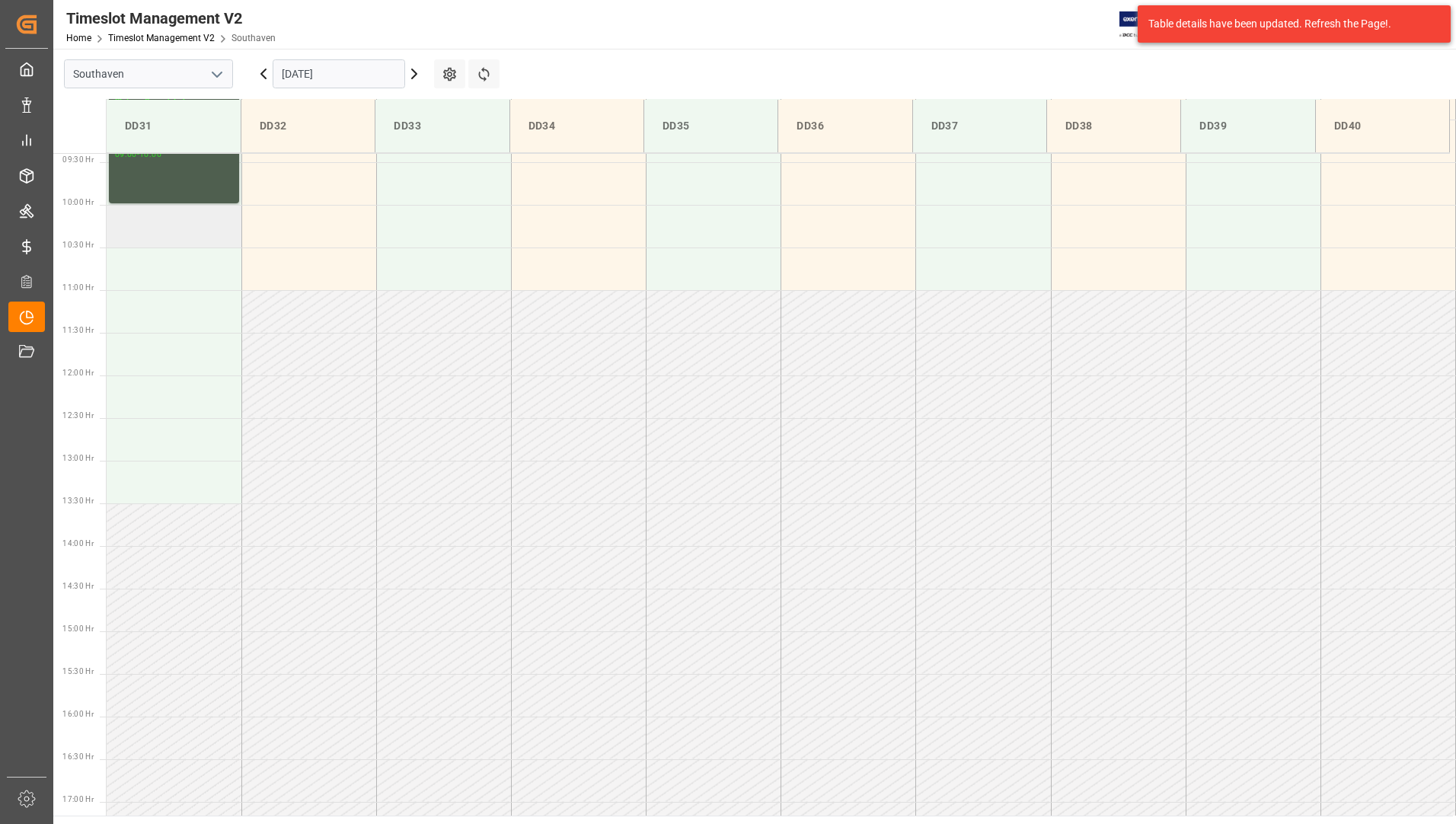
scroll to position [844, 0]
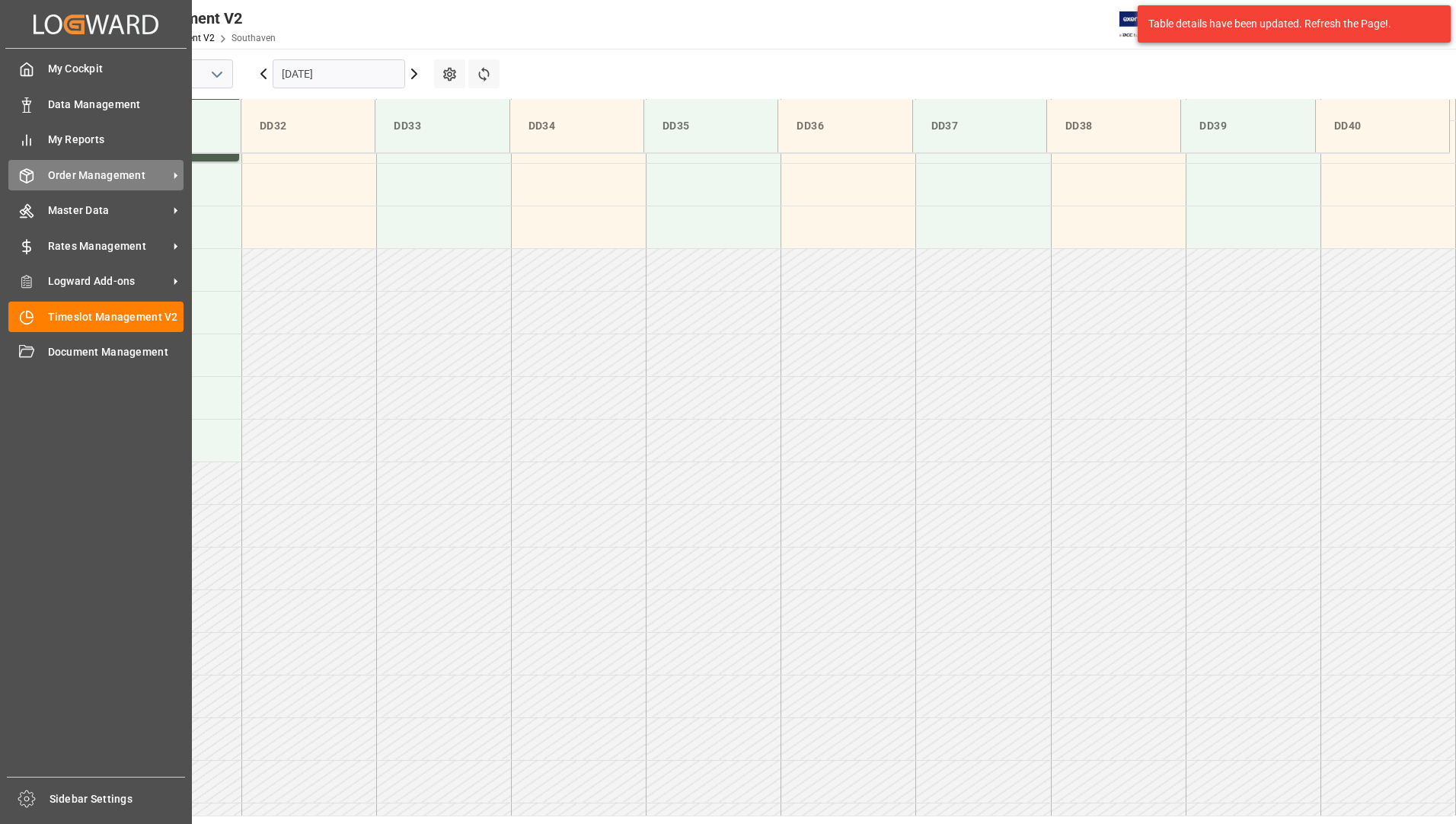
click at [120, 179] on span "Order Management" at bounding box center [108, 175] width 120 height 16
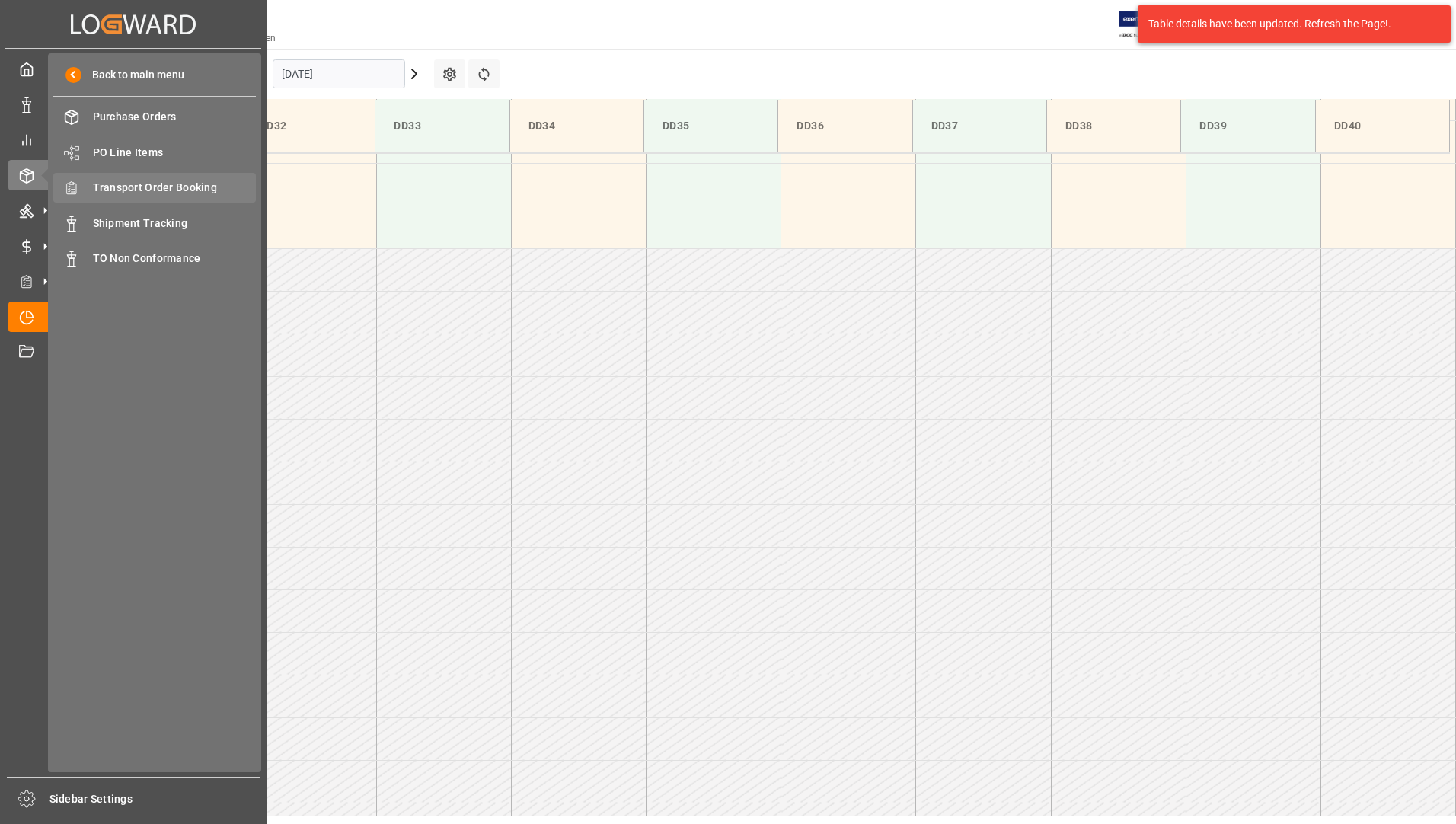
click at [178, 178] on div "Transport Order Booking Transport Order Booking" at bounding box center [154, 188] width 203 height 30
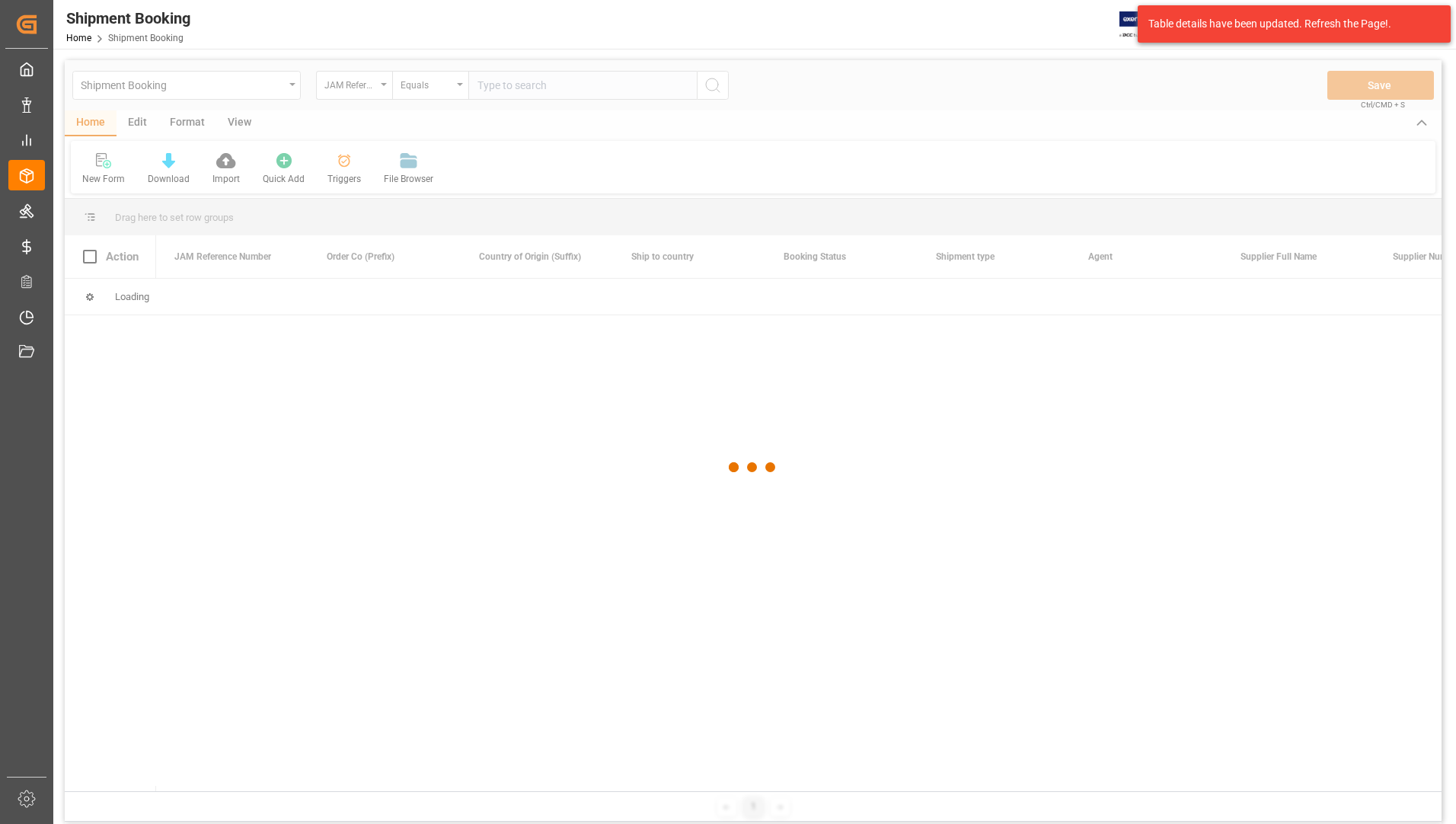
click at [569, 81] on div at bounding box center [753, 468] width 1377 height 815
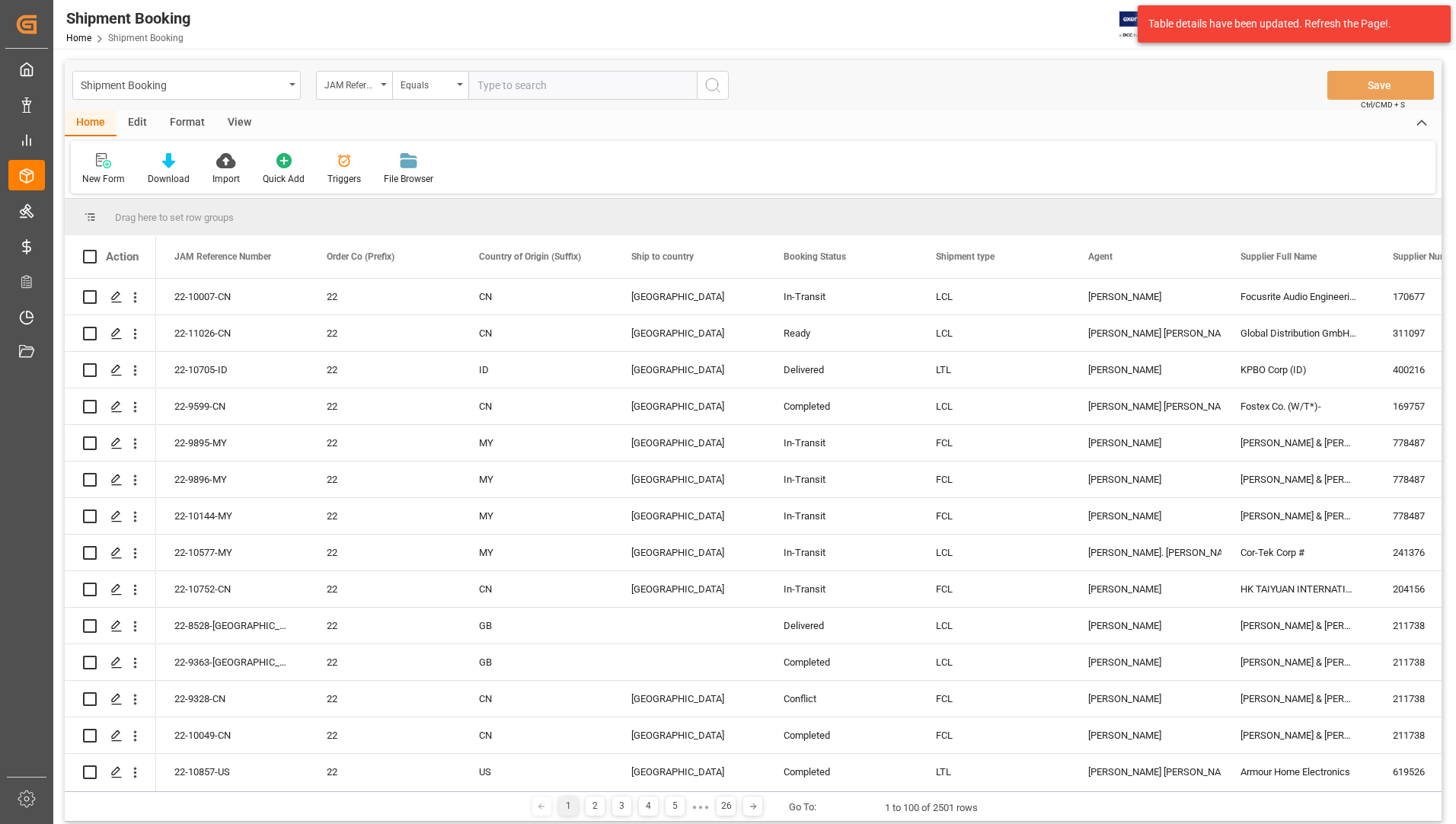
click at [569, 81] on input "text" at bounding box center [583, 85] width 228 height 29
type input "22-10858-us"
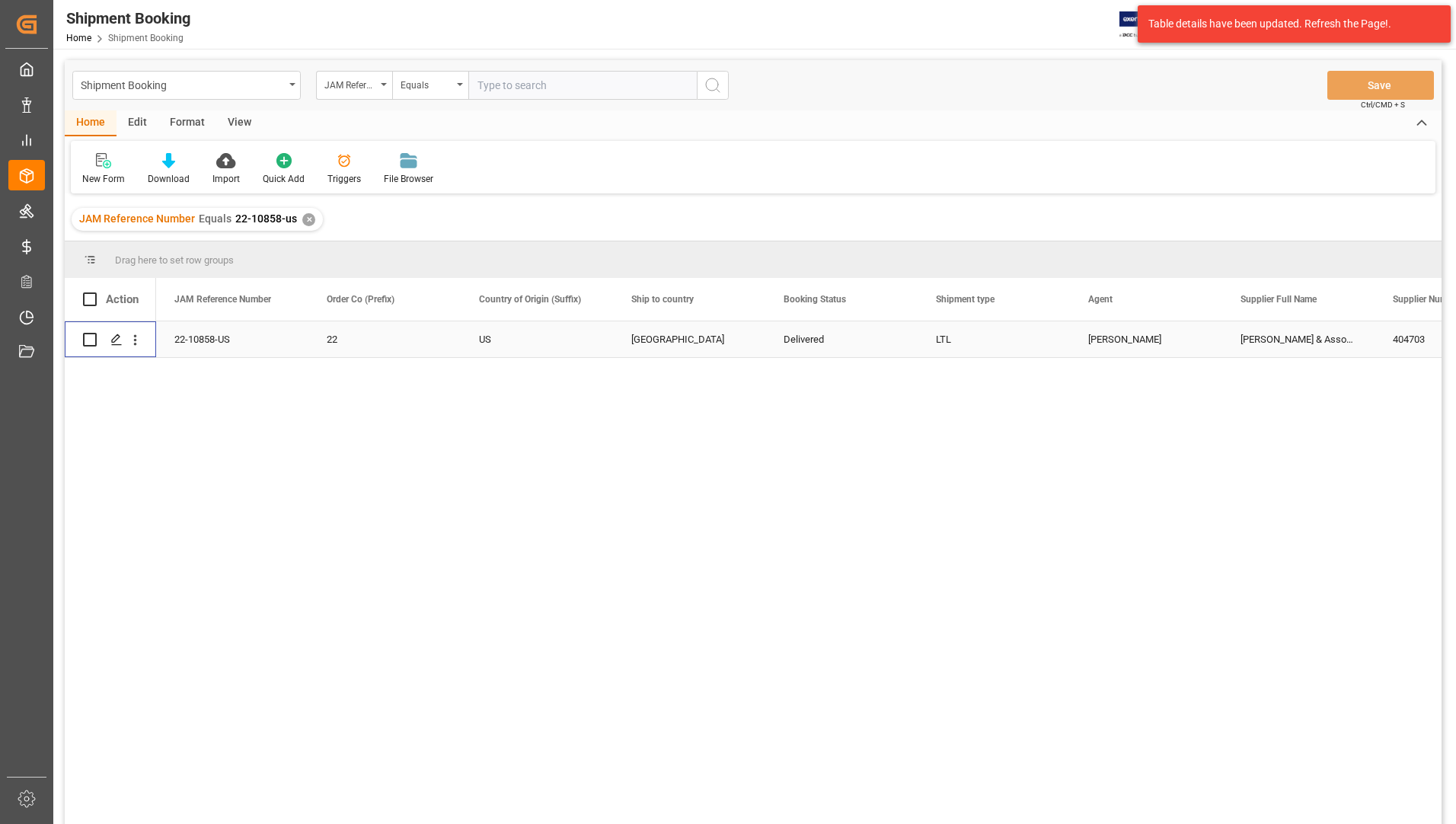
click at [90, 333] on input "Press Space to toggle row selection (unchecked)" at bounding box center [90, 340] width 14 height 14
checkbox input "true"
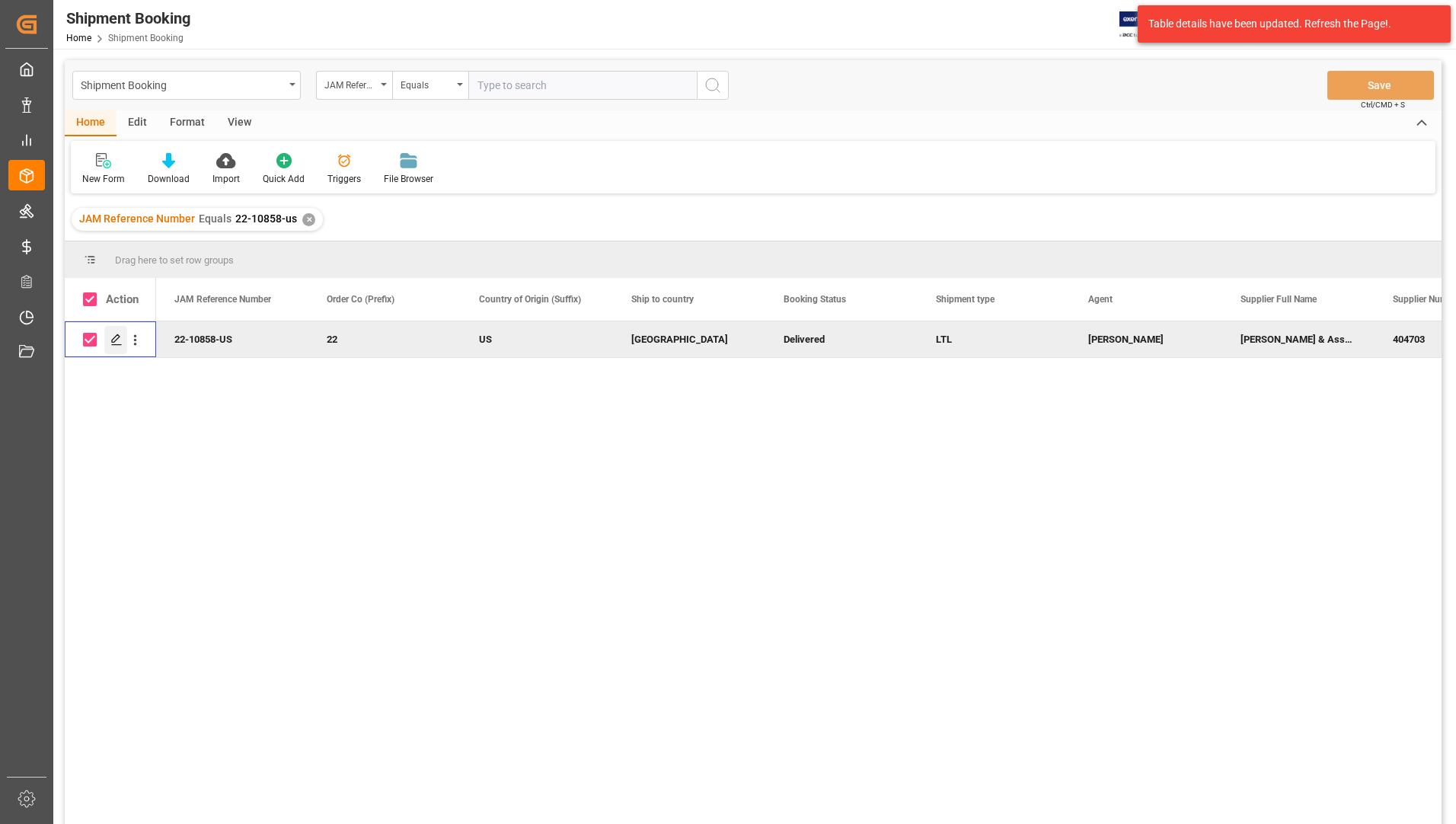
click at [116, 338] on icon "Press SPACE to deselect this row." at bounding box center [117, 340] width 13 height 13
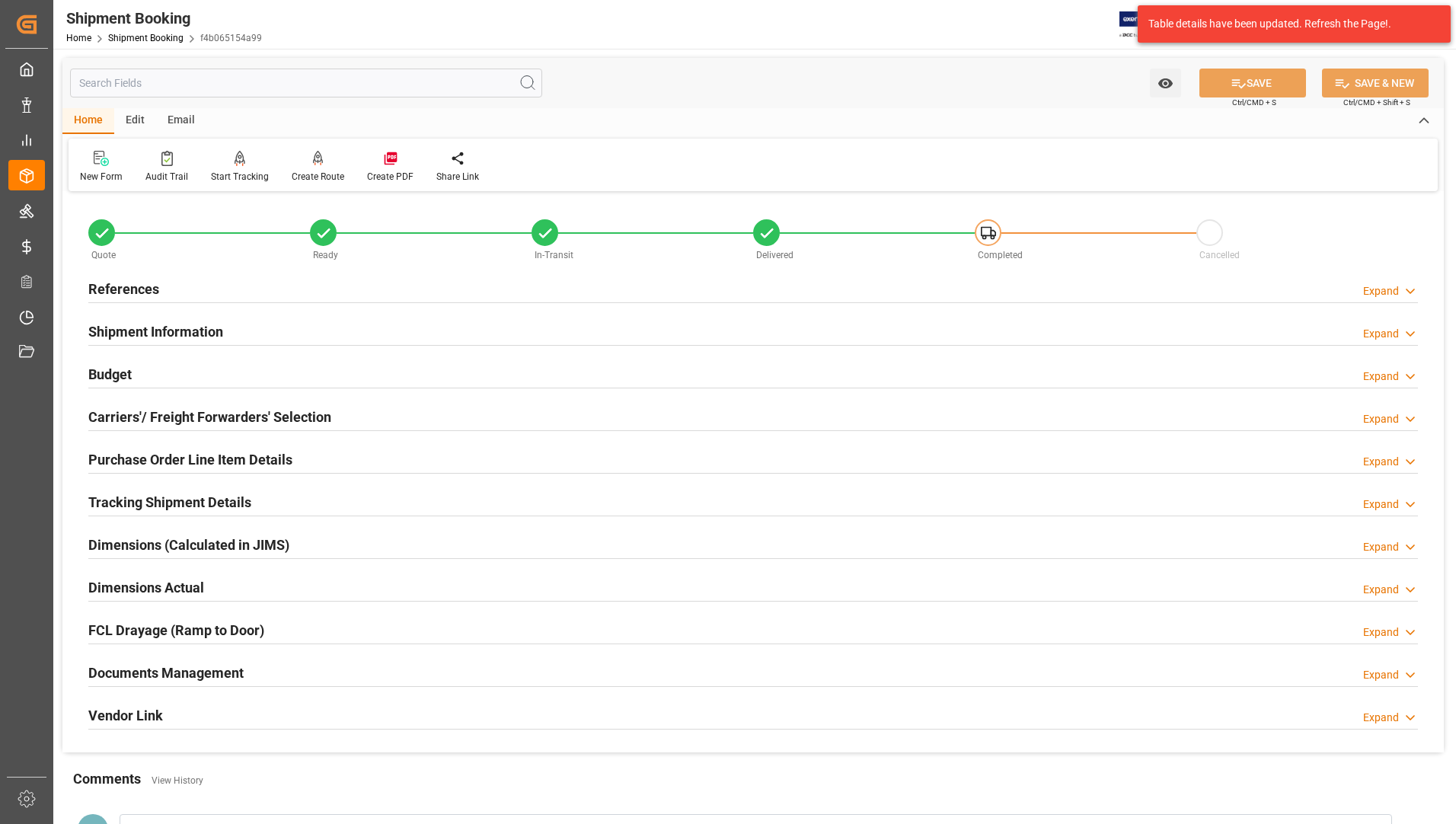
click at [203, 664] on h2 "Documents Management" at bounding box center [166, 673] width 156 height 20
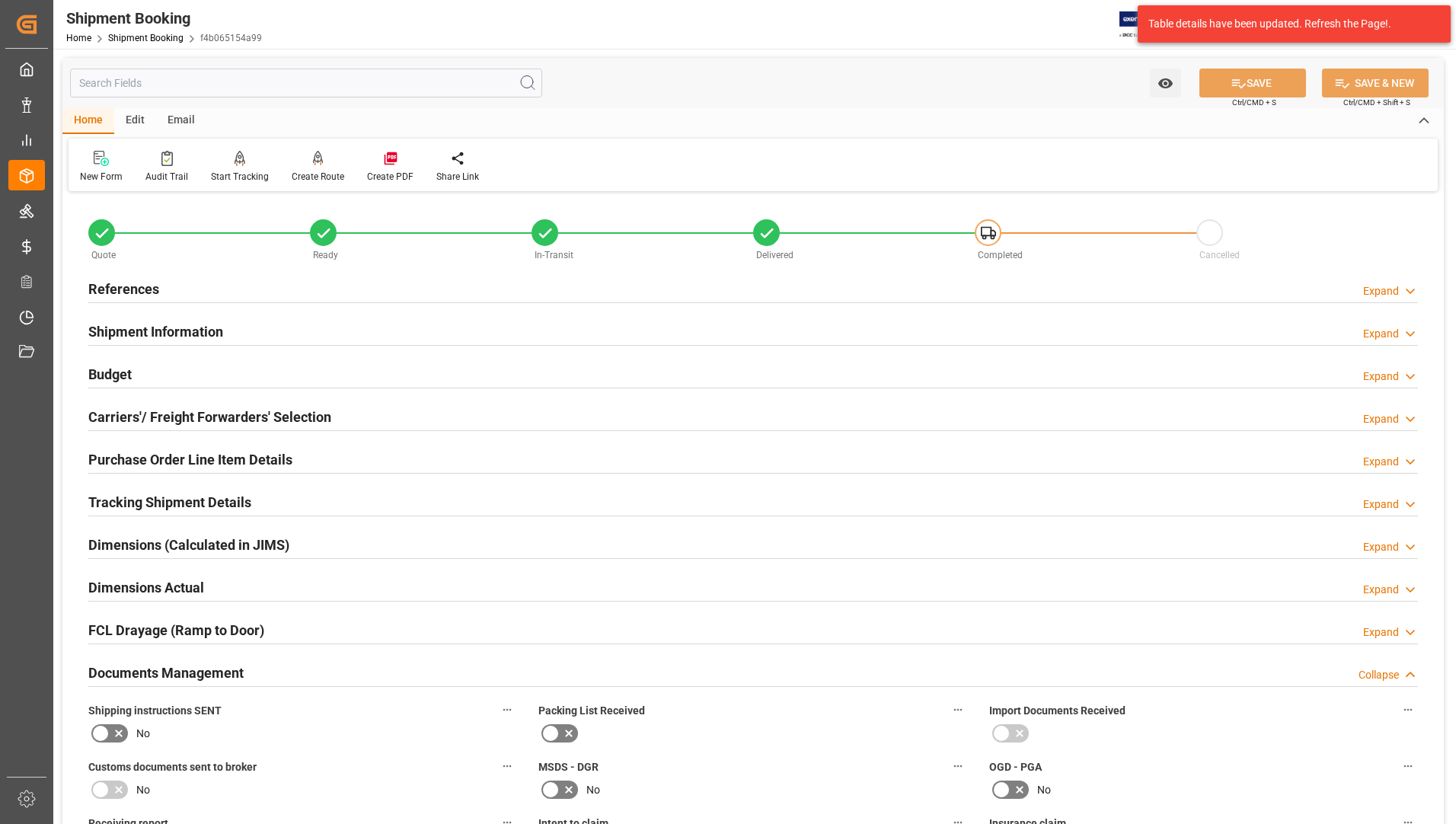
click at [231, 501] on h2 "Tracking Shipment Details" at bounding box center [170, 502] width 163 height 20
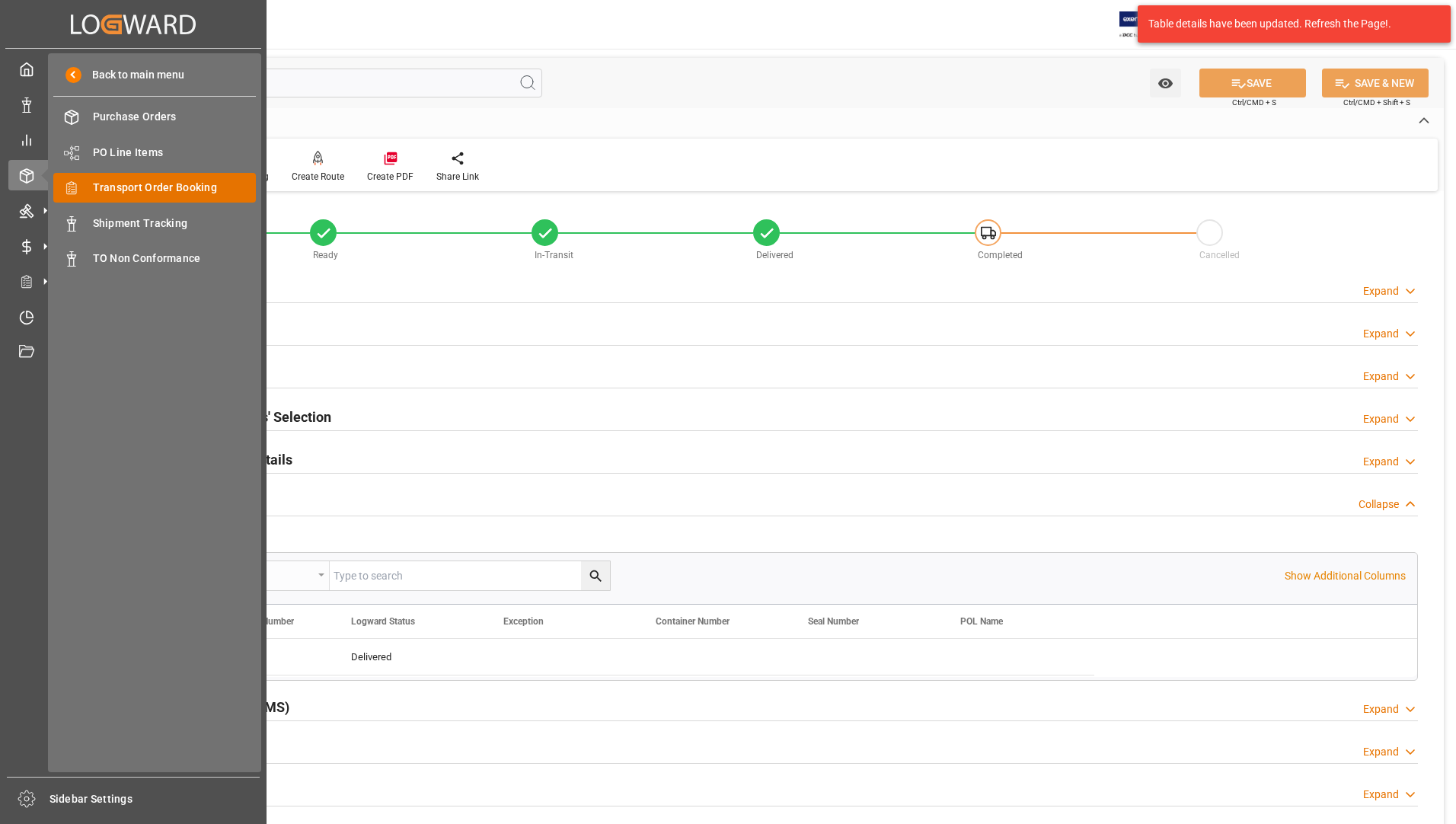
click at [157, 187] on span "Transport Order Booking" at bounding box center [174, 188] width 164 height 16
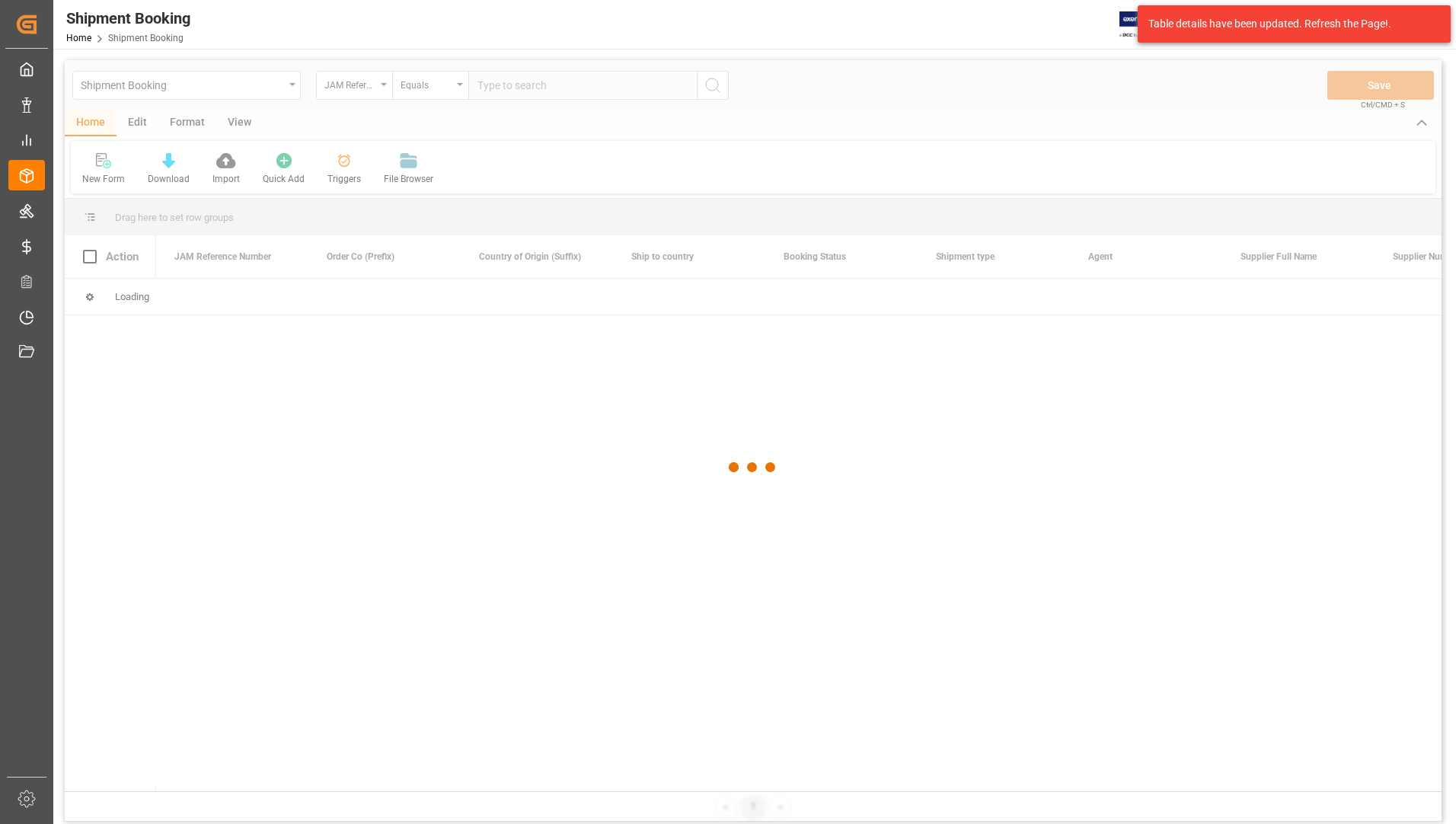
click at [498, 84] on div at bounding box center [753, 468] width 1377 height 815
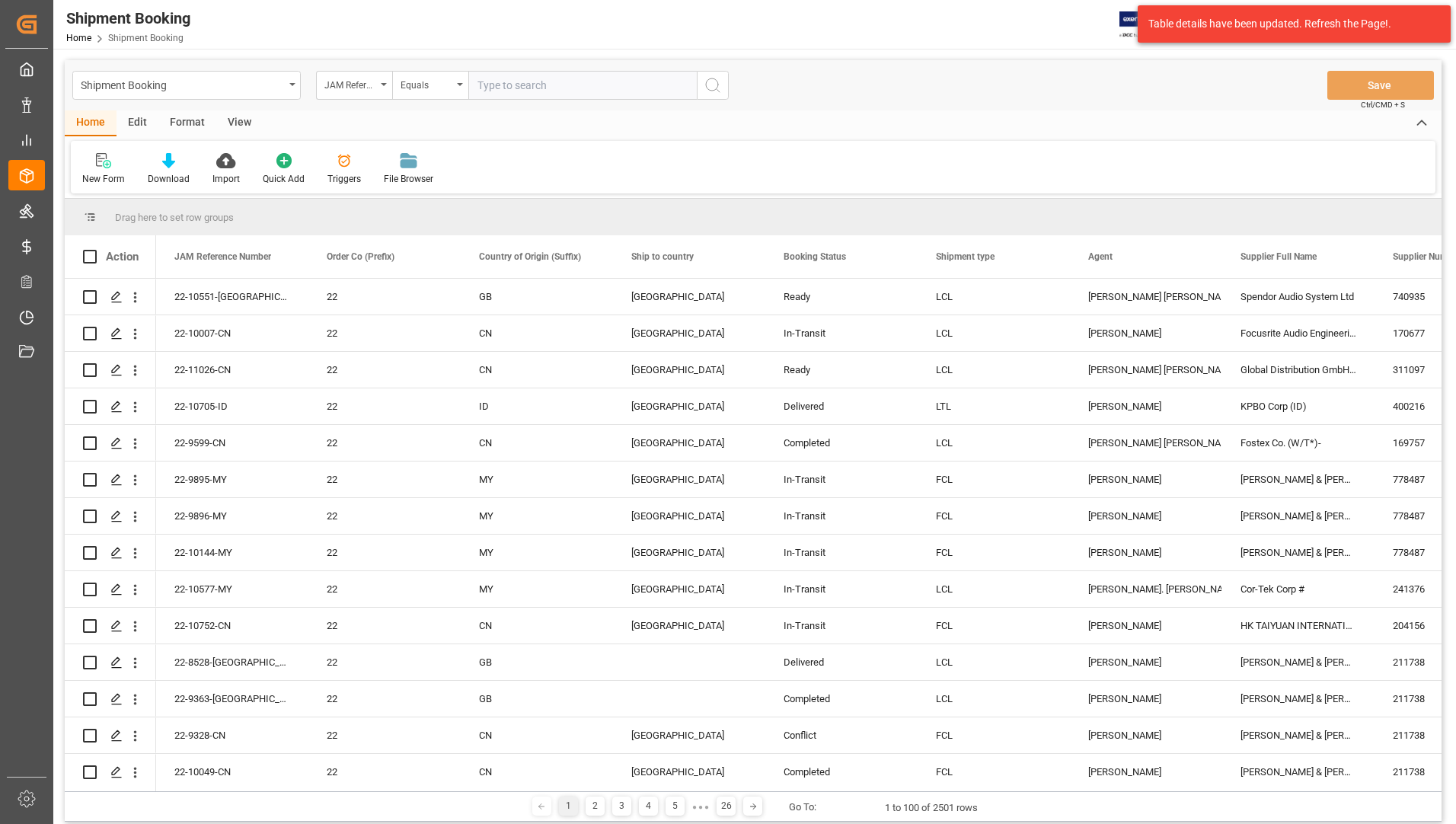
click at [645, 95] on input "text" at bounding box center [583, 85] width 228 height 29
paste input "22-10893-US"
type input "22-10893-US"
click at [722, 80] on button "search button" at bounding box center [713, 85] width 32 height 29
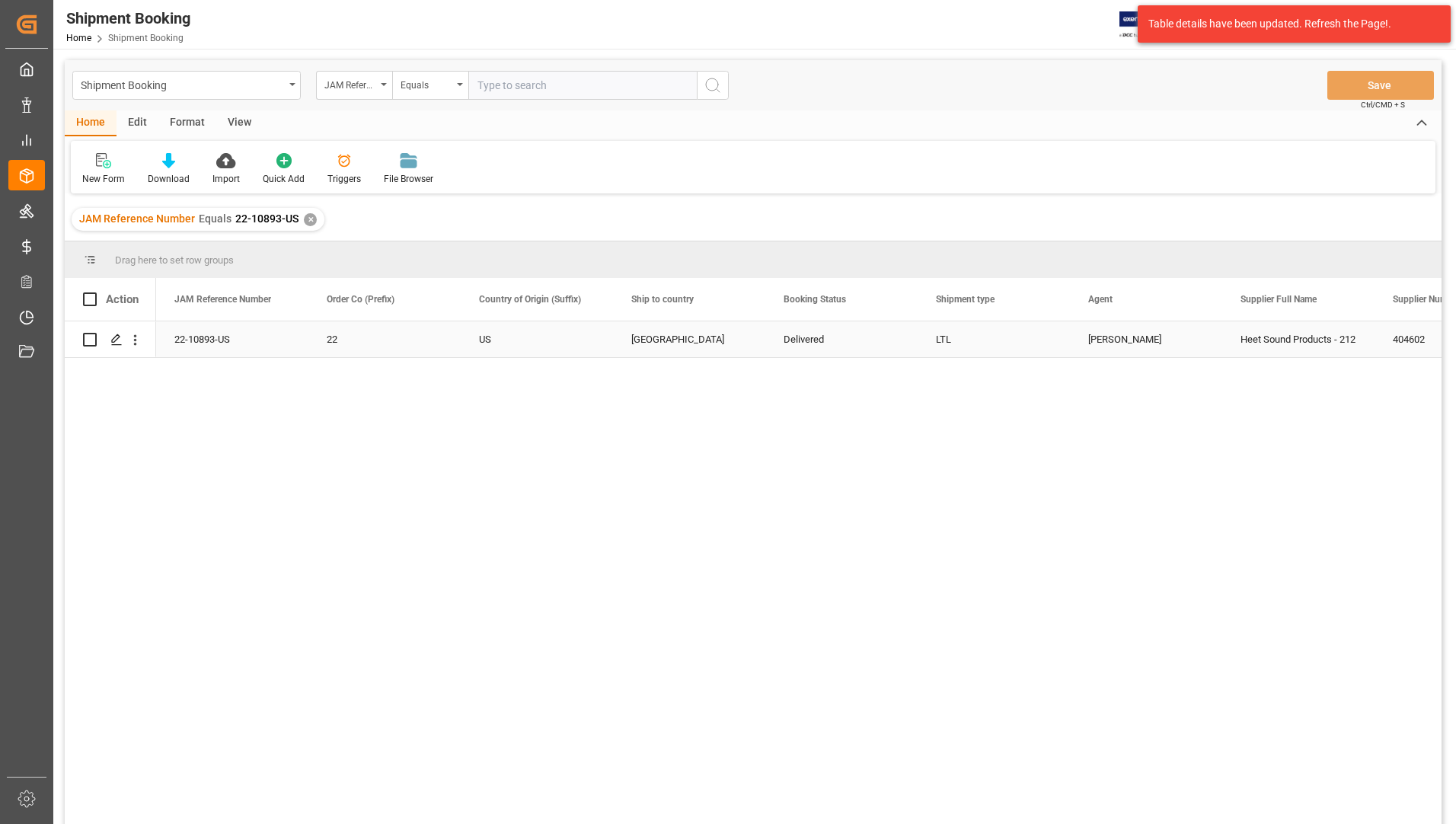
click at [95, 337] on input "Press Space to toggle row selection (unchecked)" at bounding box center [90, 340] width 14 height 14
checkbox input "true"
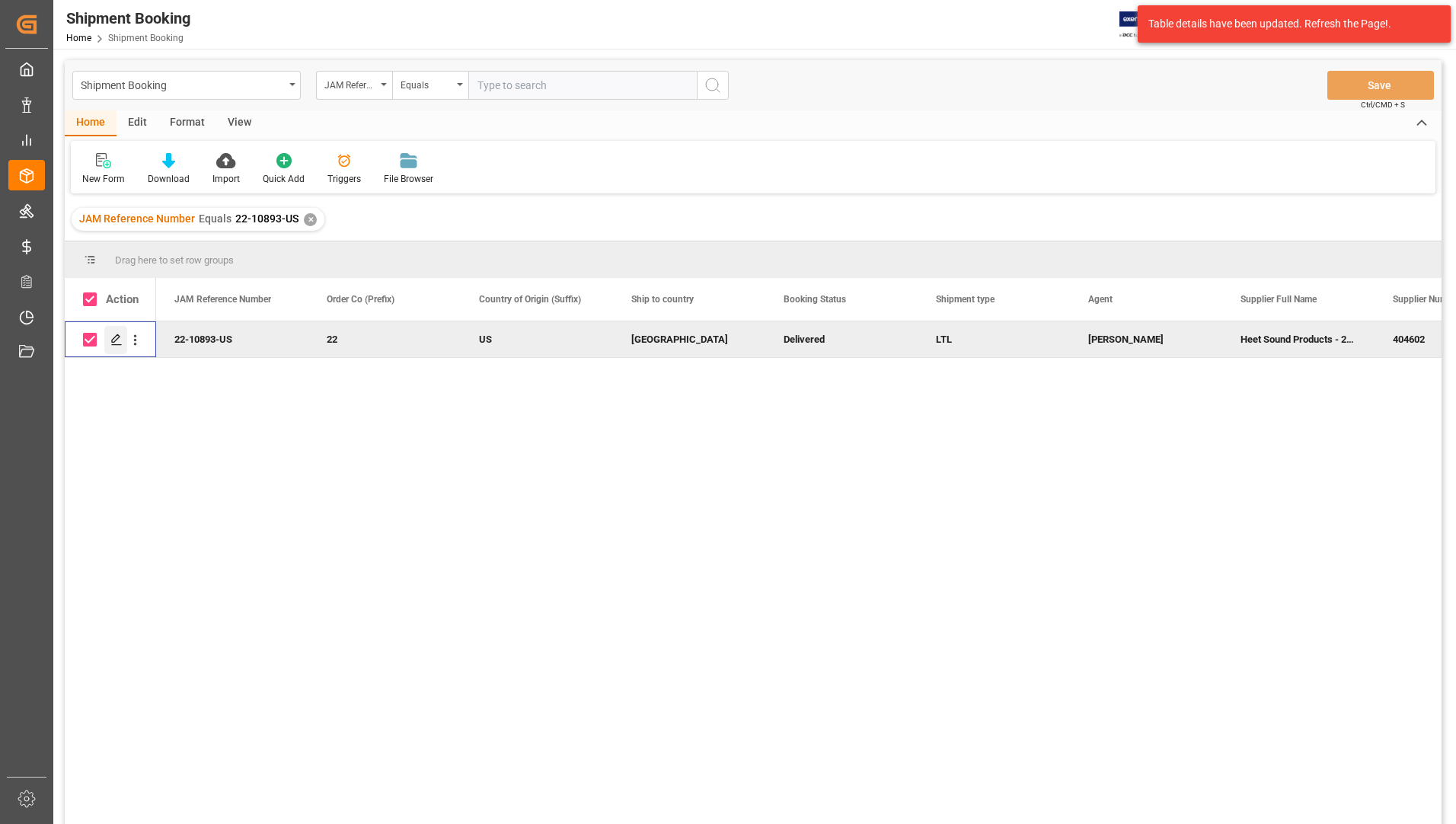
click at [113, 336] on icon "Press SPACE to deselect this row." at bounding box center [117, 340] width 13 height 13
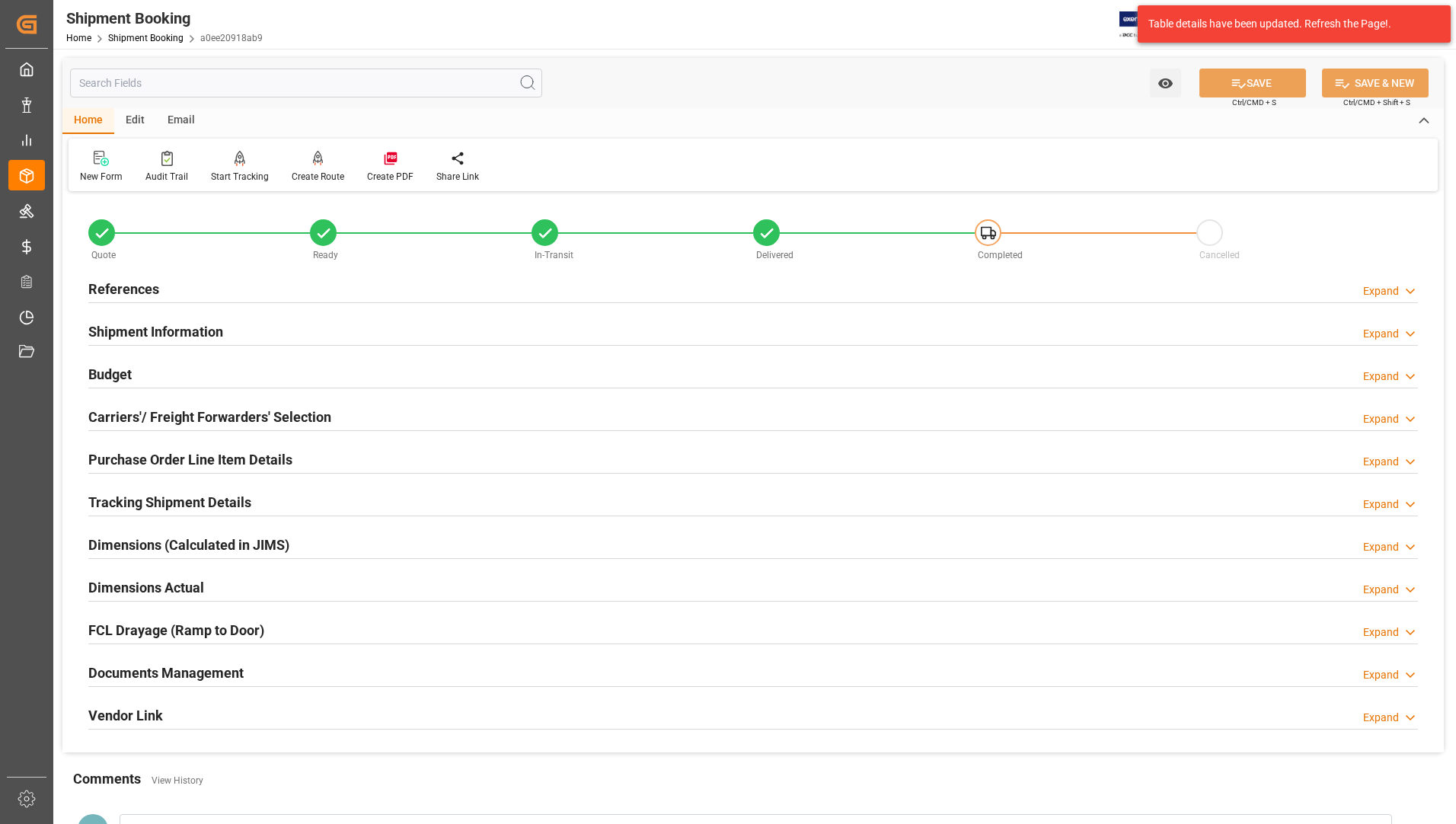
click at [140, 499] on h2 "Tracking Shipment Details" at bounding box center [170, 502] width 163 height 20
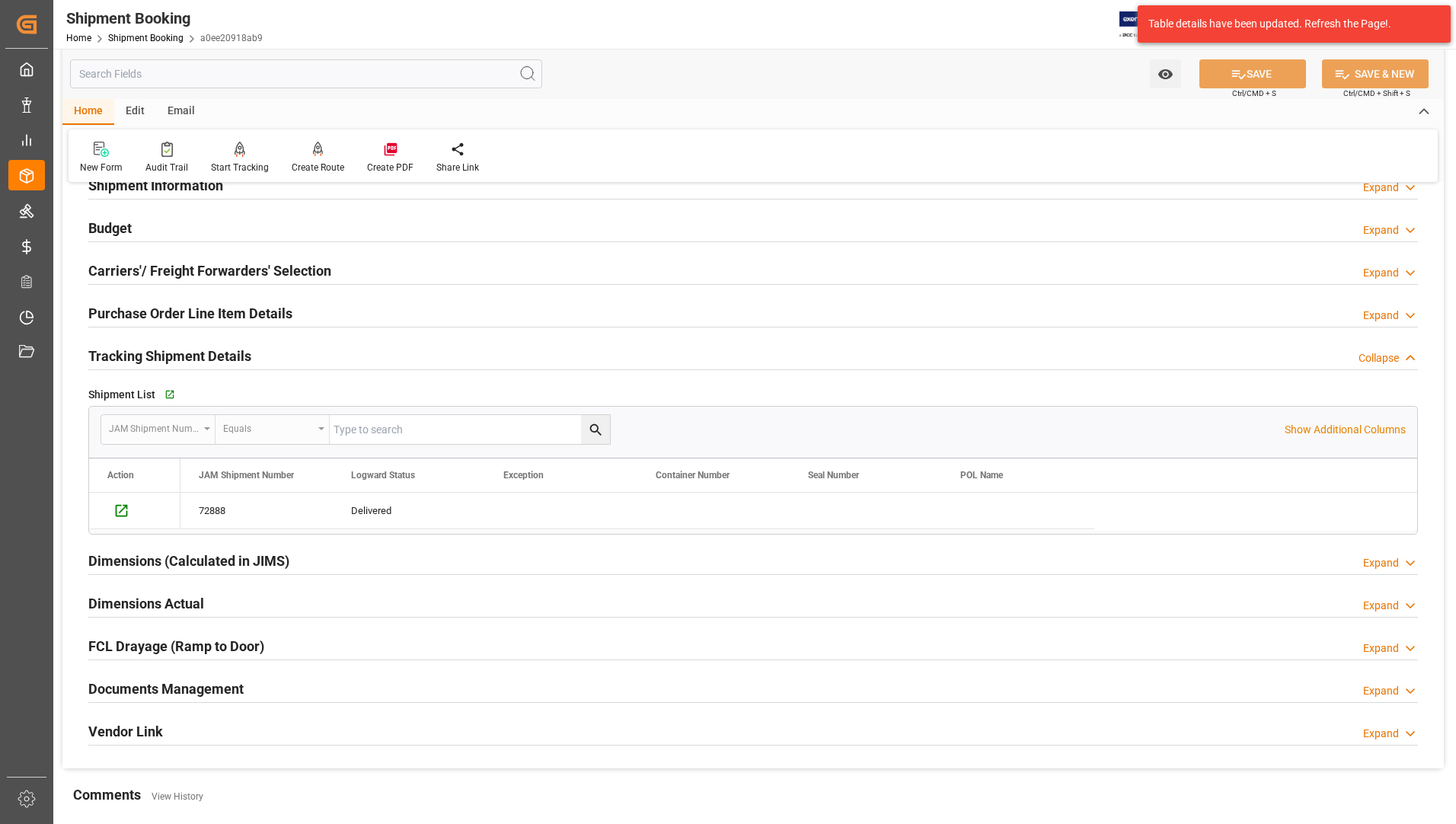
scroll to position [304, 0]
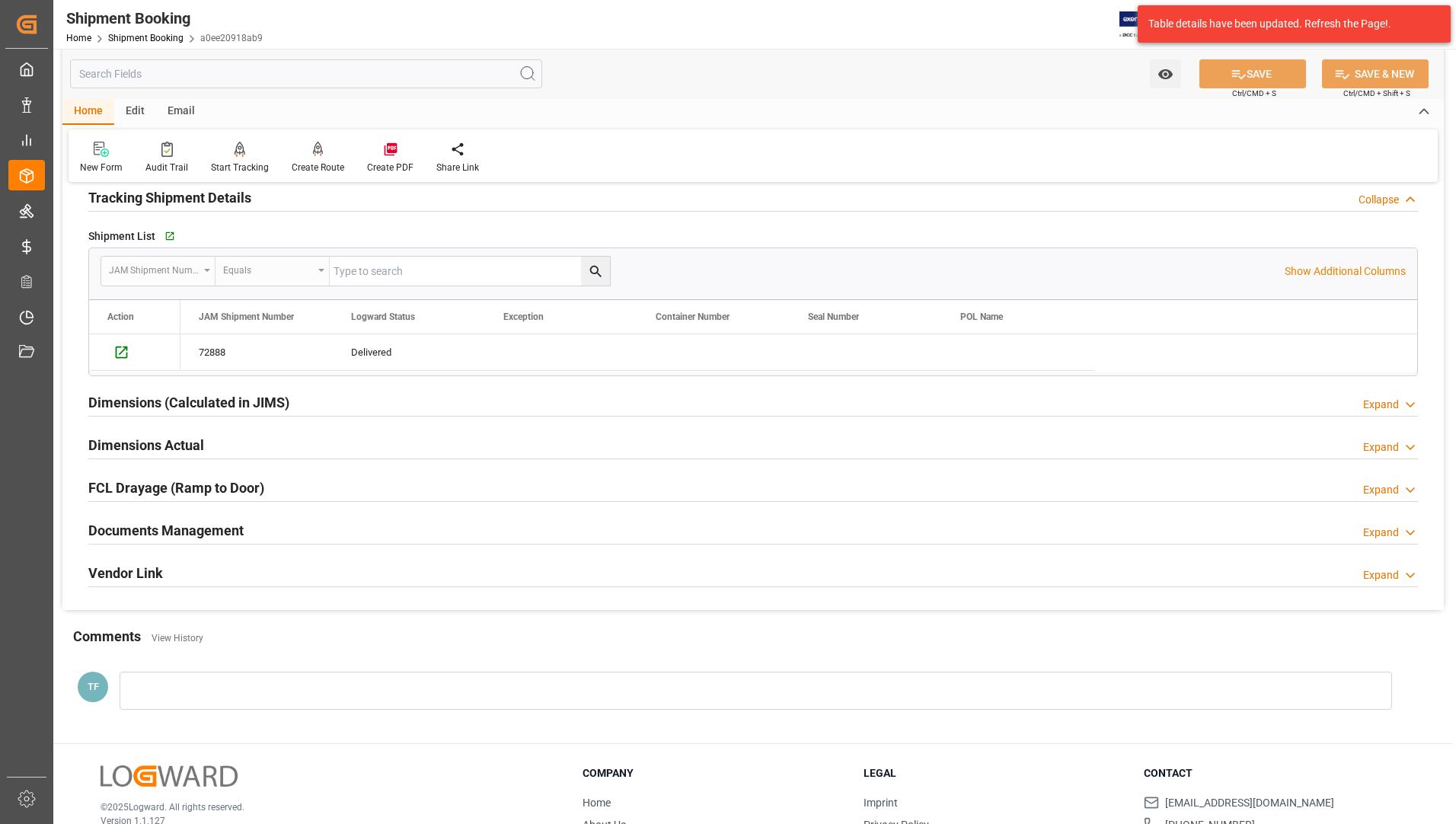
click at [213, 531] on h2 "Documents Management" at bounding box center [166, 531] width 156 height 20
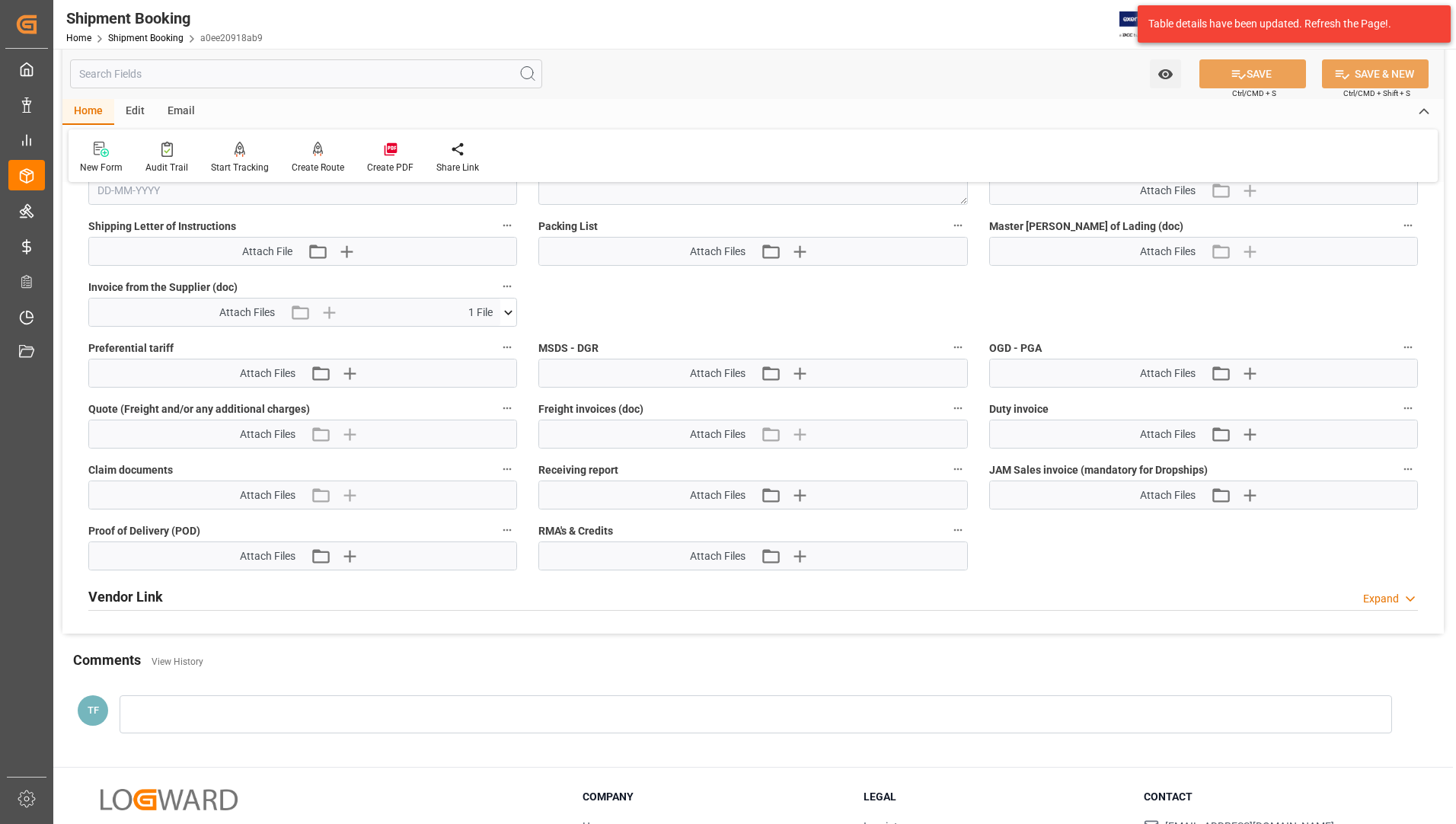
scroll to position [990, 0]
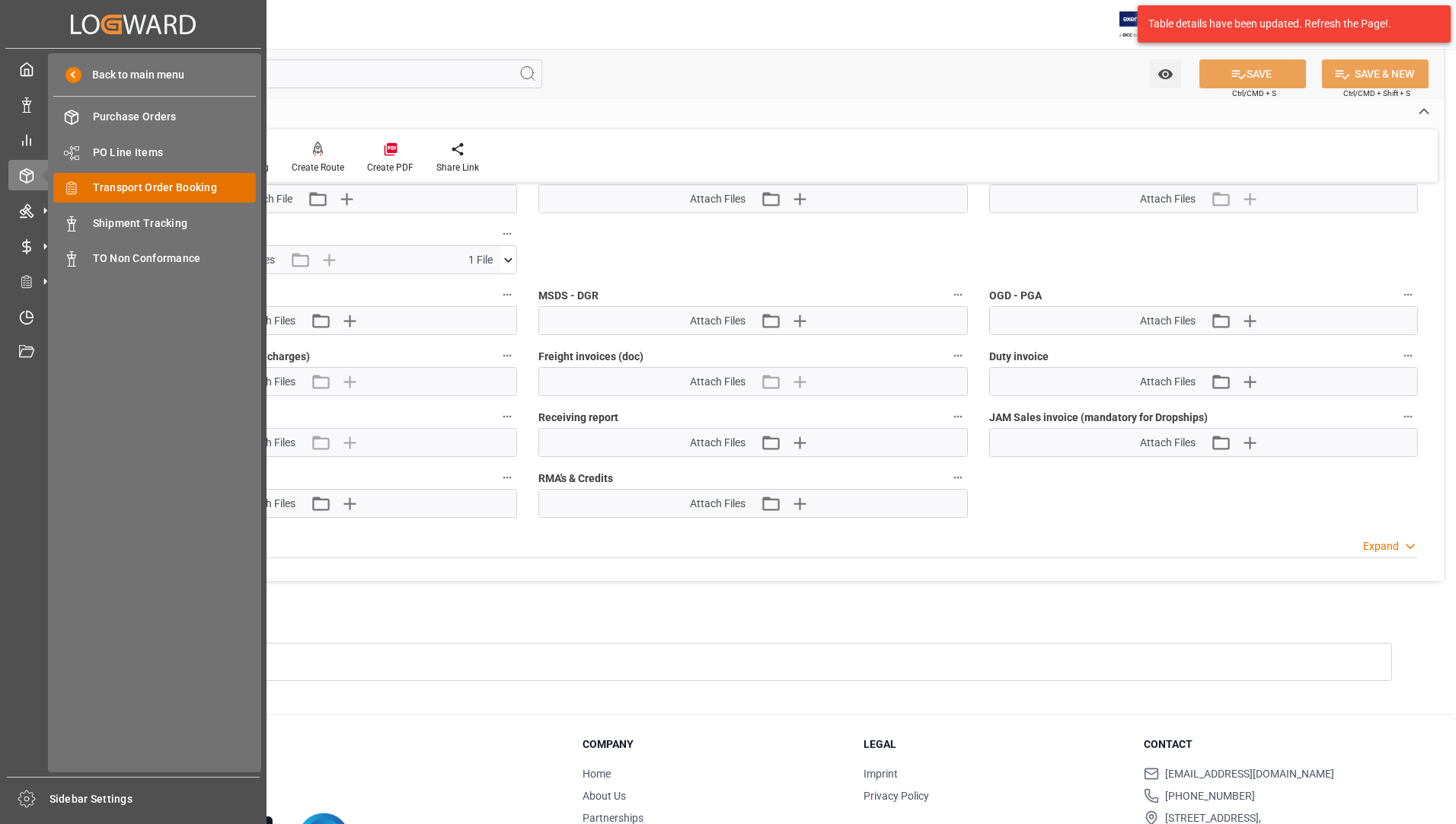
click at [159, 189] on span "Transport Order Booking" at bounding box center [174, 188] width 164 height 16
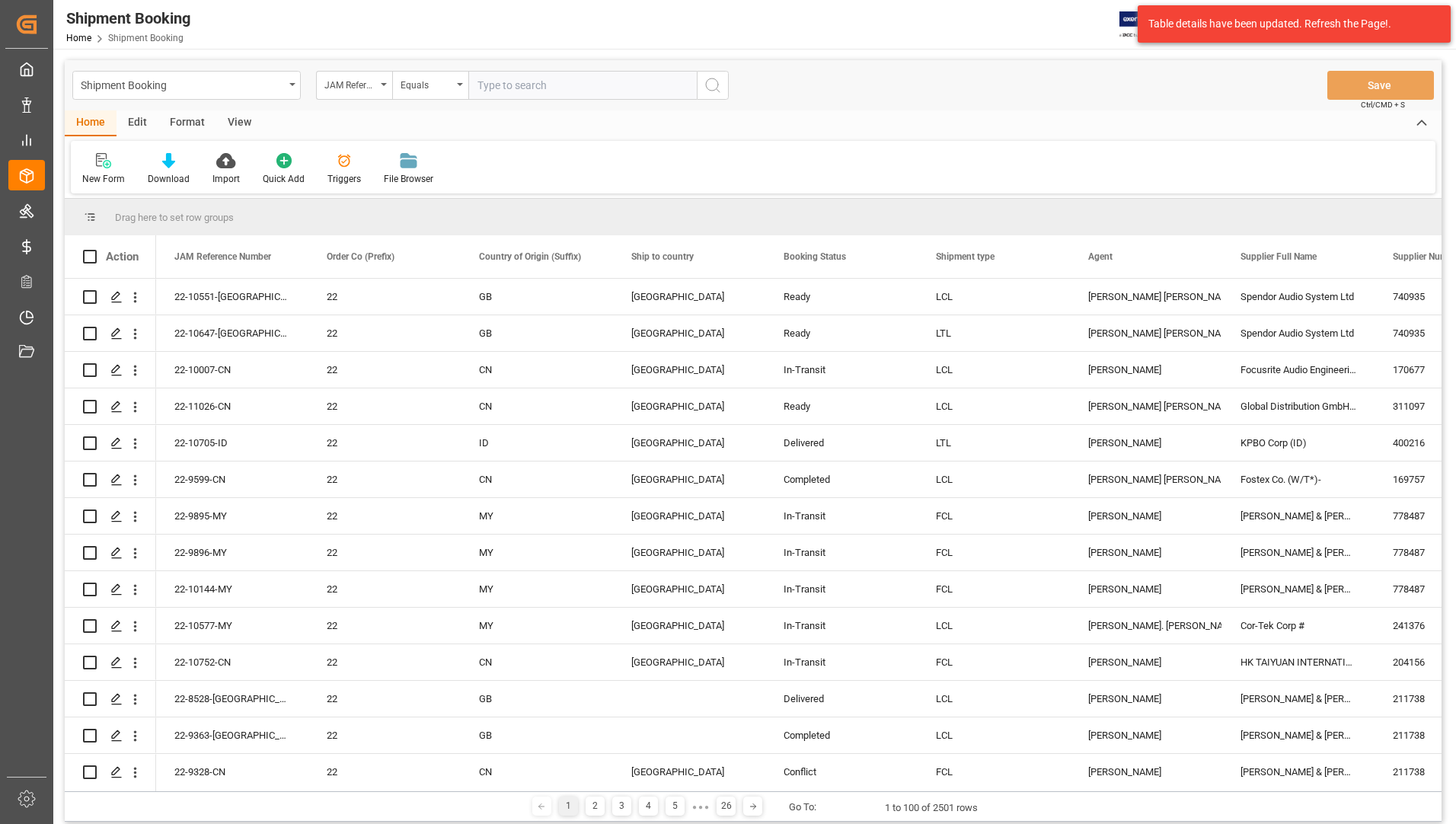
click at [572, 92] on input "text" at bounding box center [583, 85] width 228 height 29
type input "22-10119-cn"
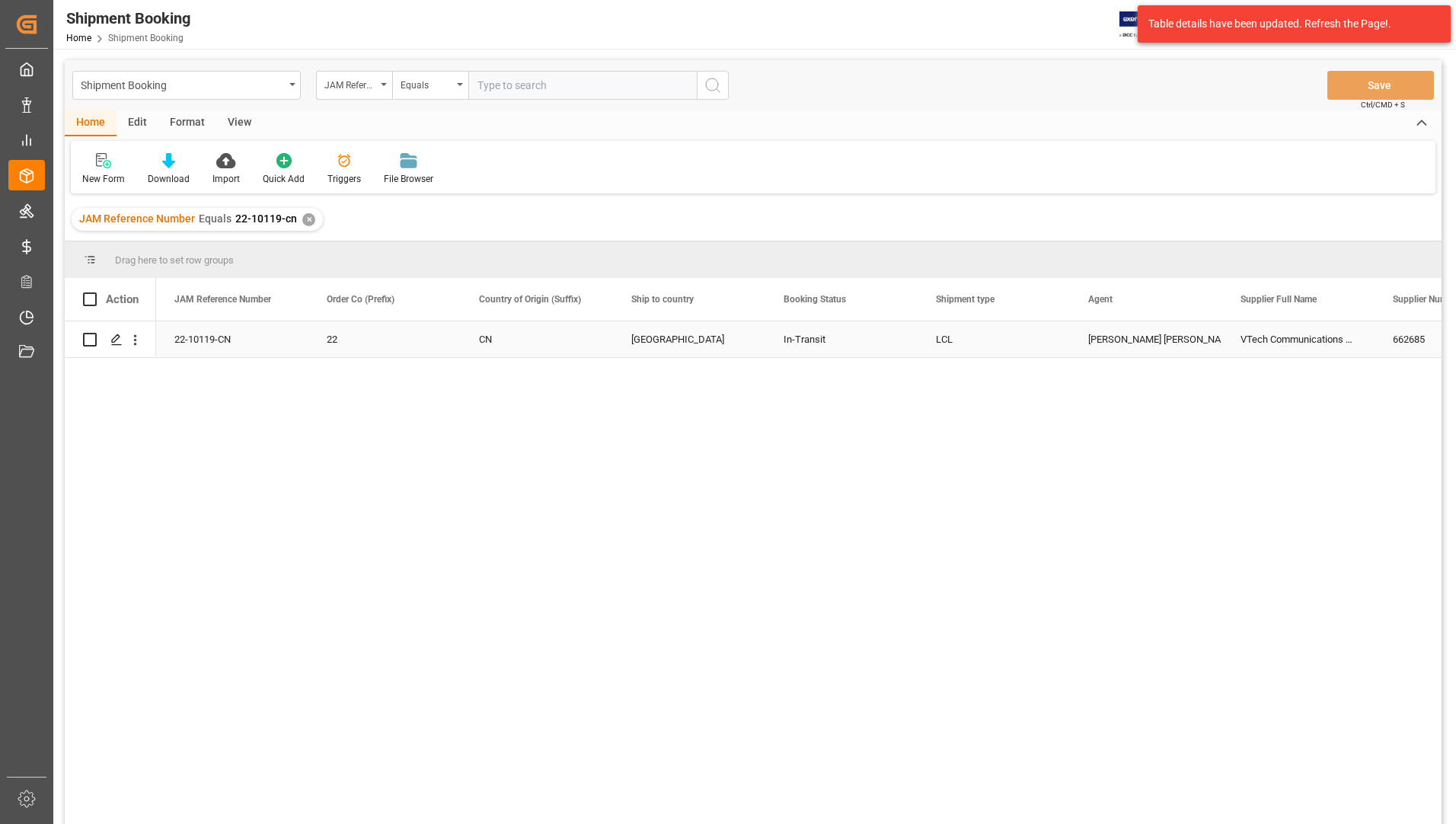
click at [88, 337] on input "Press Space to toggle row selection (unchecked)" at bounding box center [90, 340] width 14 height 14
checkbox input "true"
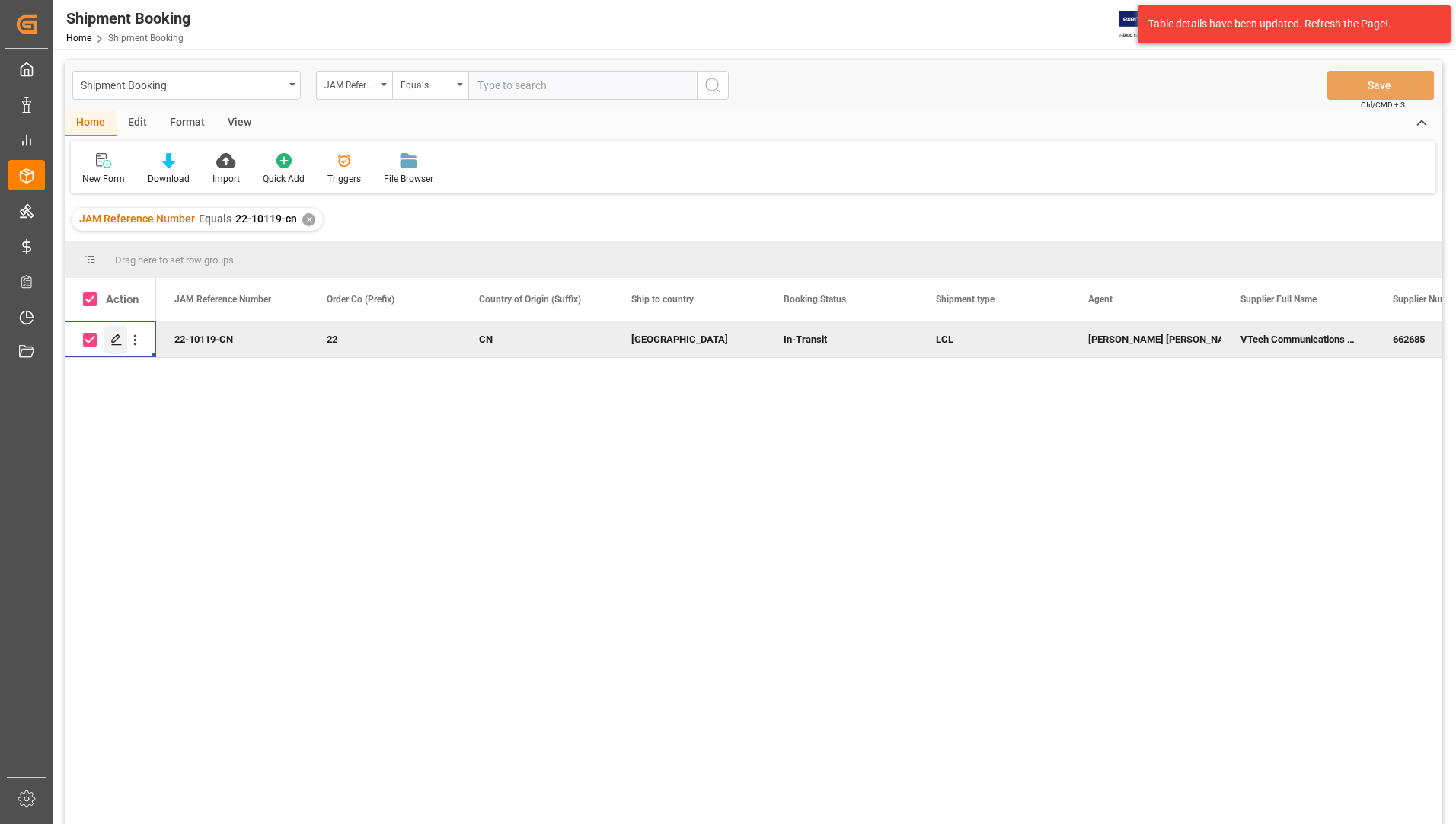
click at [112, 335] on icon "Press SPACE to deselect this row." at bounding box center [117, 340] width 13 height 13
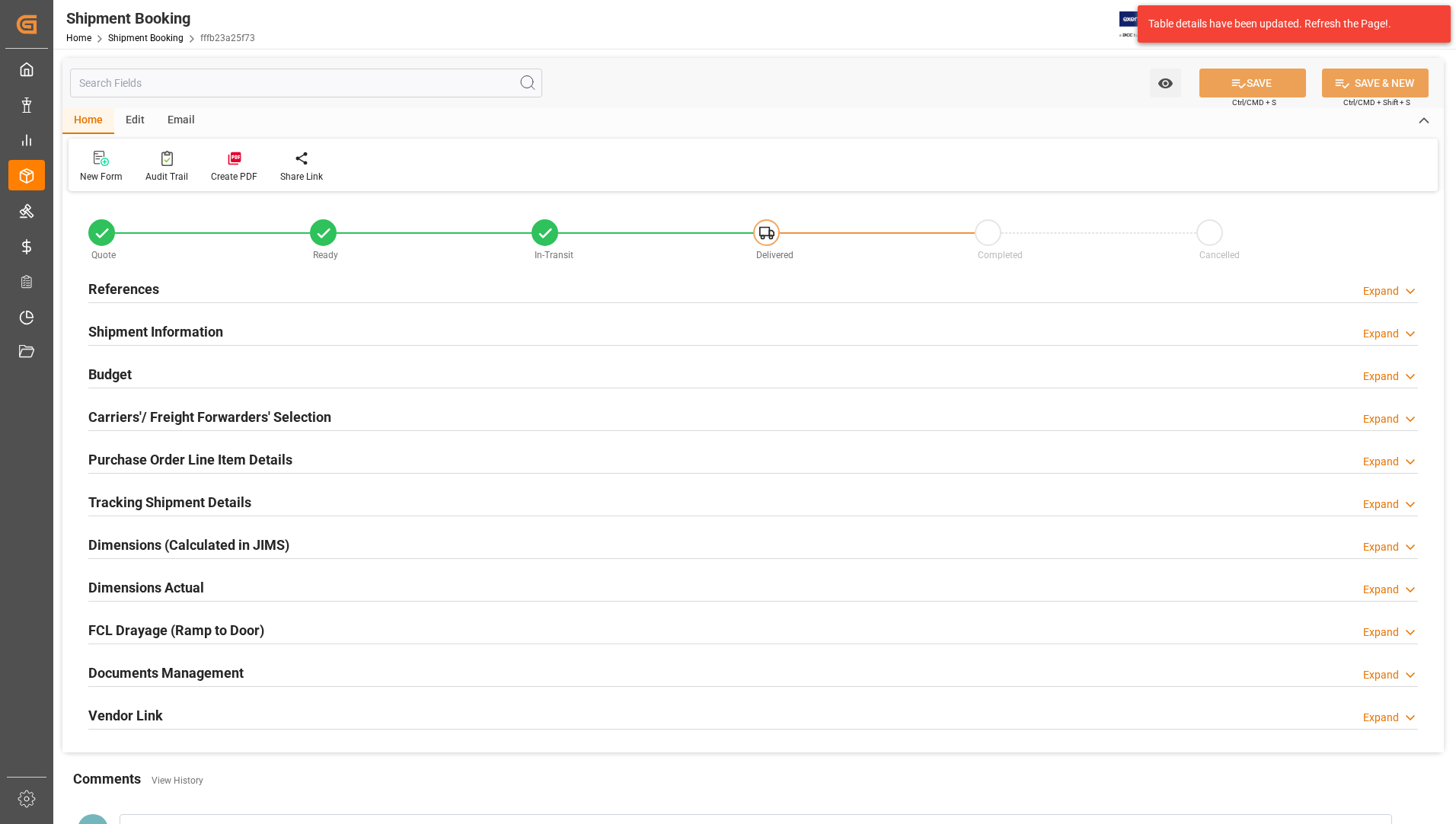
type input "12"
click at [145, 452] on h2 "Purchase Order Line Item Details" at bounding box center [190, 459] width 204 height 20
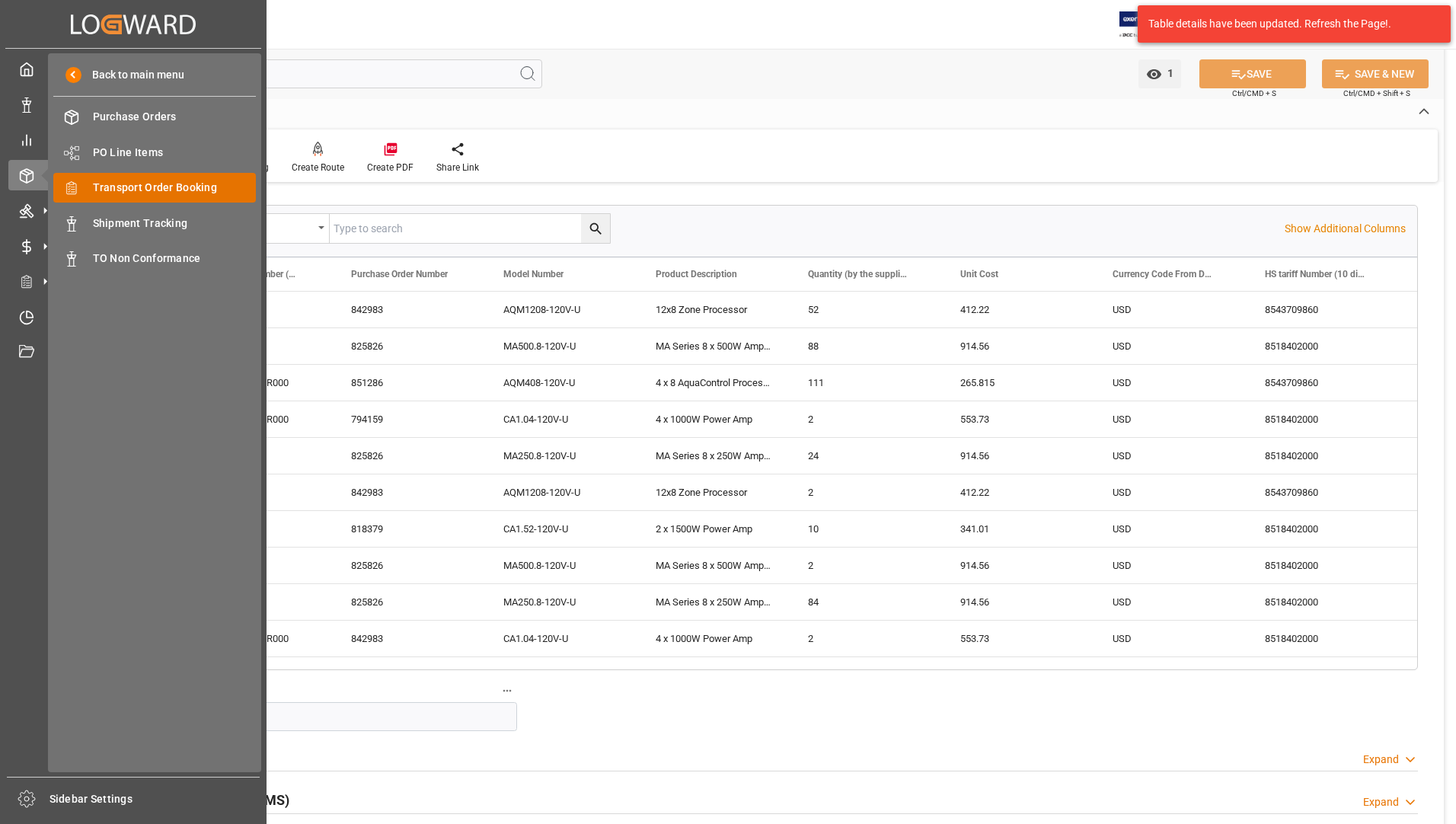
click at [154, 188] on span "Transport Order Booking" at bounding box center [174, 188] width 164 height 16
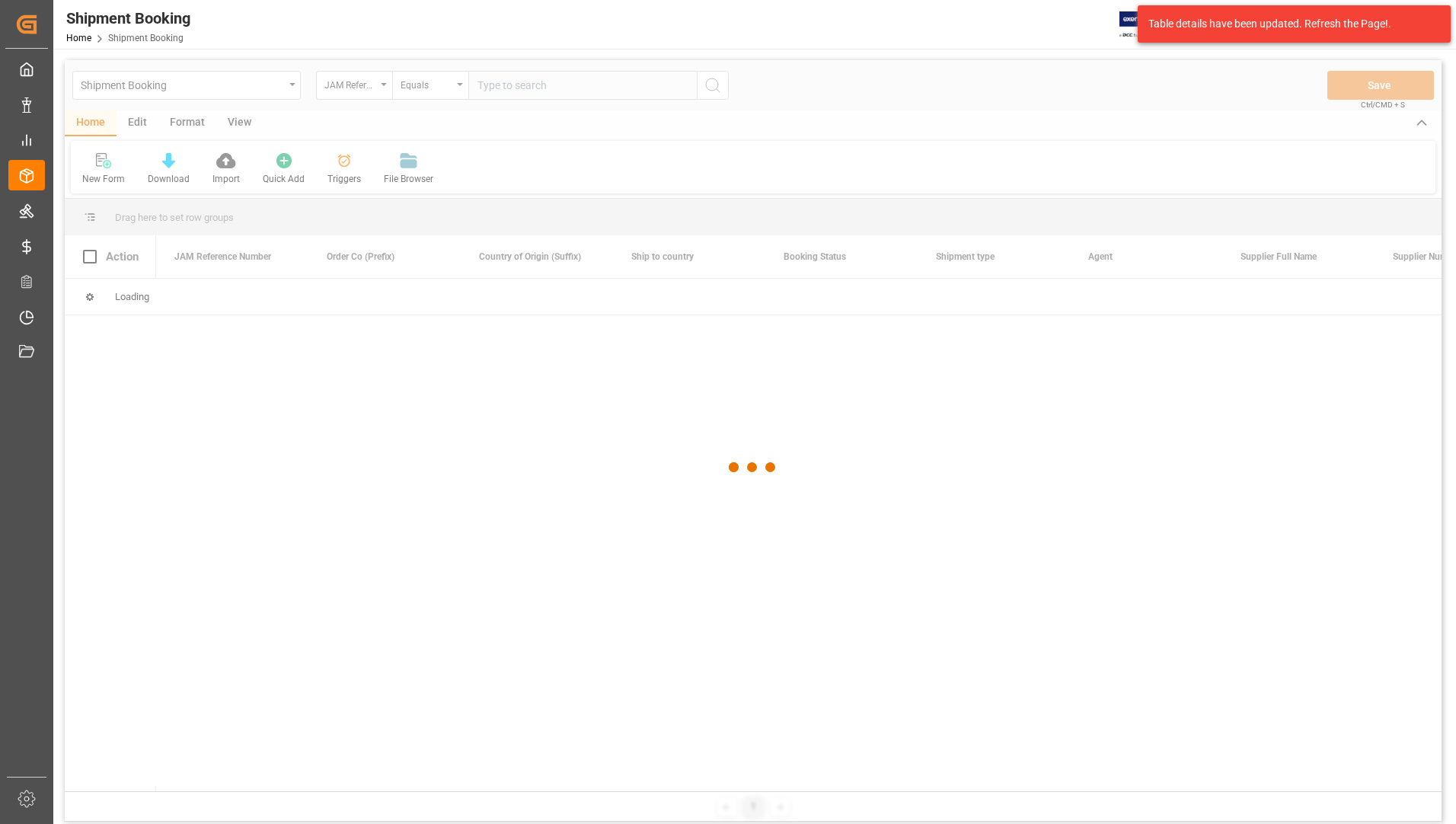
click at [492, 82] on div at bounding box center [753, 468] width 1377 height 815
click at [532, 82] on div at bounding box center [753, 468] width 1377 height 815
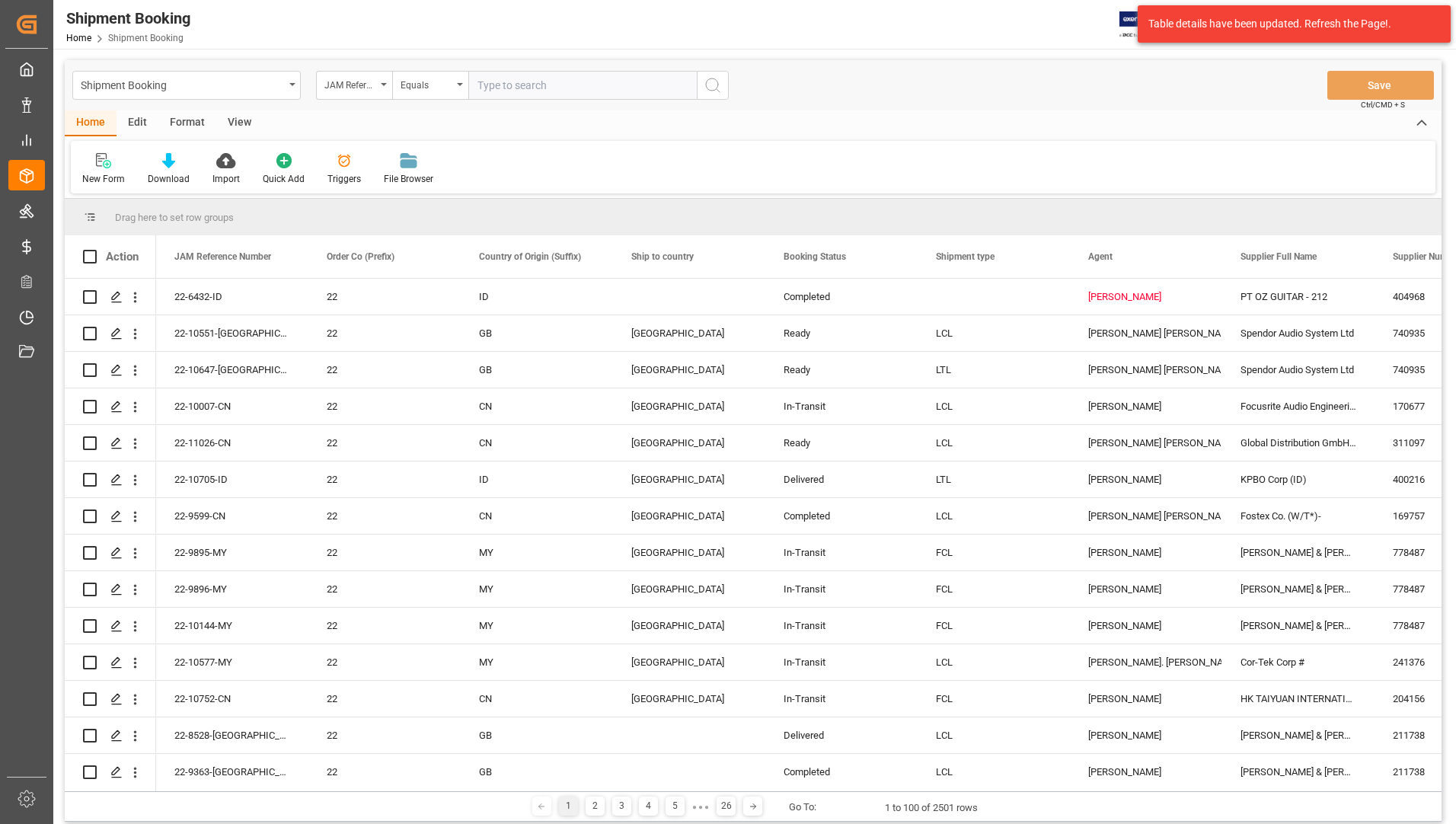
click at [534, 88] on input "text" at bounding box center [583, 85] width 228 height 29
type input "22-10119-cn"
